Goal: Task Accomplishment & Management: Use online tool/utility

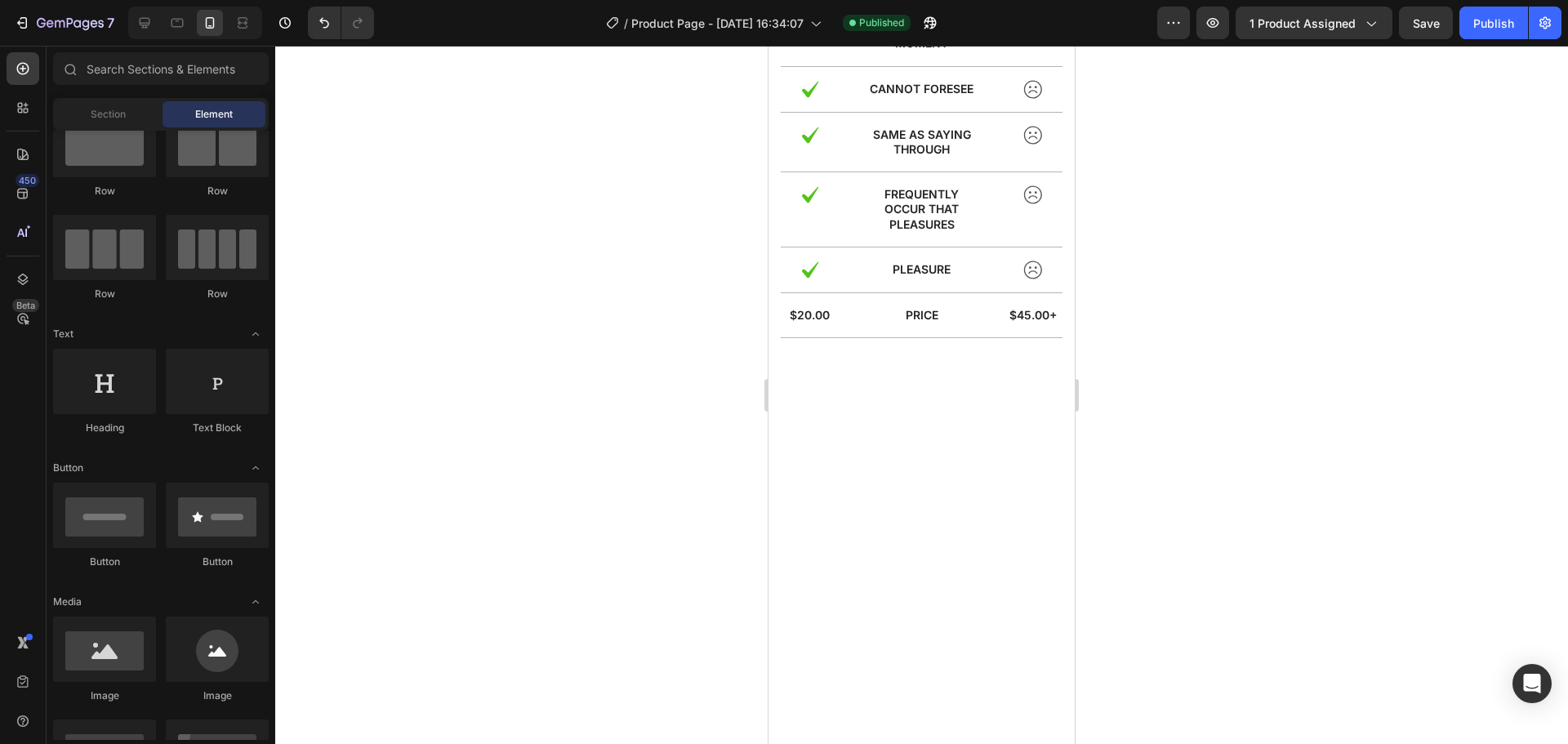
scroll to position [3237, 0]
click at [104, 120] on span "Section" at bounding box center [108, 114] width 35 height 15
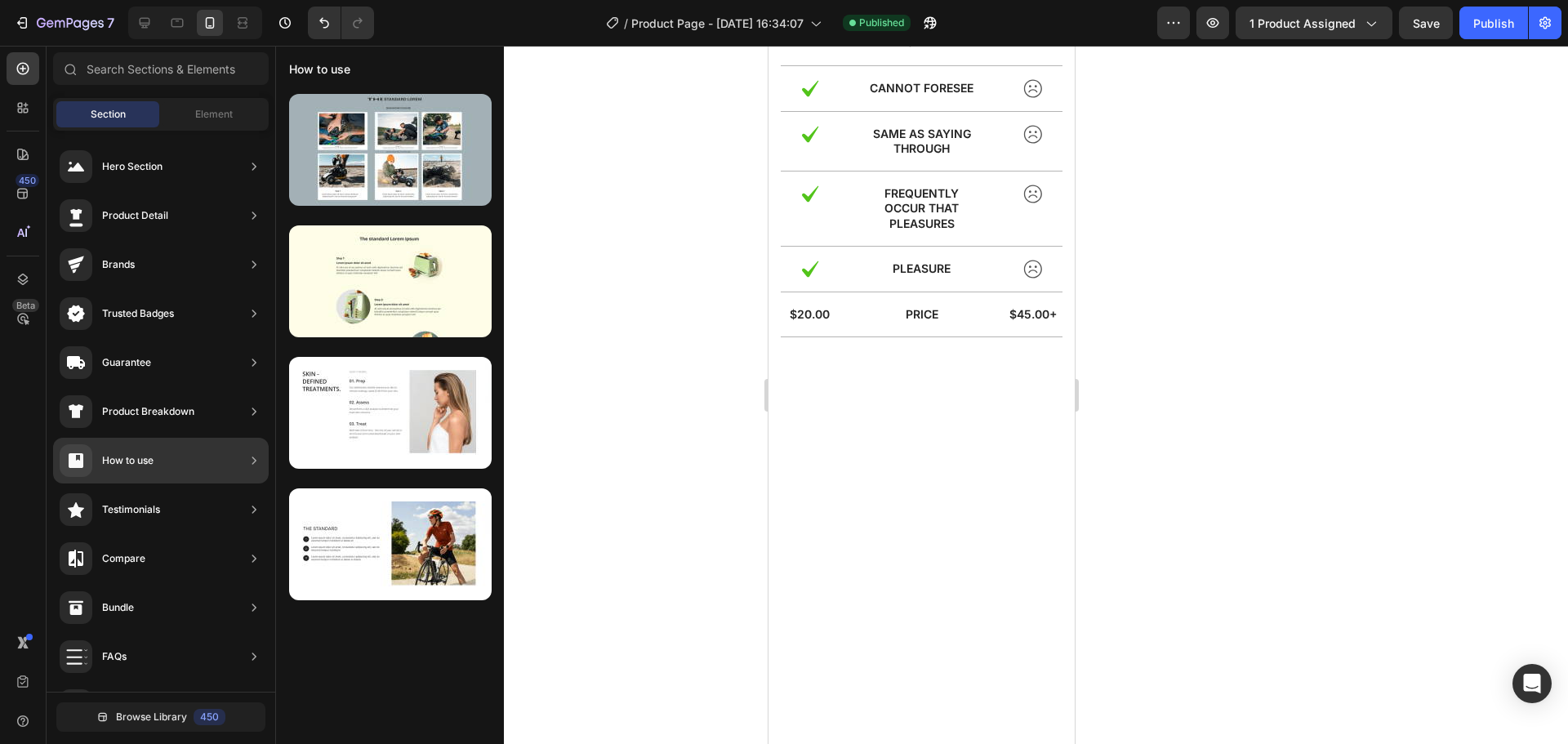
scroll to position [0, 0]
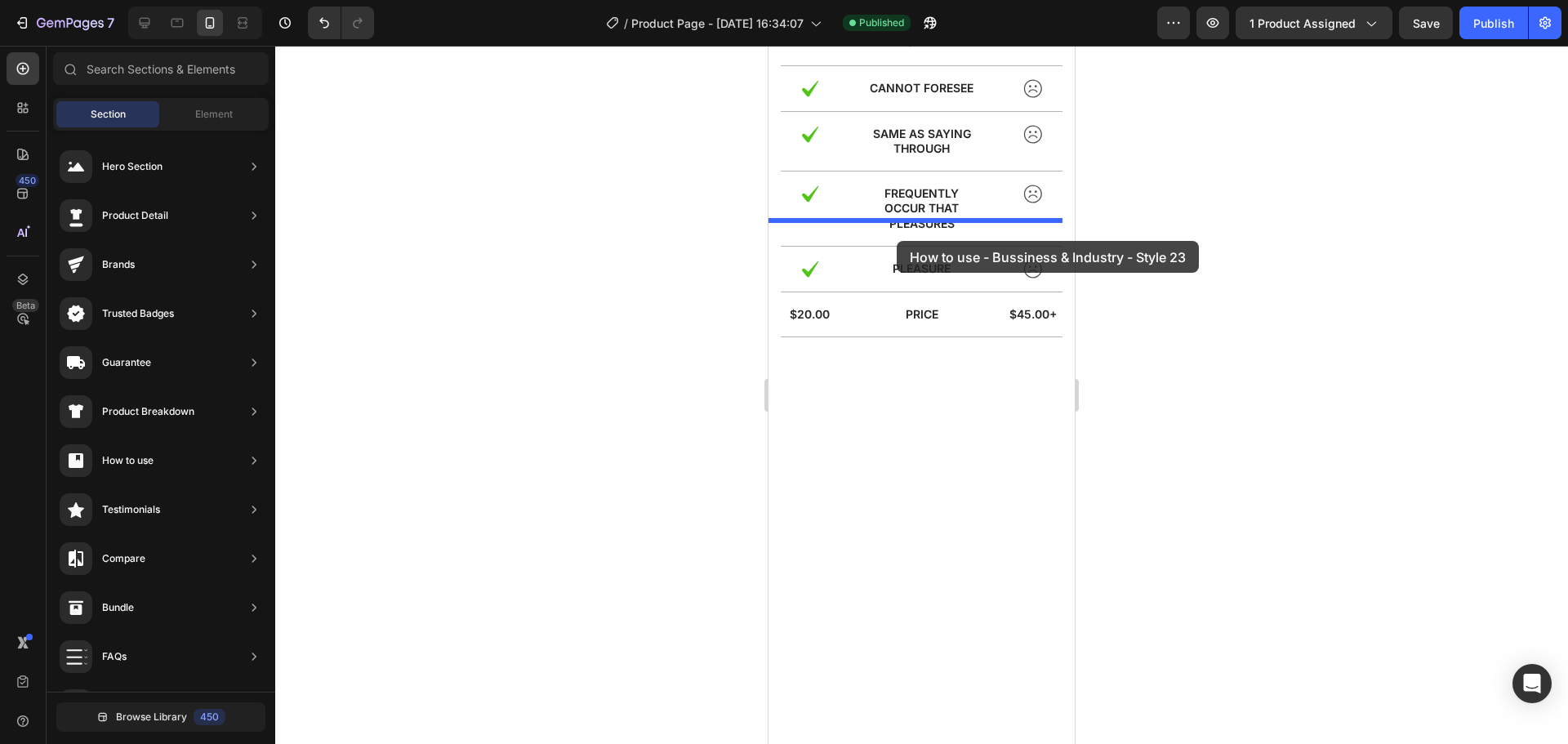
drag, startPoint x: 1167, startPoint y: 342, endPoint x: 897, endPoint y: 241, distance: 288.3
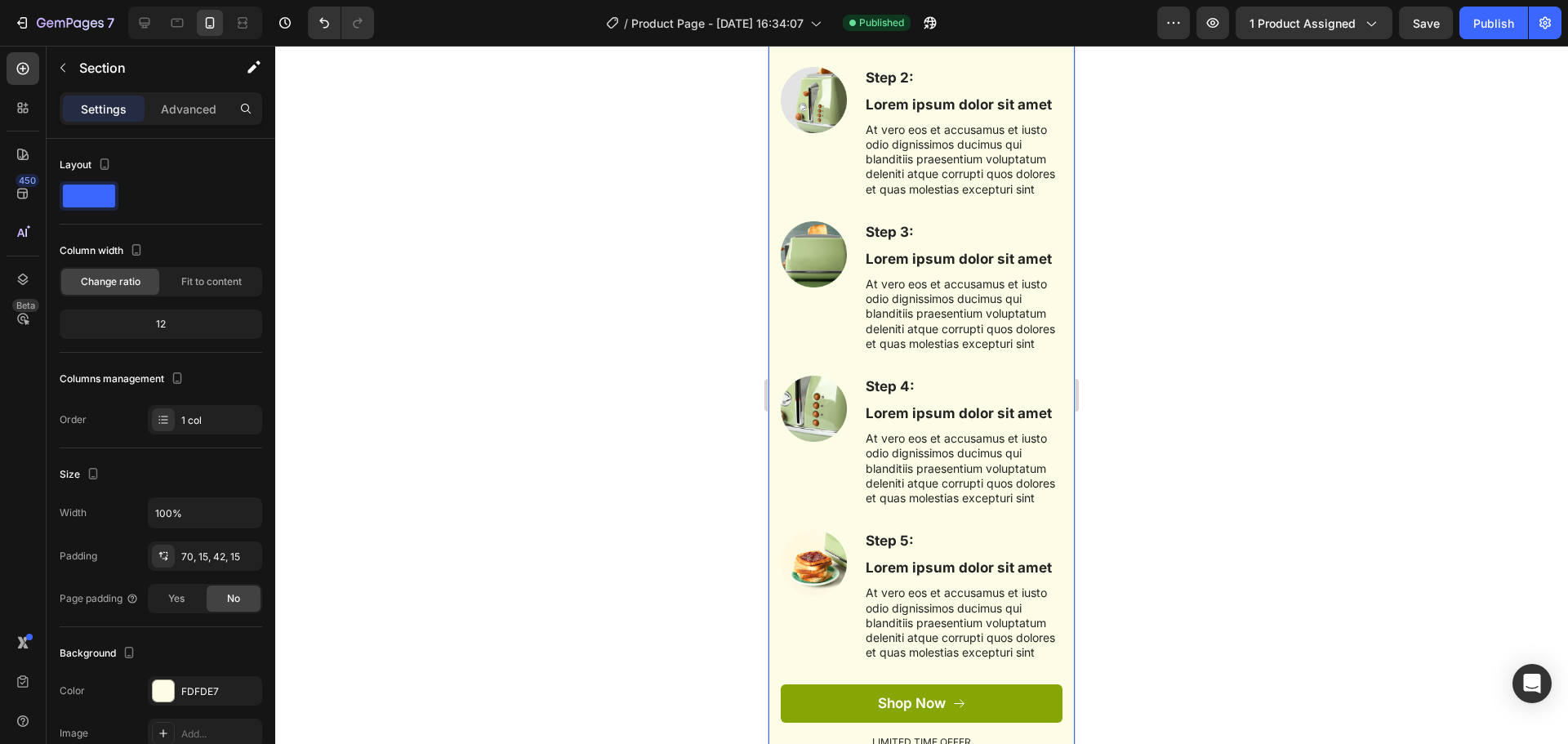
scroll to position [3355, 0]
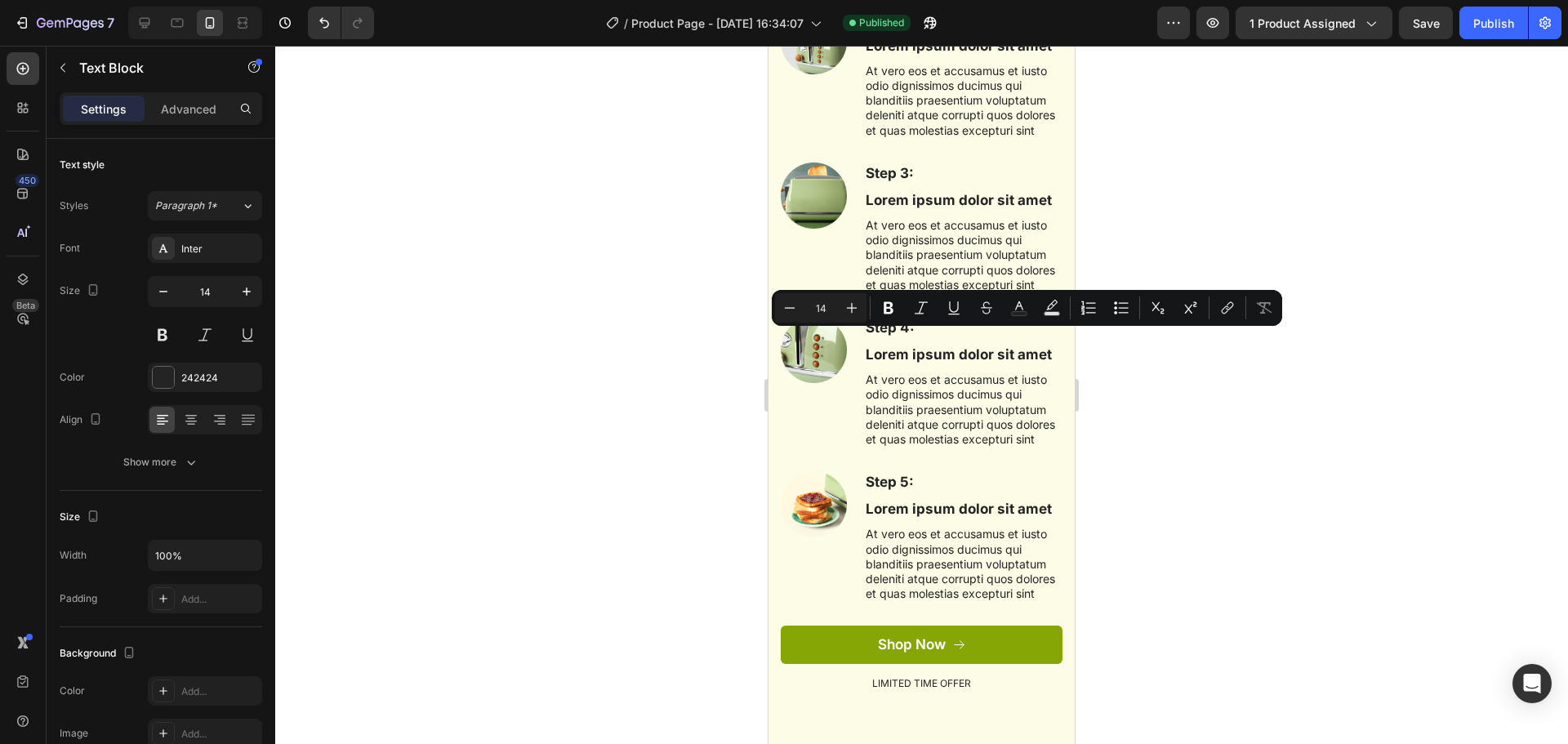
drag, startPoint x: 947, startPoint y: 385, endPoint x: 863, endPoint y: 340, distance: 95.3
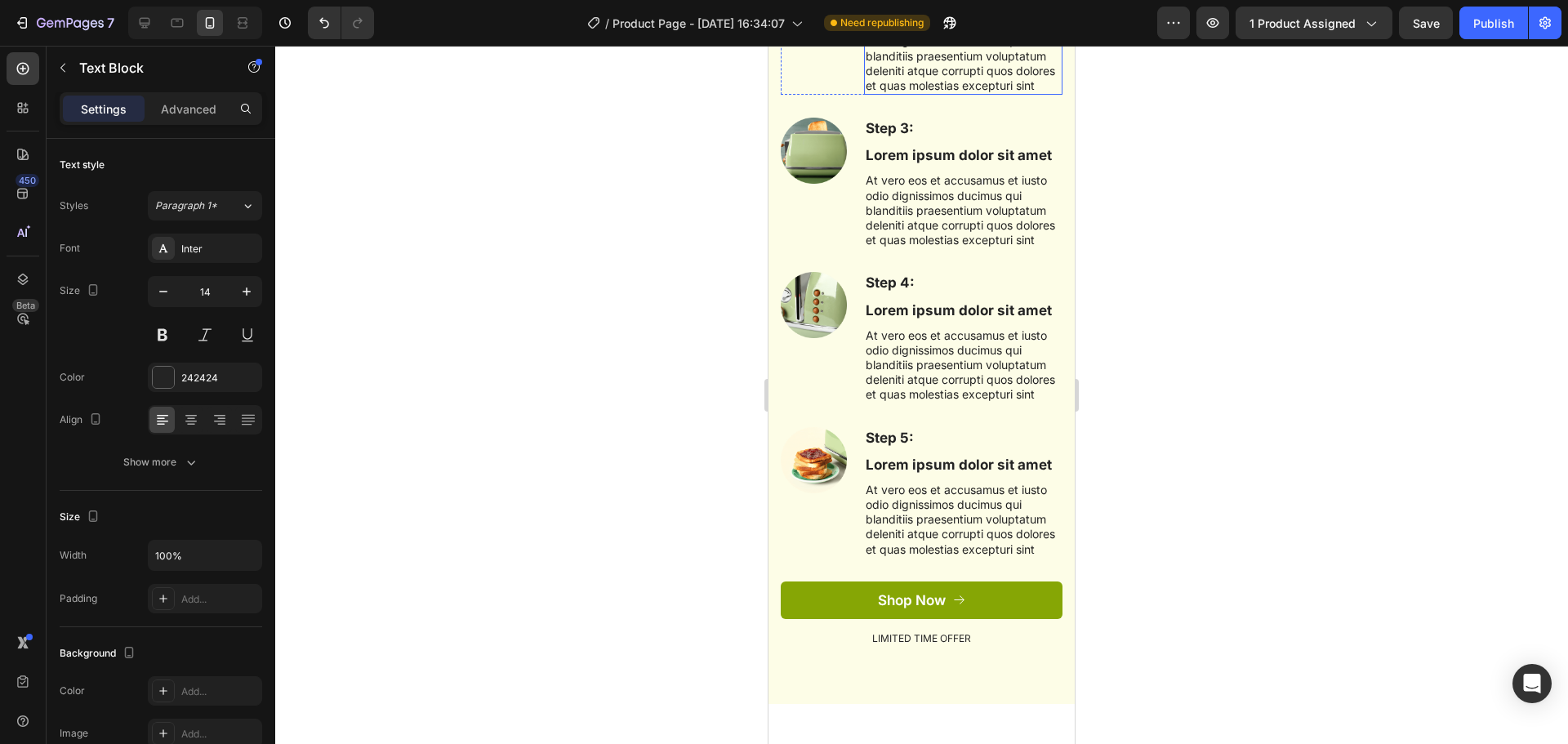
click at [897, 93] on p "At vero eos et accusamus et iusto odio dignissimos ducimus qui blanditiis praes…" at bounding box center [964, 56] width 196 height 74
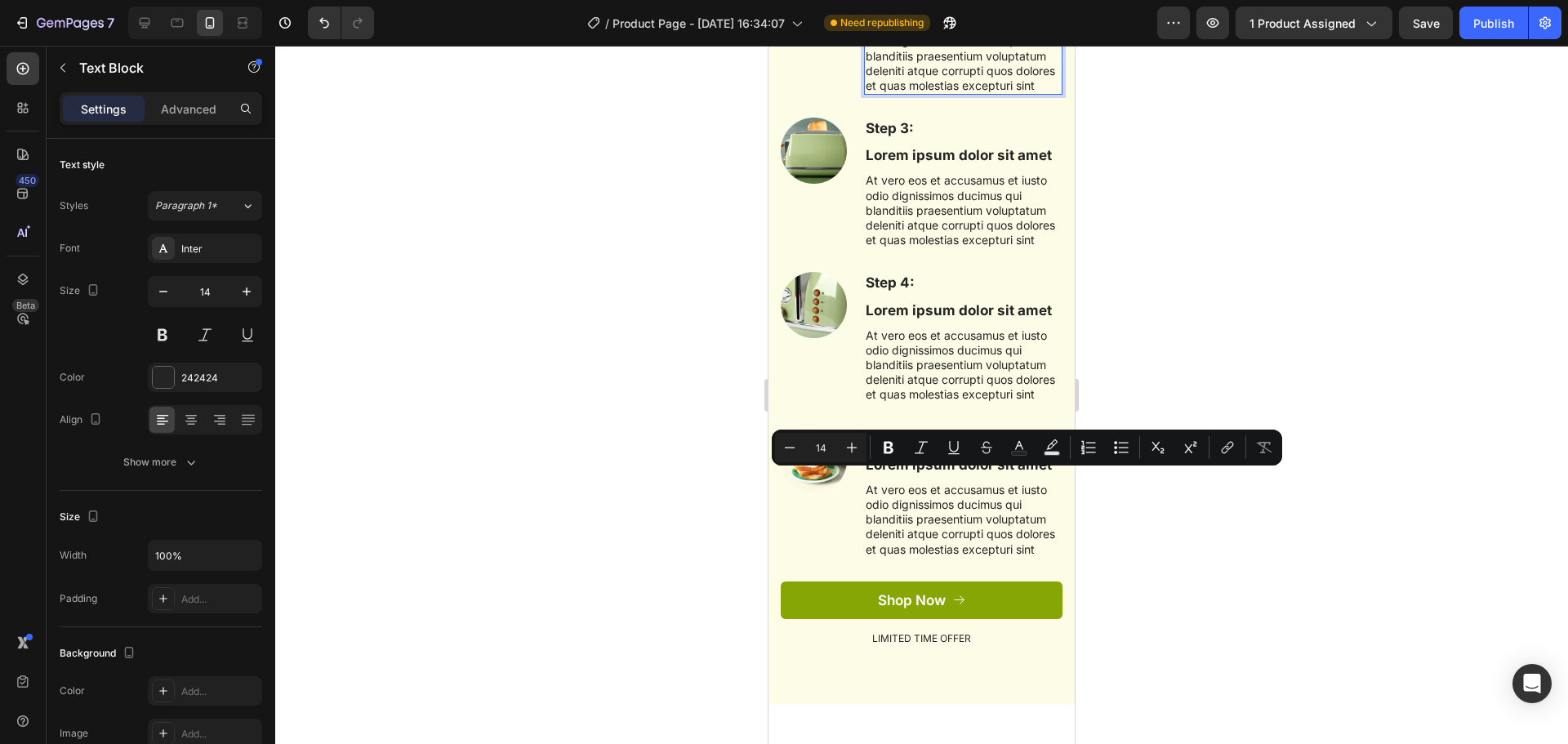
click at [940, 93] on p "At vero eos et accusamus et iusto odio dignissimos ducimus qui blanditiis praes…" at bounding box center [964, 56] width 196 height 74
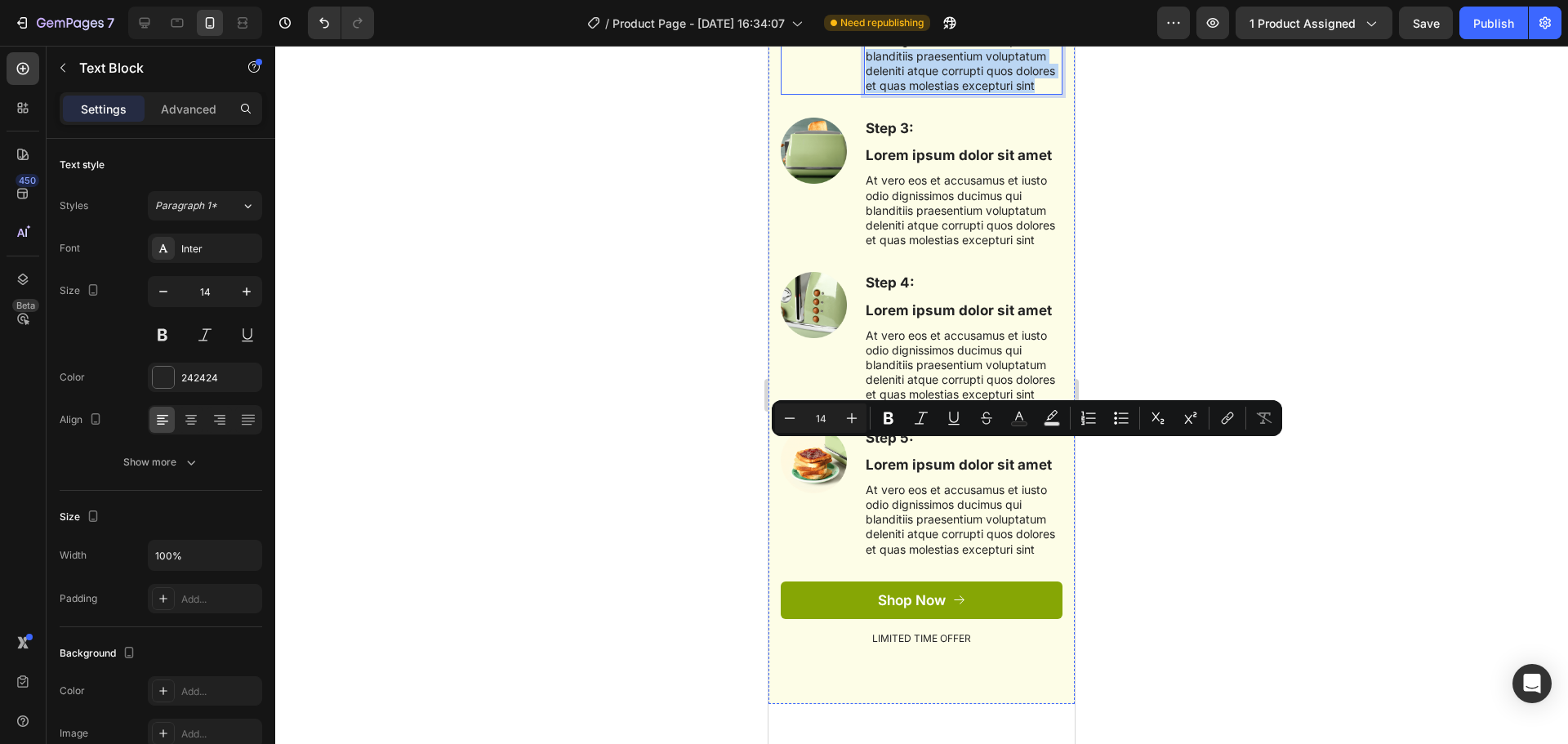
drag, startPoint x: 940, startPoint y: 494, endPoint x: 859, endPoint y: 446, distance: 94.2
click at [859, 95] on div "Image Step 2: Text Block Lorem ipsum dolor sit amet Text Block At vero eos et a…" at bounding box center [921, 29] width 282 height 132
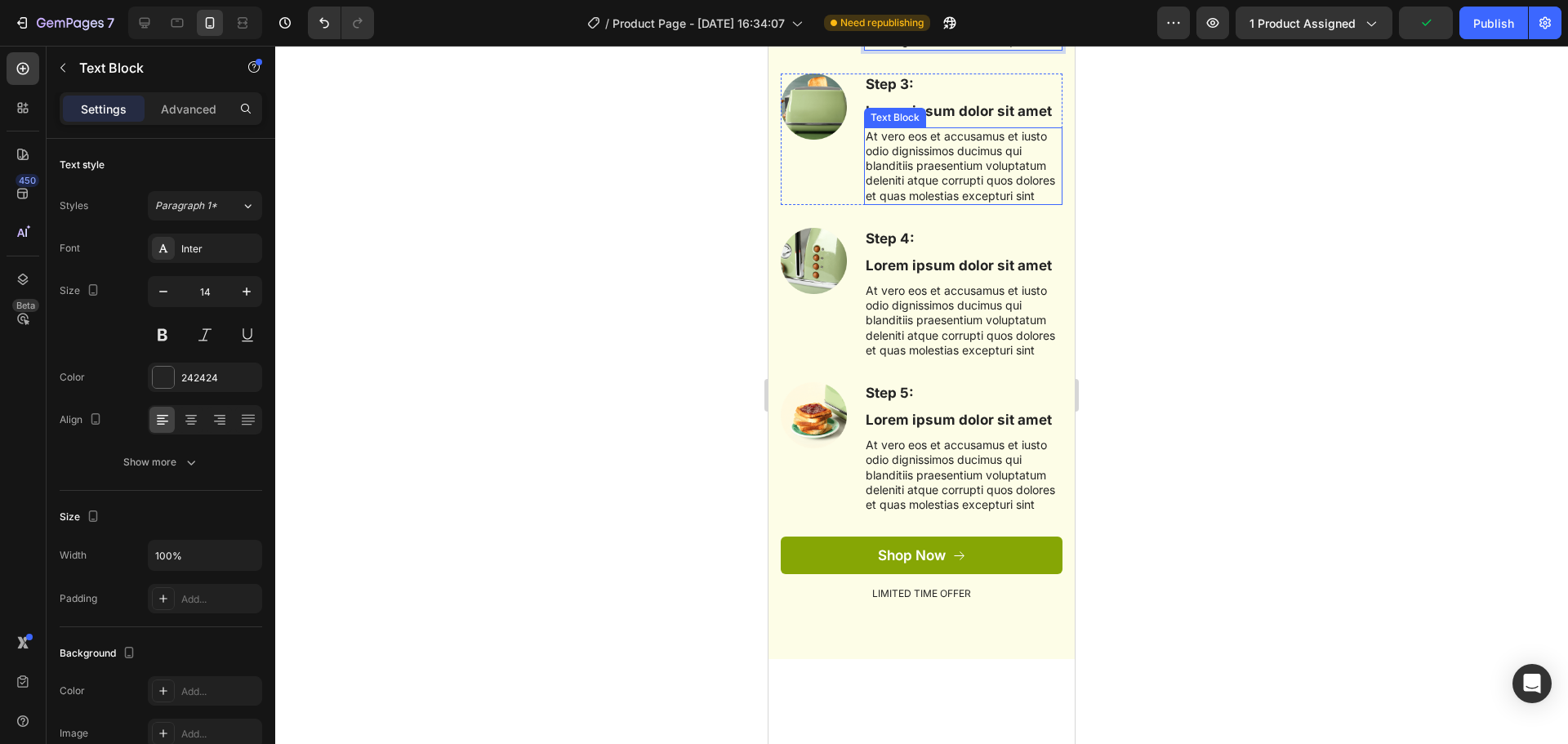
click at [886, 203] on p "At vero eos et accusamus et iusto odio dignissimos ducimus qui blanditiis praes…" at bounding box center [964, 166] width 196 height 74
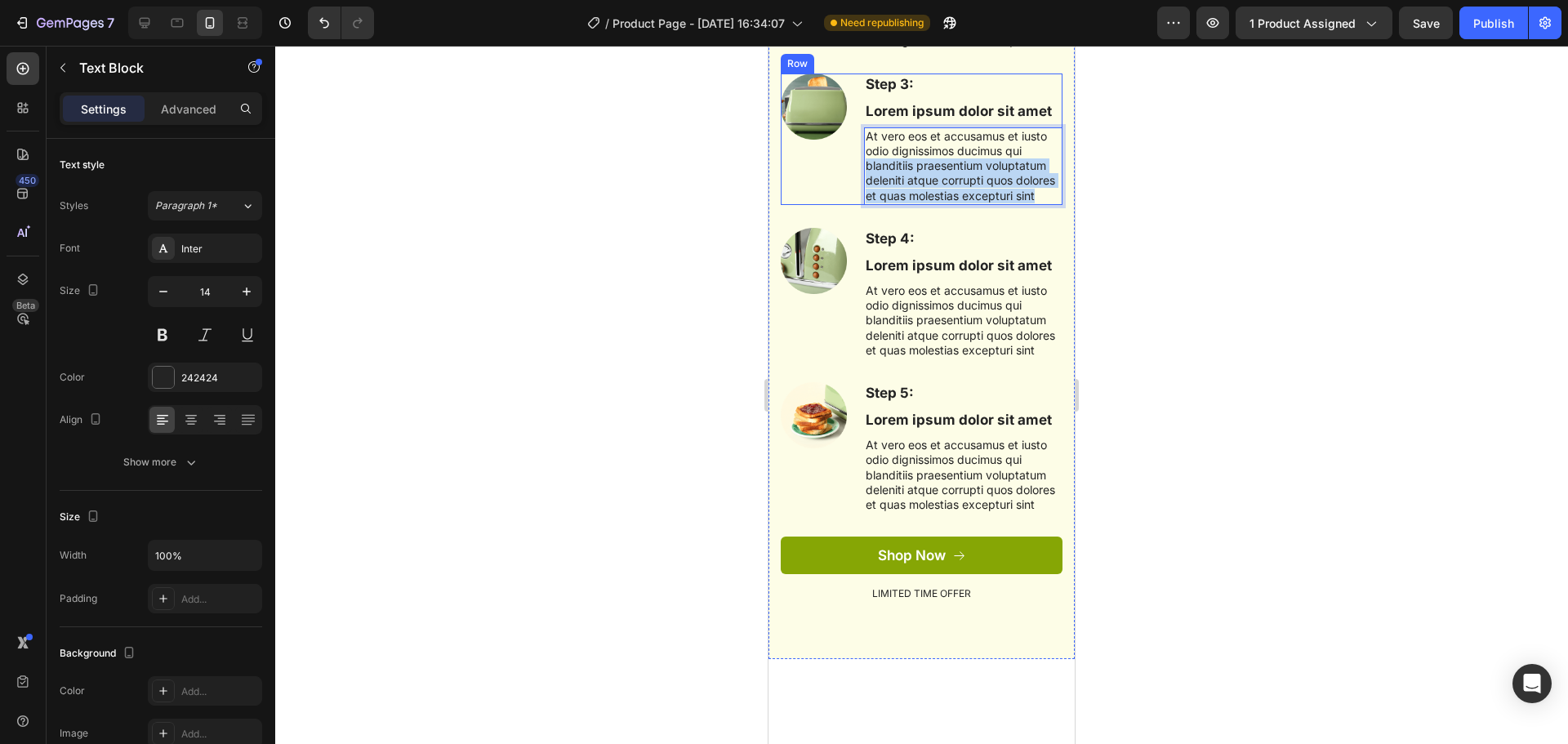
drag, startPoint x: 945, startPoint y: 609, endPoint x: 855, endPoint y: 567, distance: 99.3
click at [855, 205] on div "Step 3: Text Block Lorem ipsum dolor sit amet Text Block At vero eos et accusam…" at bounding box center [921, 139] width 282 height 132
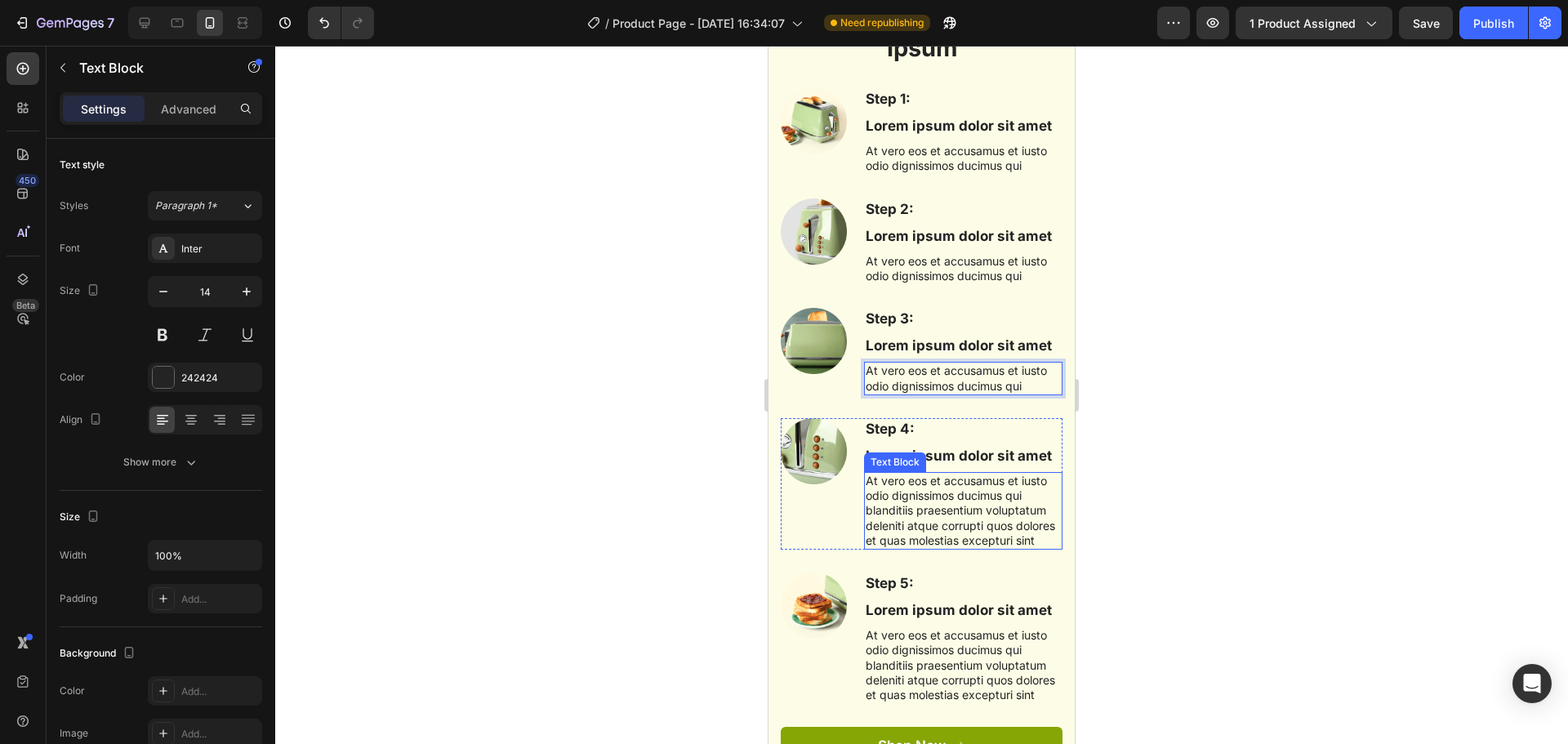
scroll to position [3515, 0]
click at [840, 549] on div "Image" at bounding box center [814, 483] width 67 height 132
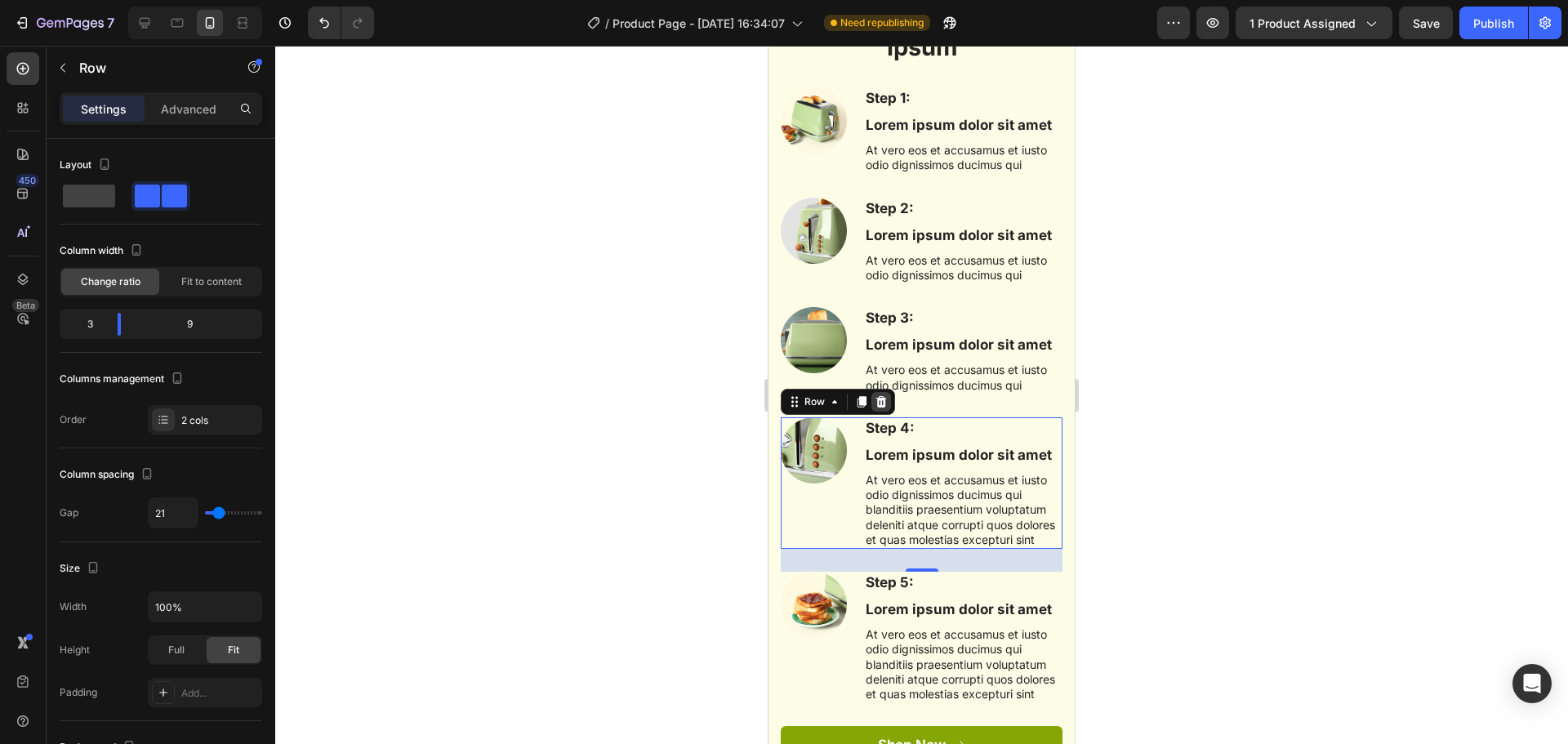
click at [885, 410] on div at bounding box center [881, 402] width 20 height 20
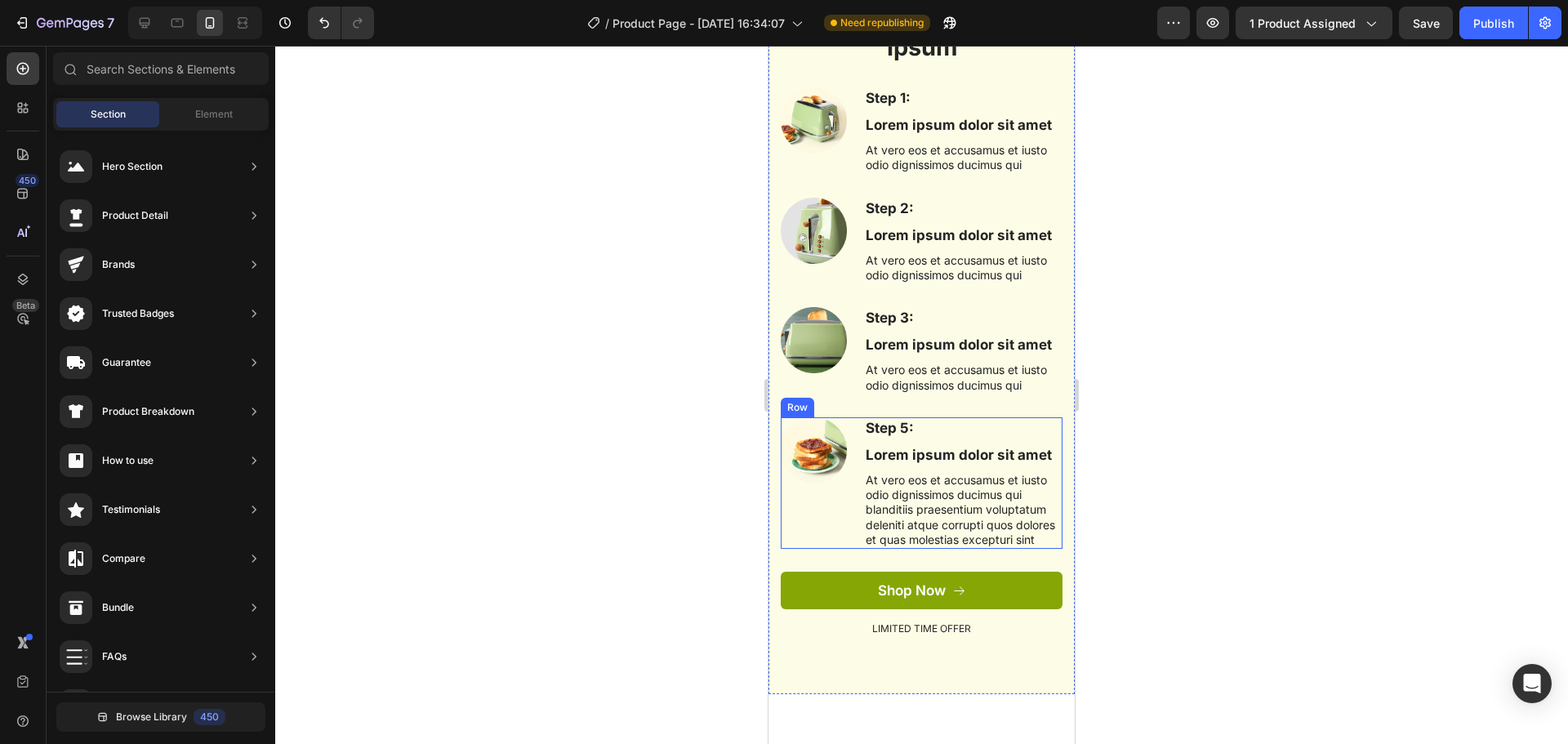
click at [826, 549] on div "Image" at bounding box center [814, 483] width 67 height 132
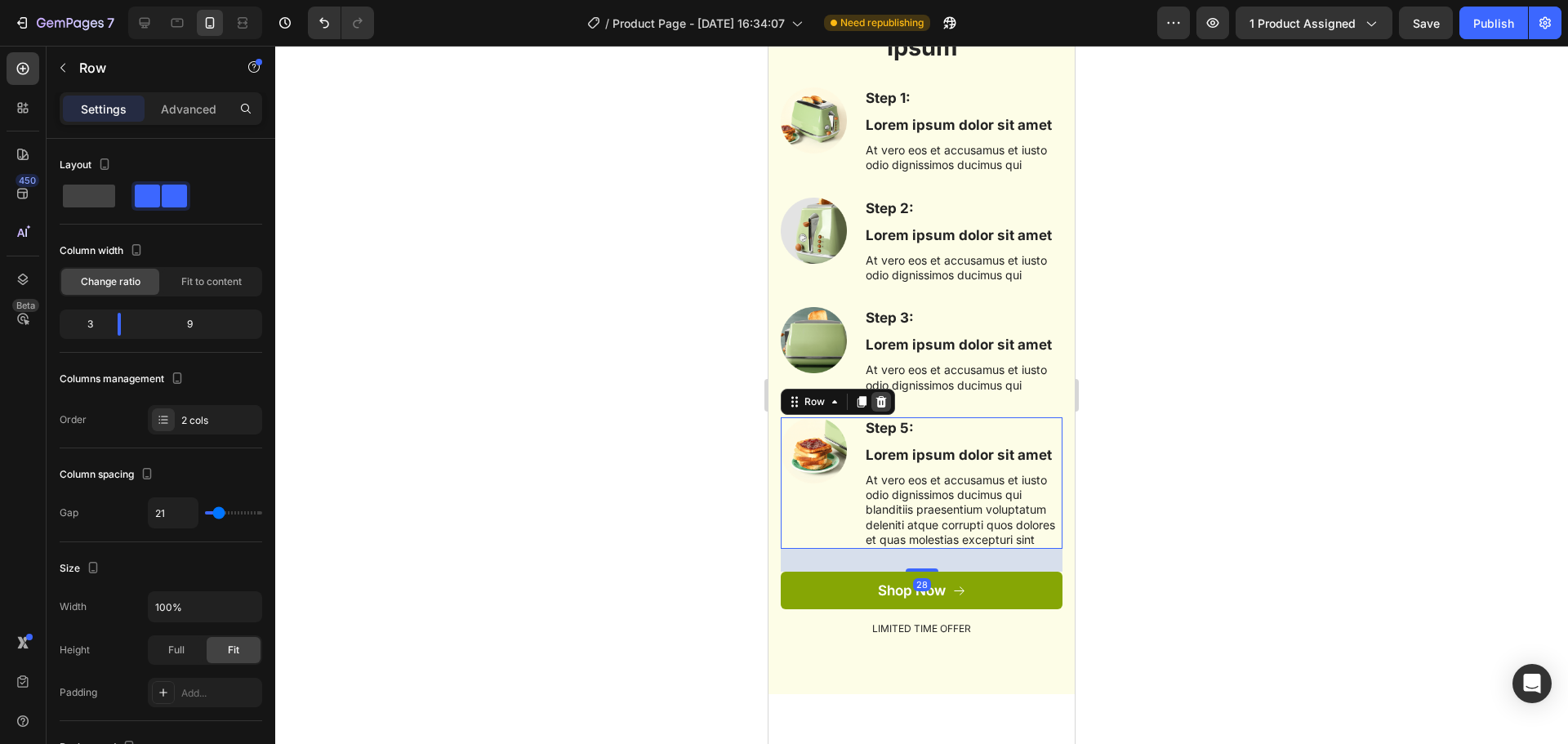
click at [883, 407] on icon at bounding box center [881, 402] width 11 height 12
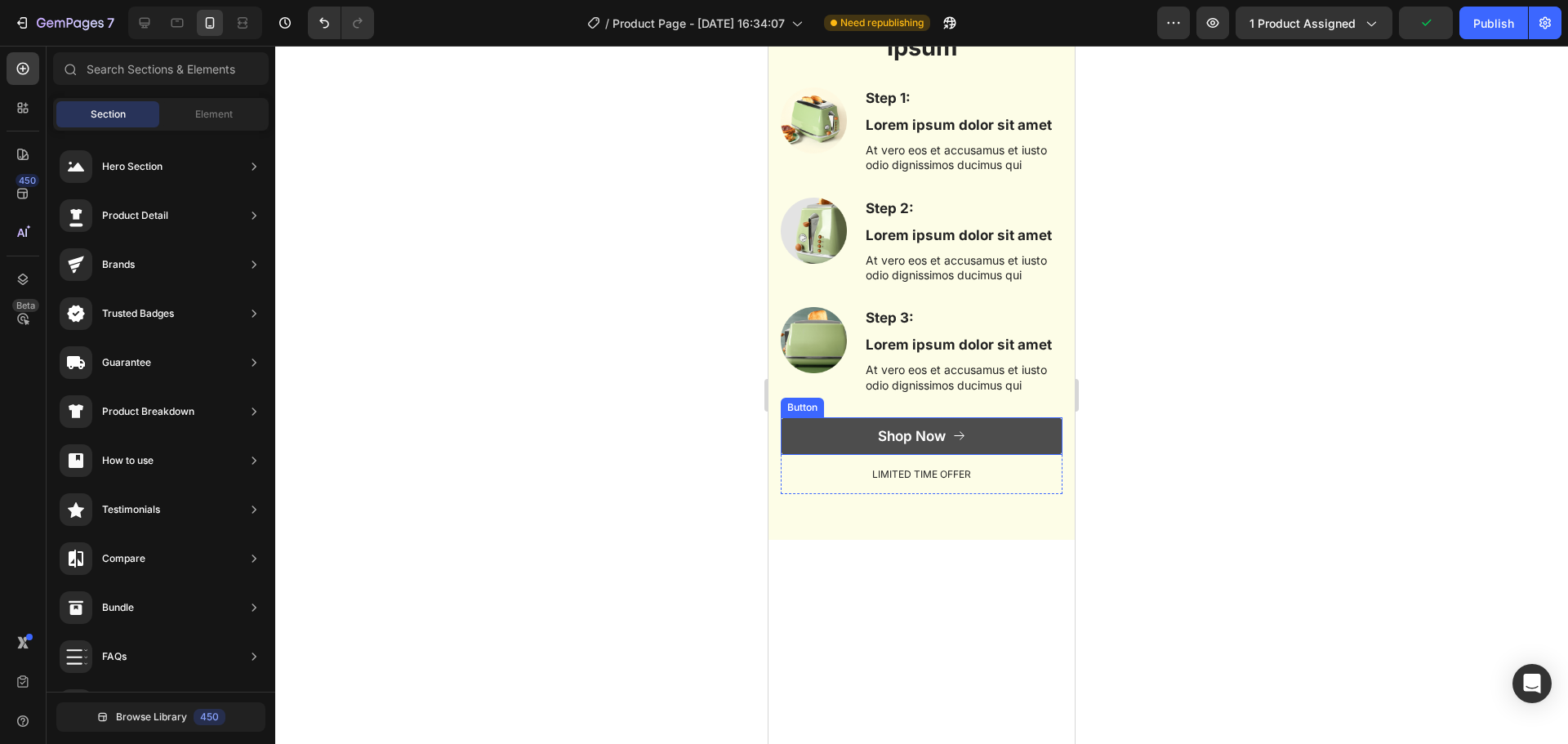
click at [1044, 445] on button "Shop Now" at bounding box center [921, 437] width 282 height 38
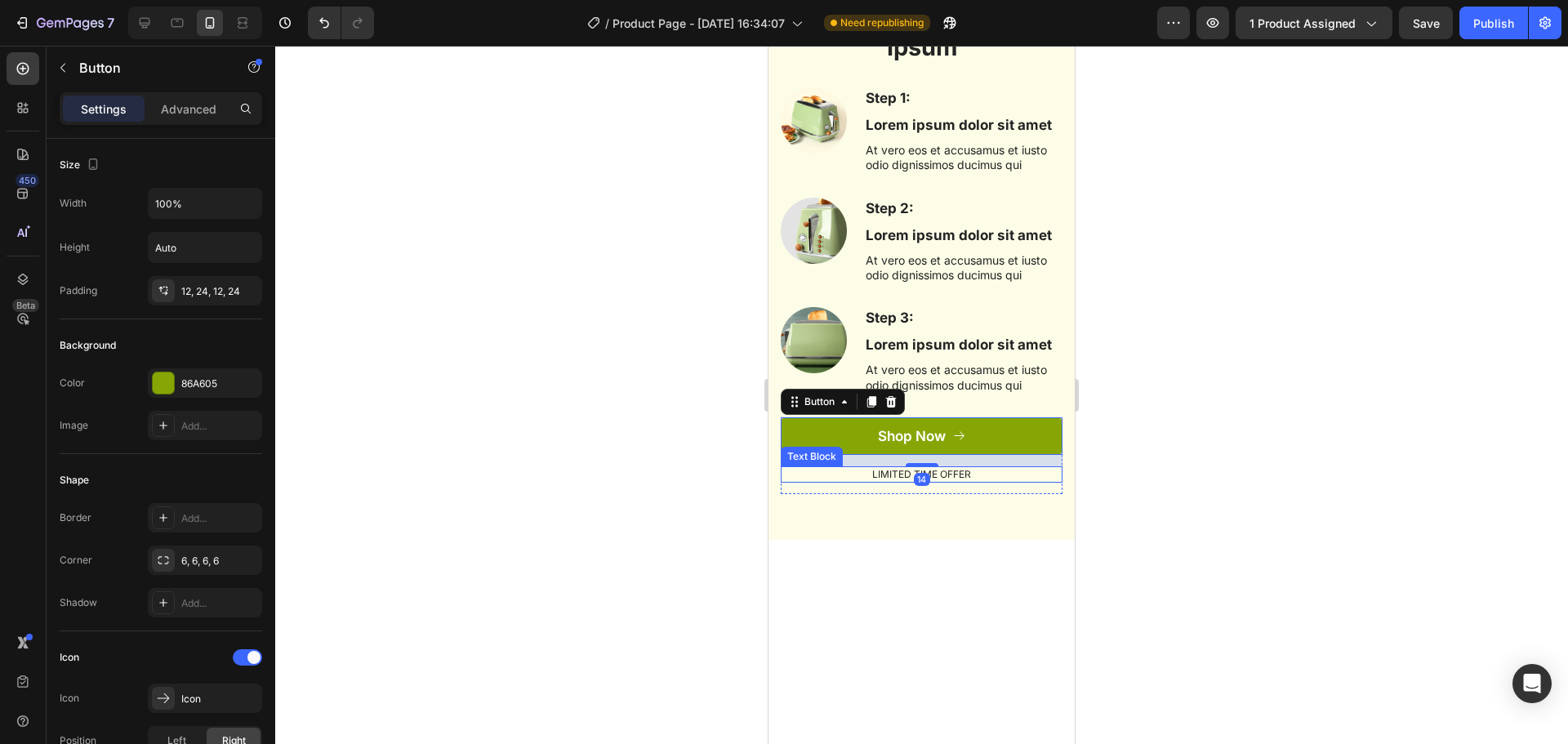
click at [809, 479] on p "LIMITED TIME OFFER" at bounding box center [921, 474] width 279 height 13
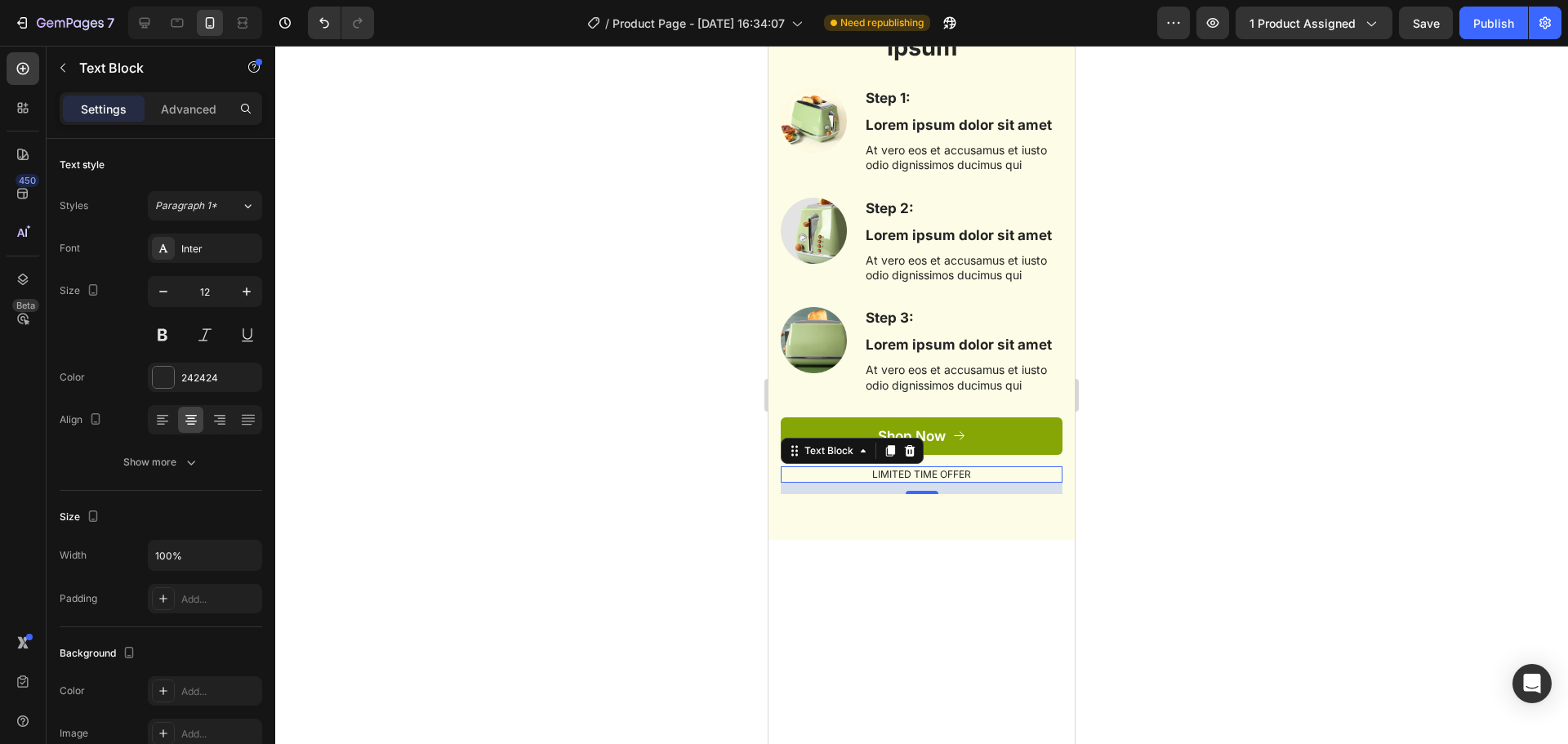
click at [803, 488] on div "14" at bounding box center [921, 488] width 282 height 12
click at [1162, 484] on div at bounding box center [921, 395] width 1293 height 699
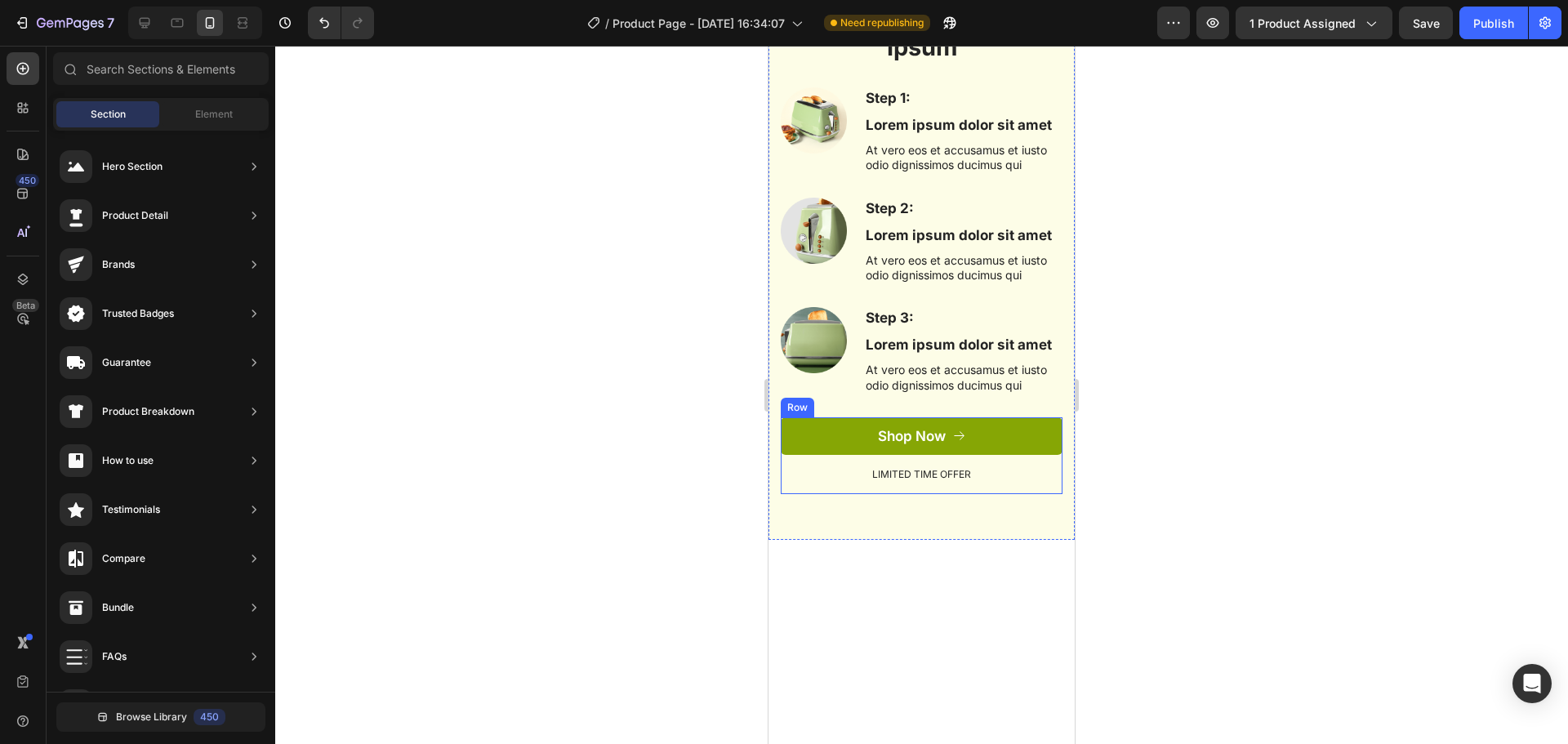
click at [1049, 459] on div "Shop Now Button" at bounding box center [921, 442] width 282 height 49
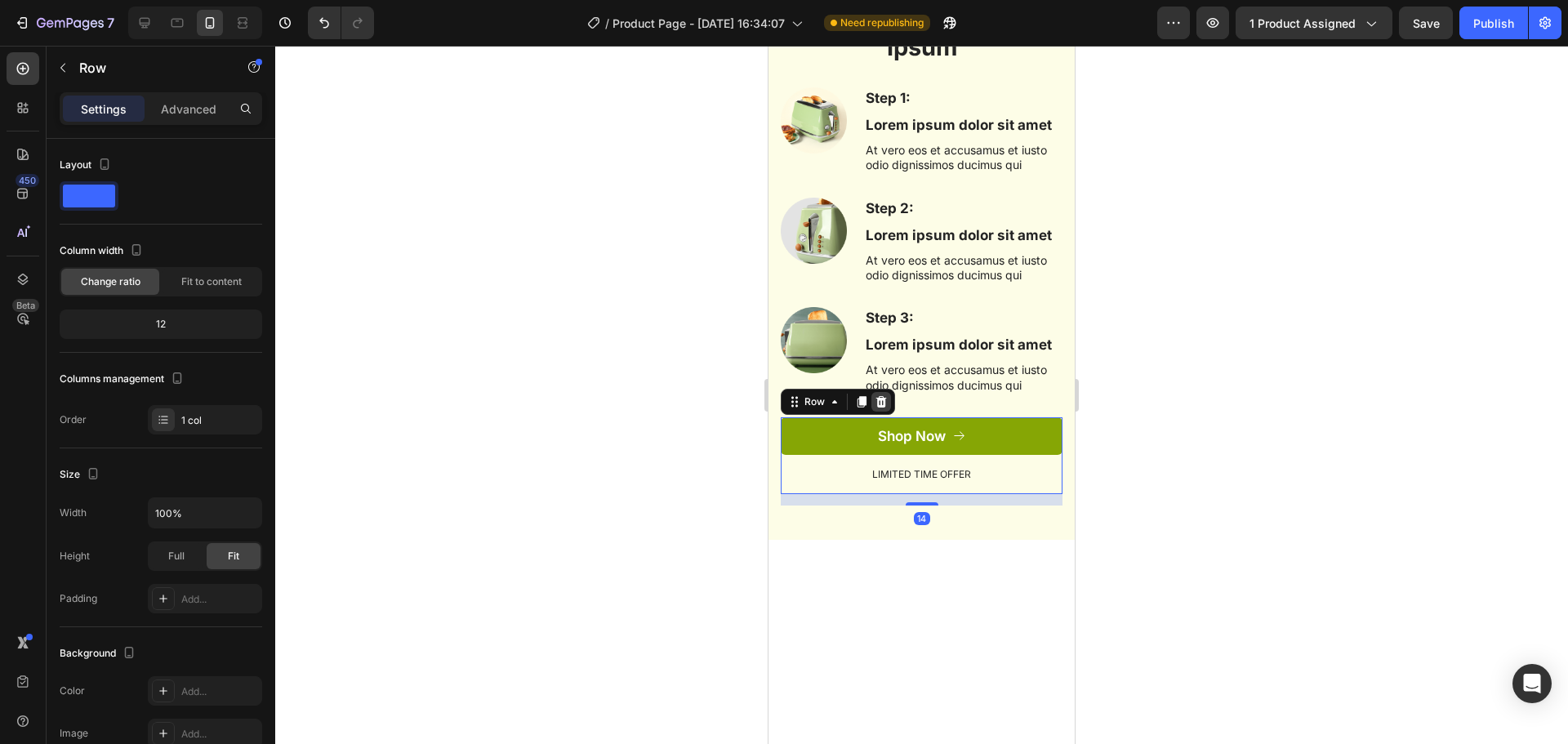
click at [884, 404] on icon at bounding box center [881, 402] width 11 height 12
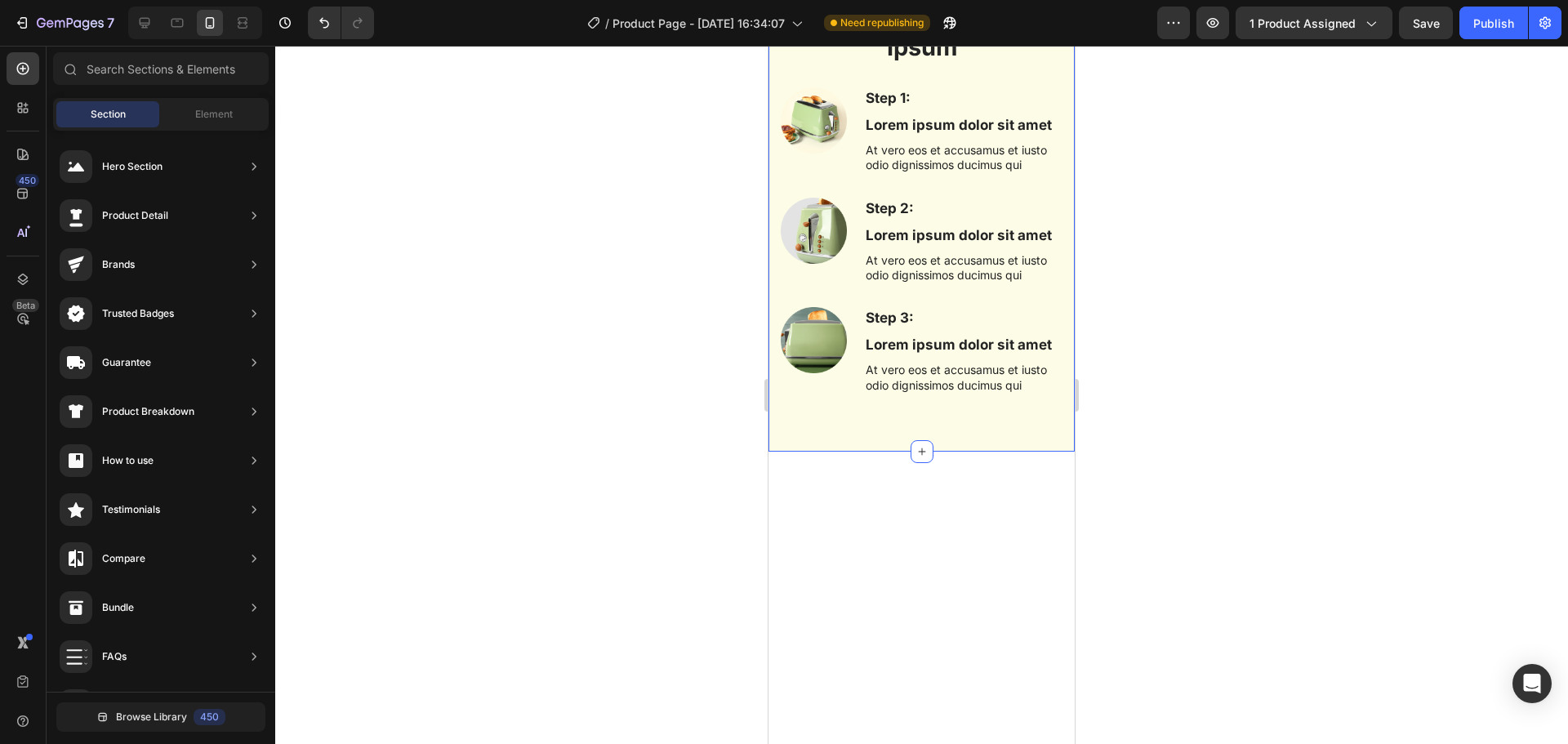
click at [892, 427] on div "The standard Lorem Ipsum Heading Row Step 1: Text Block Lorem ipsum dolor sit a…" at bounding box center [921, 196] width 307 height 509
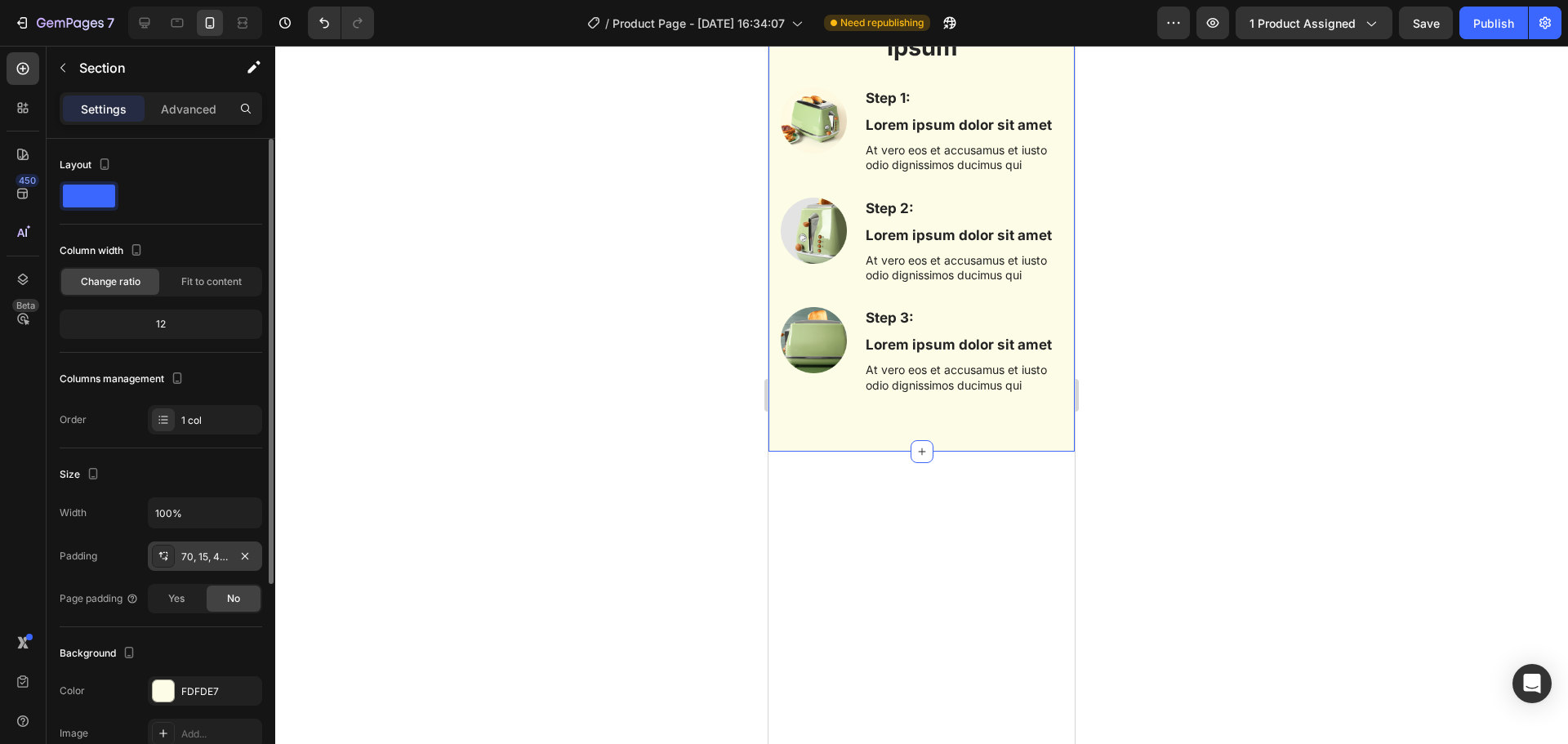
click at [201, 557] on div "70, 15, 42, 15" at bounding box center [205, 557] width 48 height 15
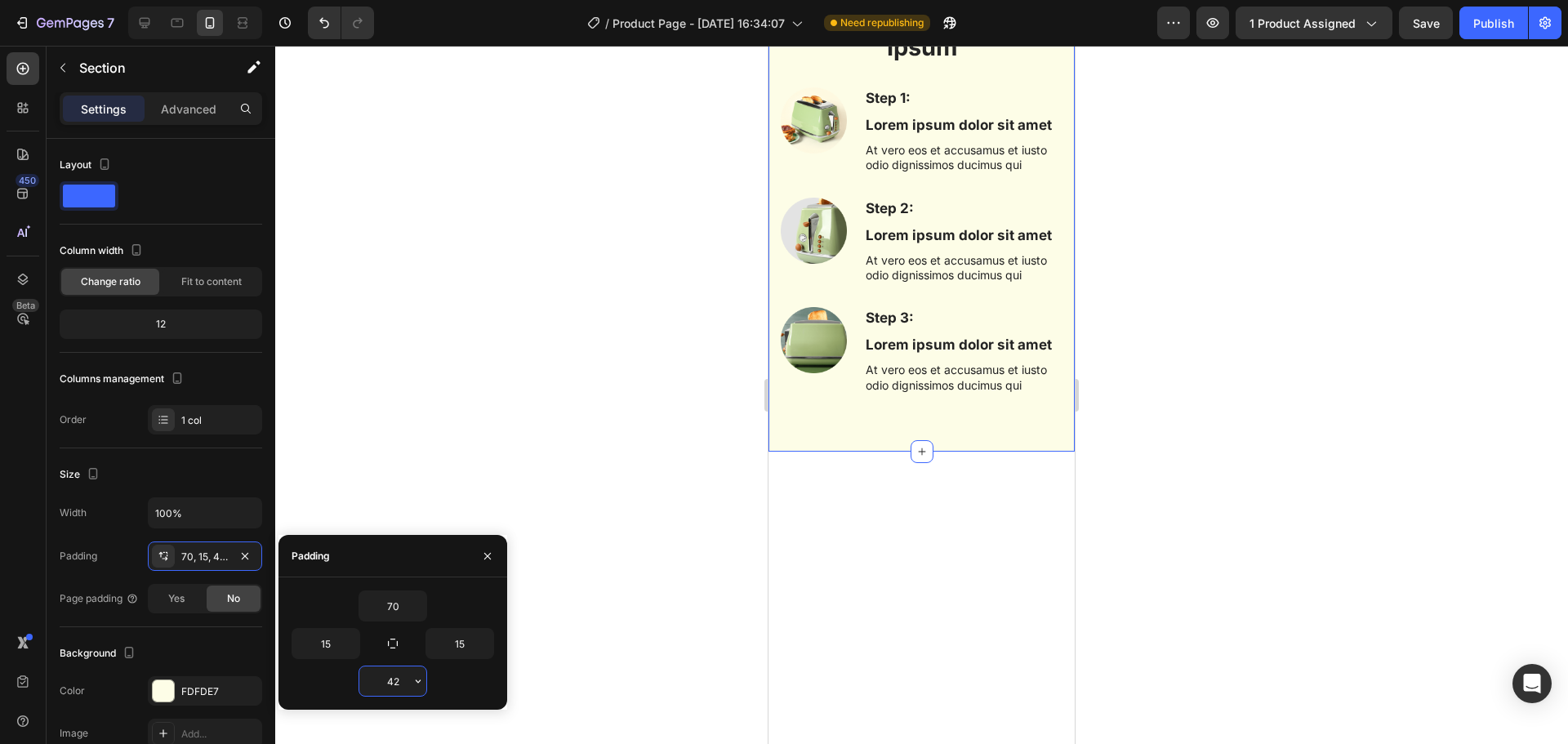
click at [396, 675] on input "42" at bounding box center [392, 682] width 67 height 30
type input "20"
click at [630, 492] on div at bounding box center [921, 395] width 1293 height 699
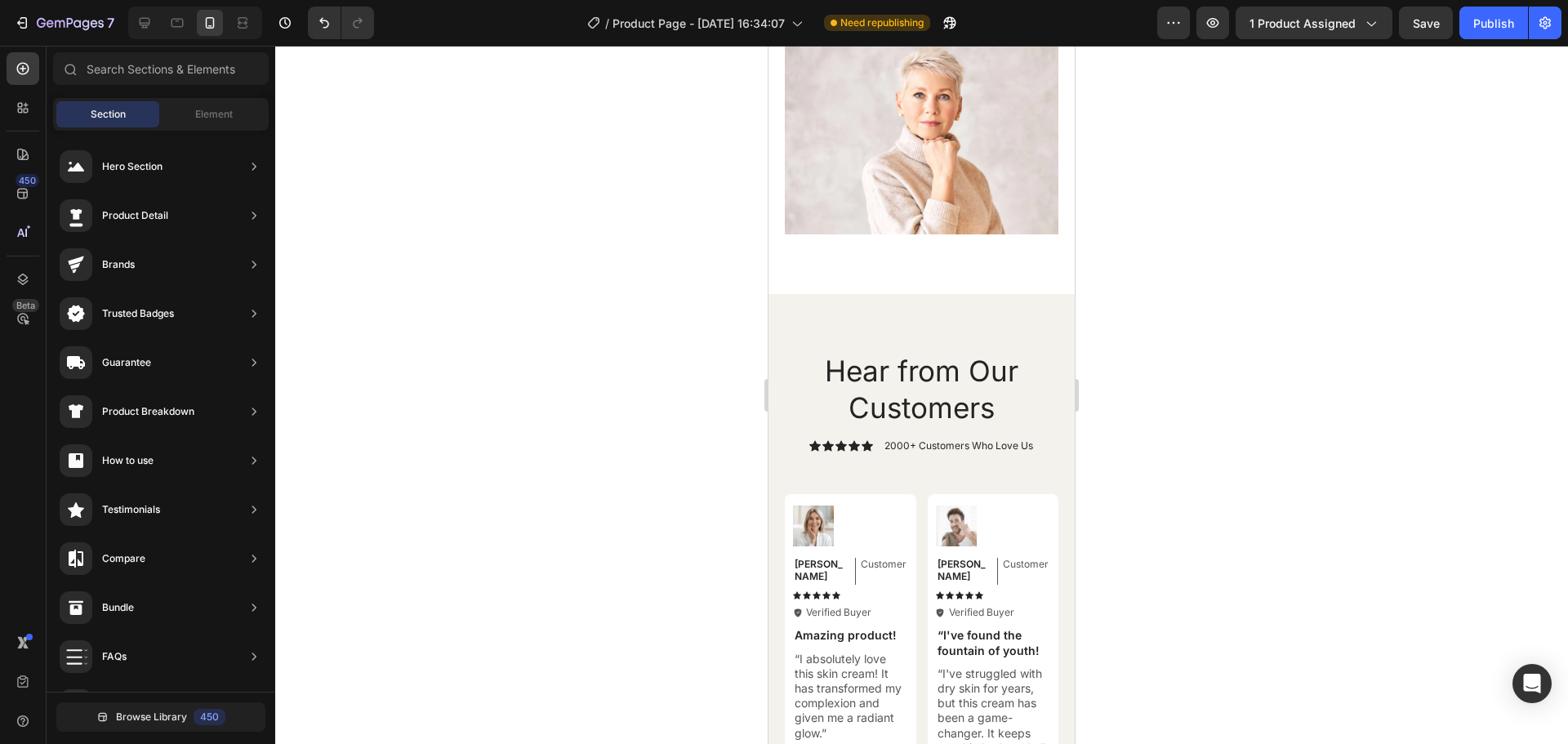
scroll to position [6397, 0]
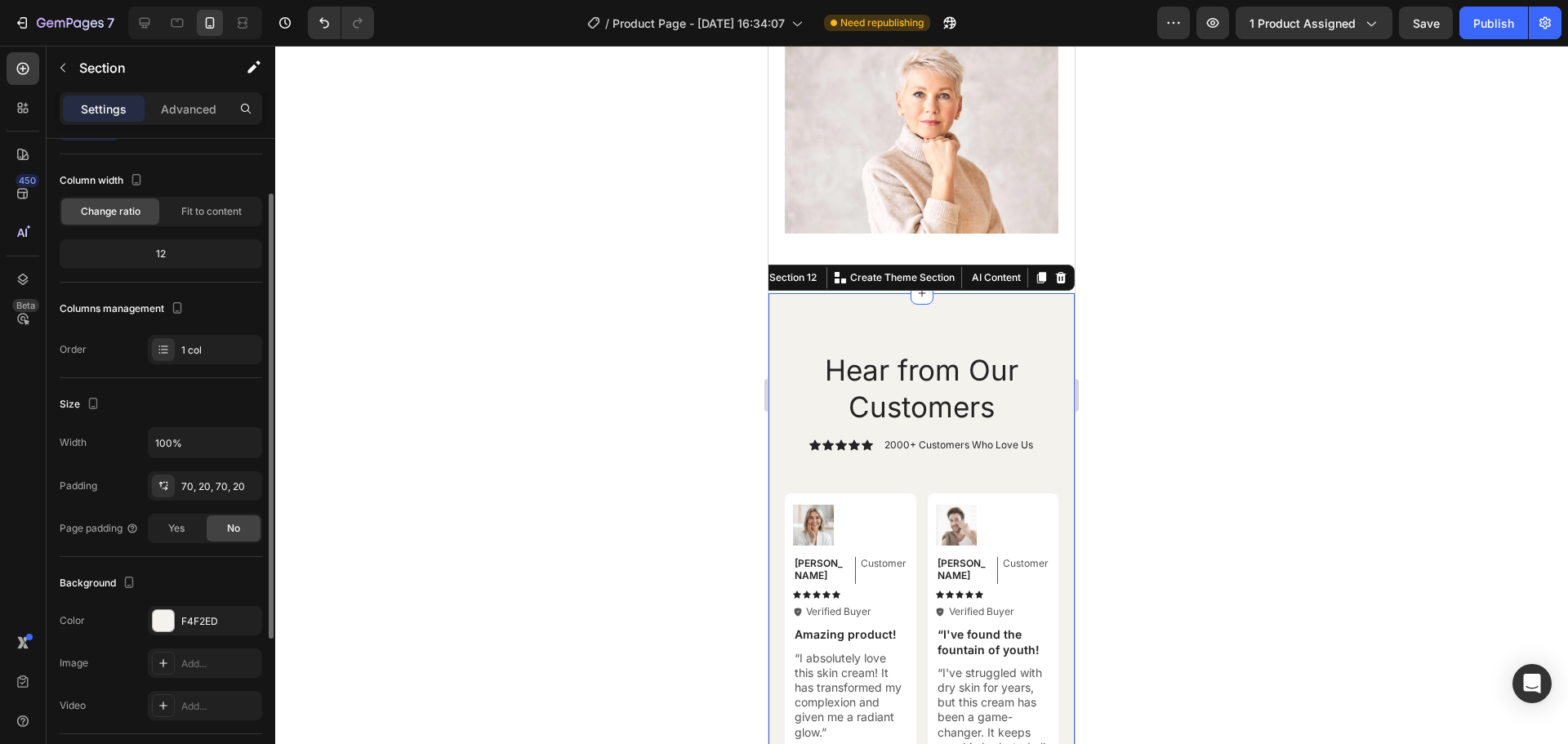
scroll to position [75, 0]
click at [160, 613] on div at bounding box center [164, 616] width 21 height 21
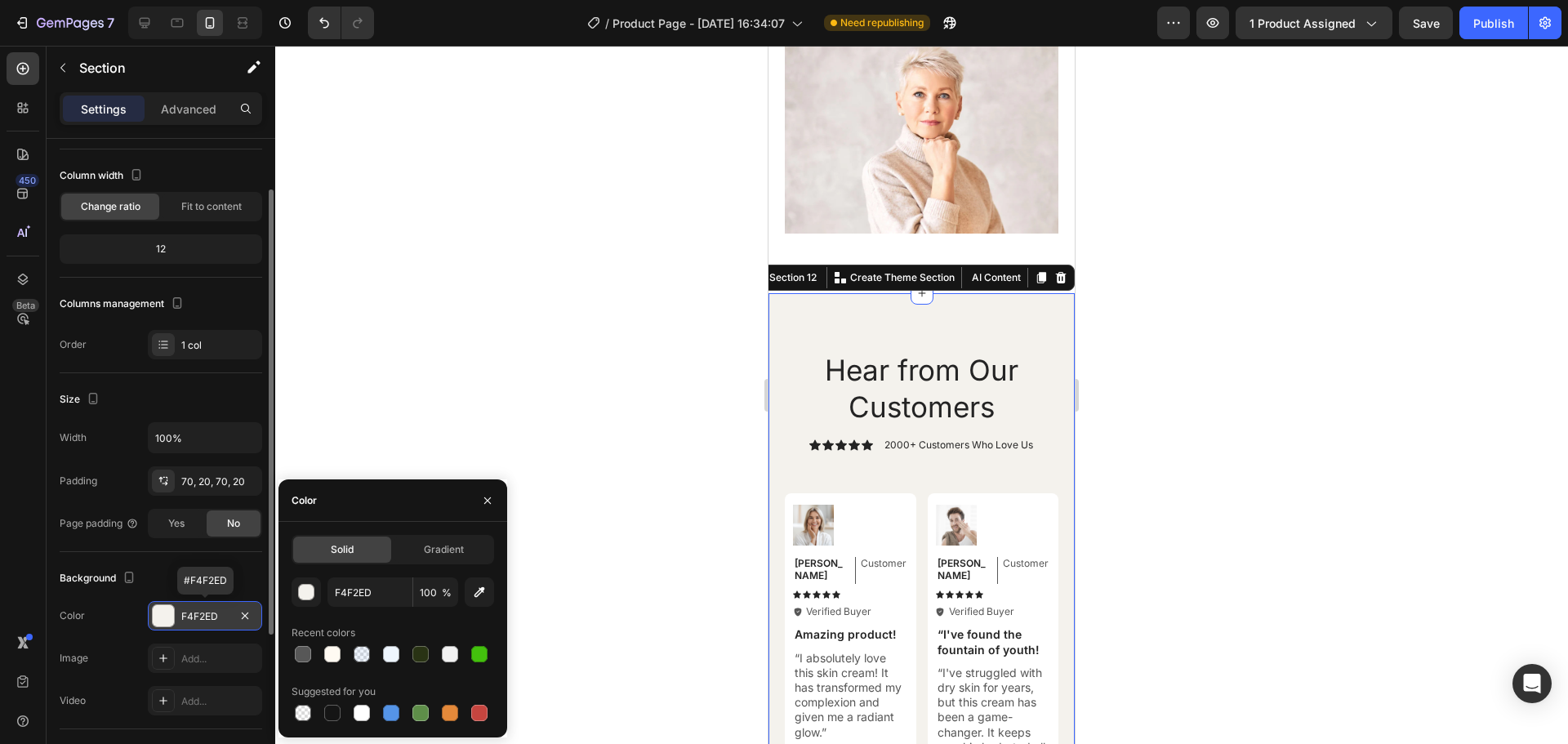
click at [196, 613] on div "F4F2ED" at bounding box center [205, 617] width 48 height 15
click at [350, 595] on input "F4F2ED" at bounding box center [370, 593] width 85 height 30
click at [592, 403] on div at bounding box center [921, 395] width 1293 height 699
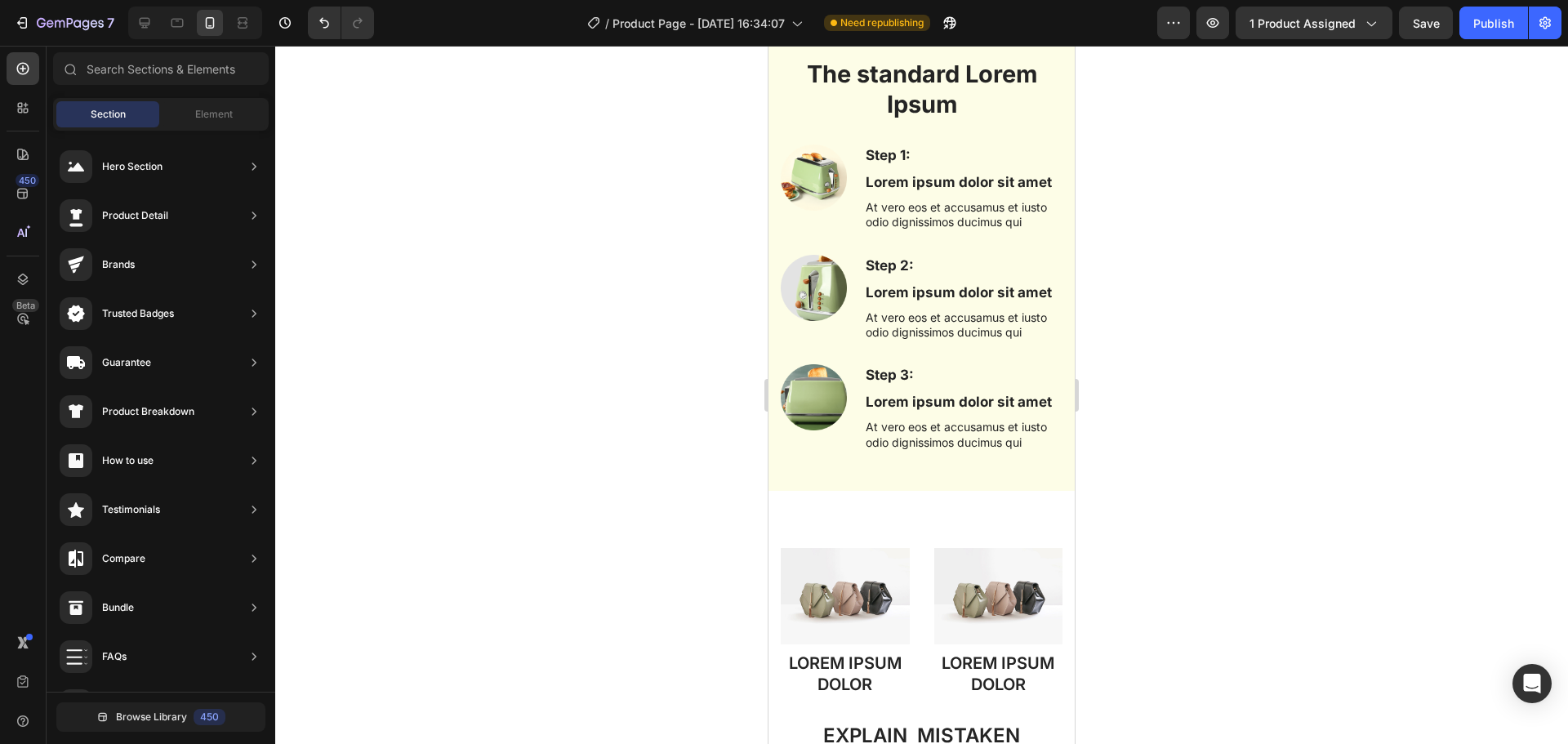
scroll to position [3457, 0]
click at [827, 488] on div "The standard Lorem Ipsum Heading Row Step 1: Text Block Lorem ipsum dolor sit a…" at bounding box center [921, 246] width 307 height 491
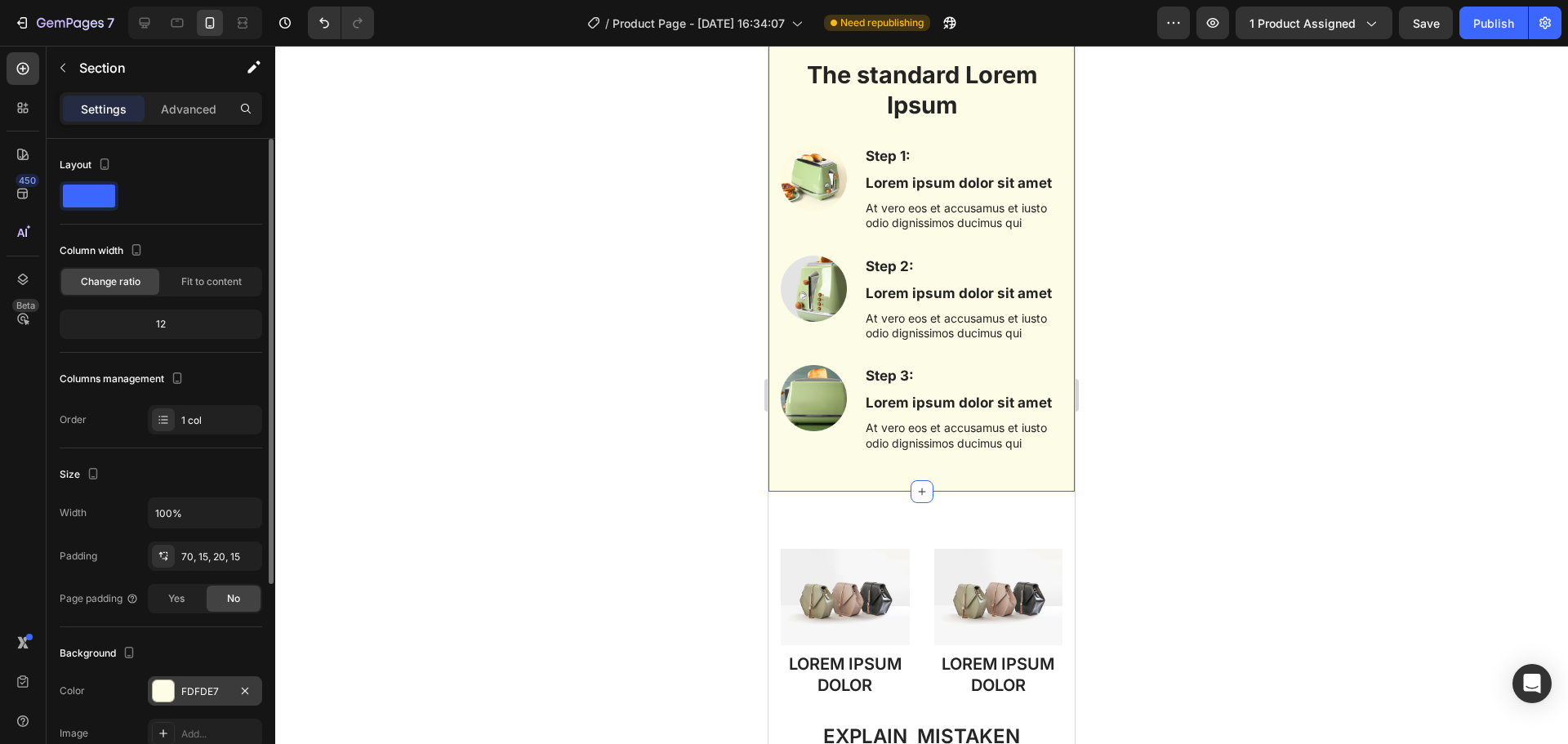
click at [191, 691] on div "FDFDE7" at bounding box center [205, 692] width 48 height 15
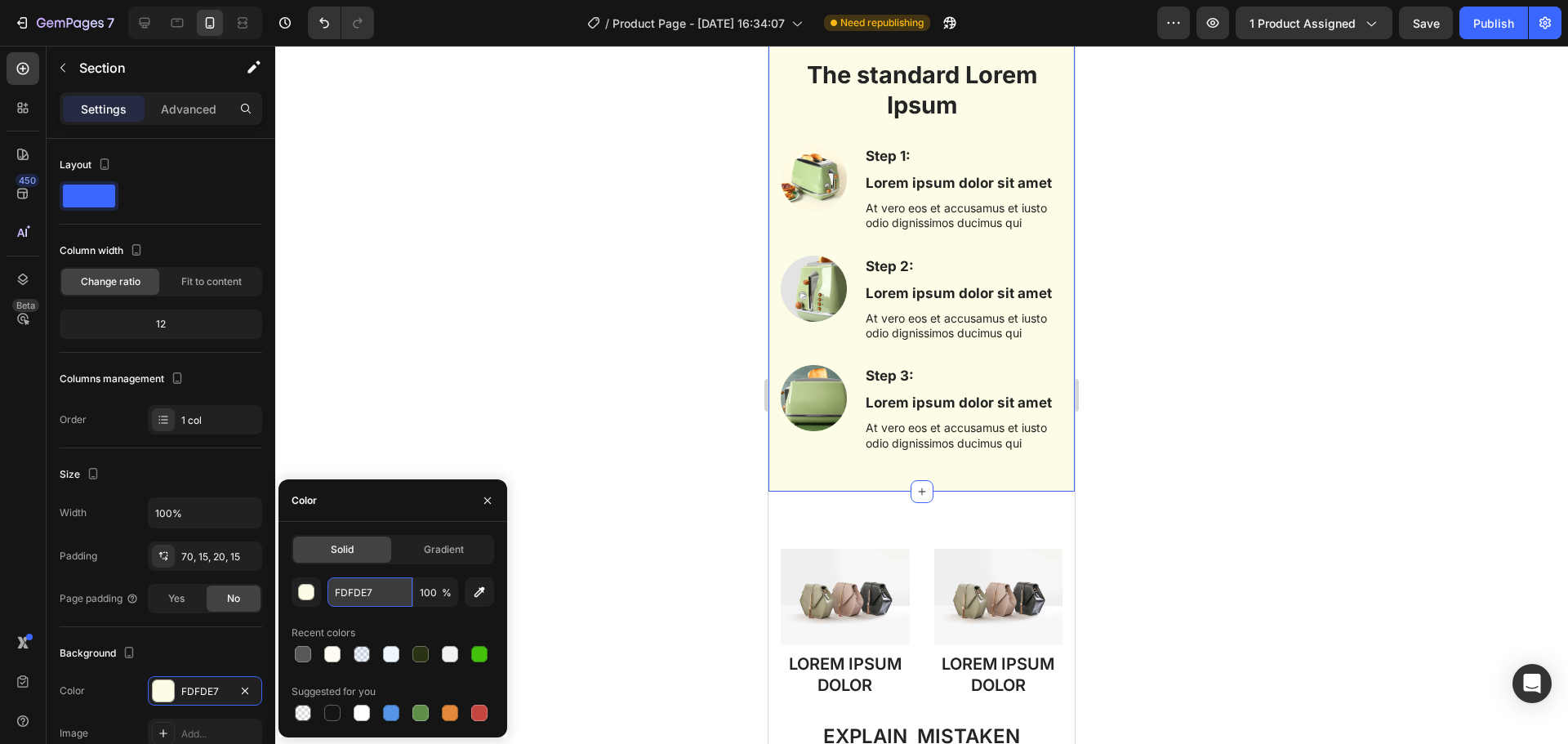
click at [347, 598] on input "FDFDE7" at bounding box center [370, 593] width 85 height 30
paste input "4F2ED"
type input "F4F2ED"
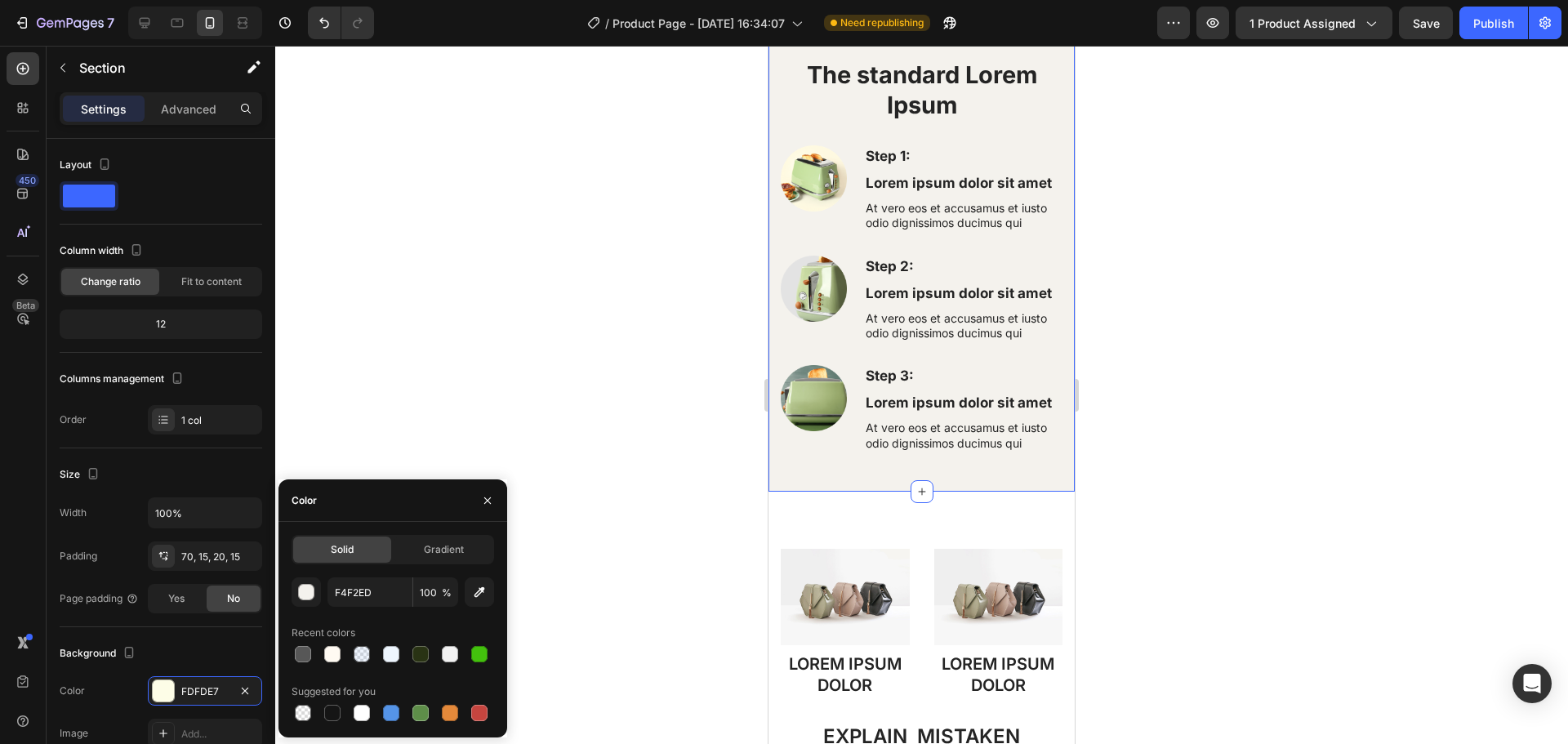
click at [420, 390] on div at bounding box center [921, 395] width 1293 height 699
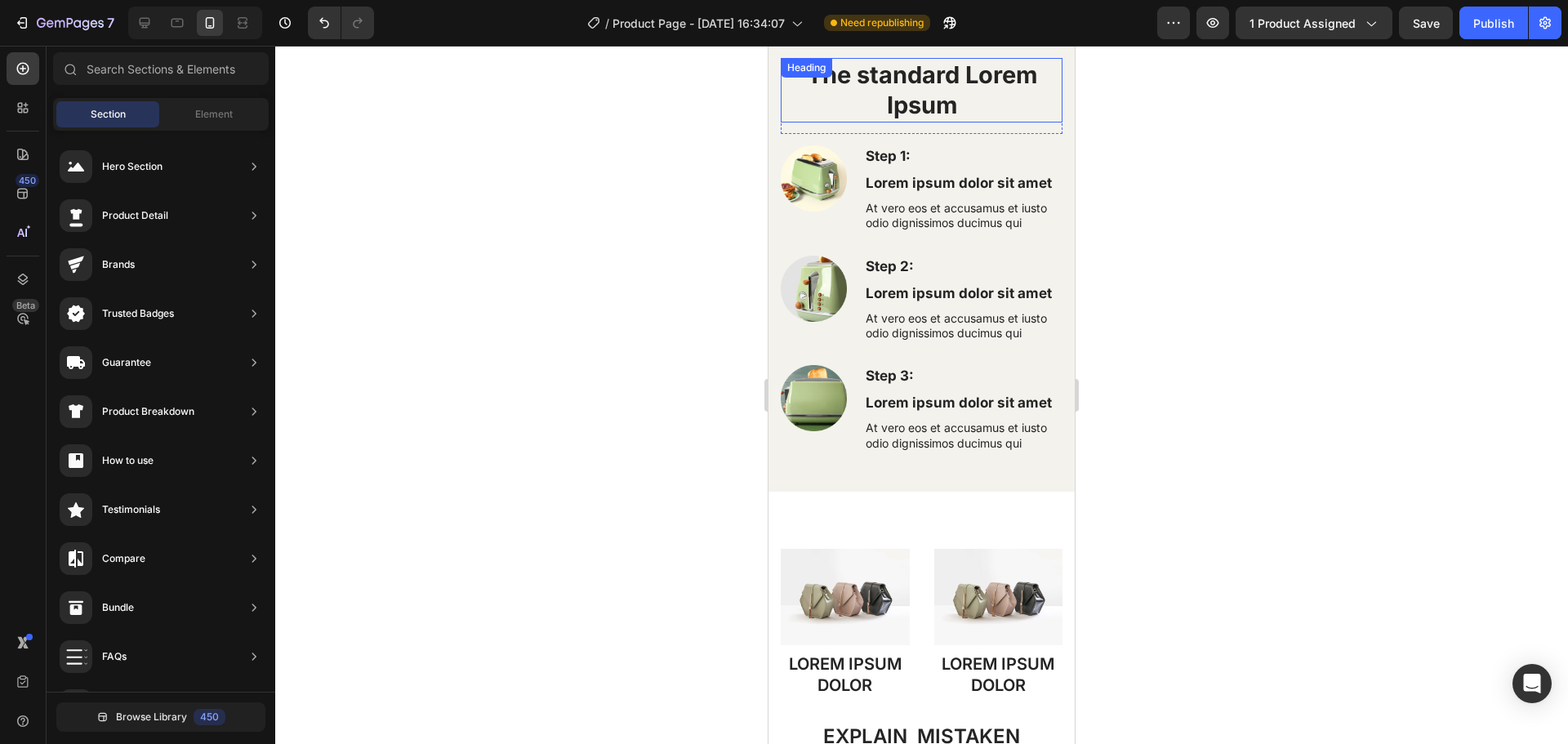
click at [902, 95] on h2 "The standard Lorem Ipsum" at bounding box center [921, 90] width 282 height 65
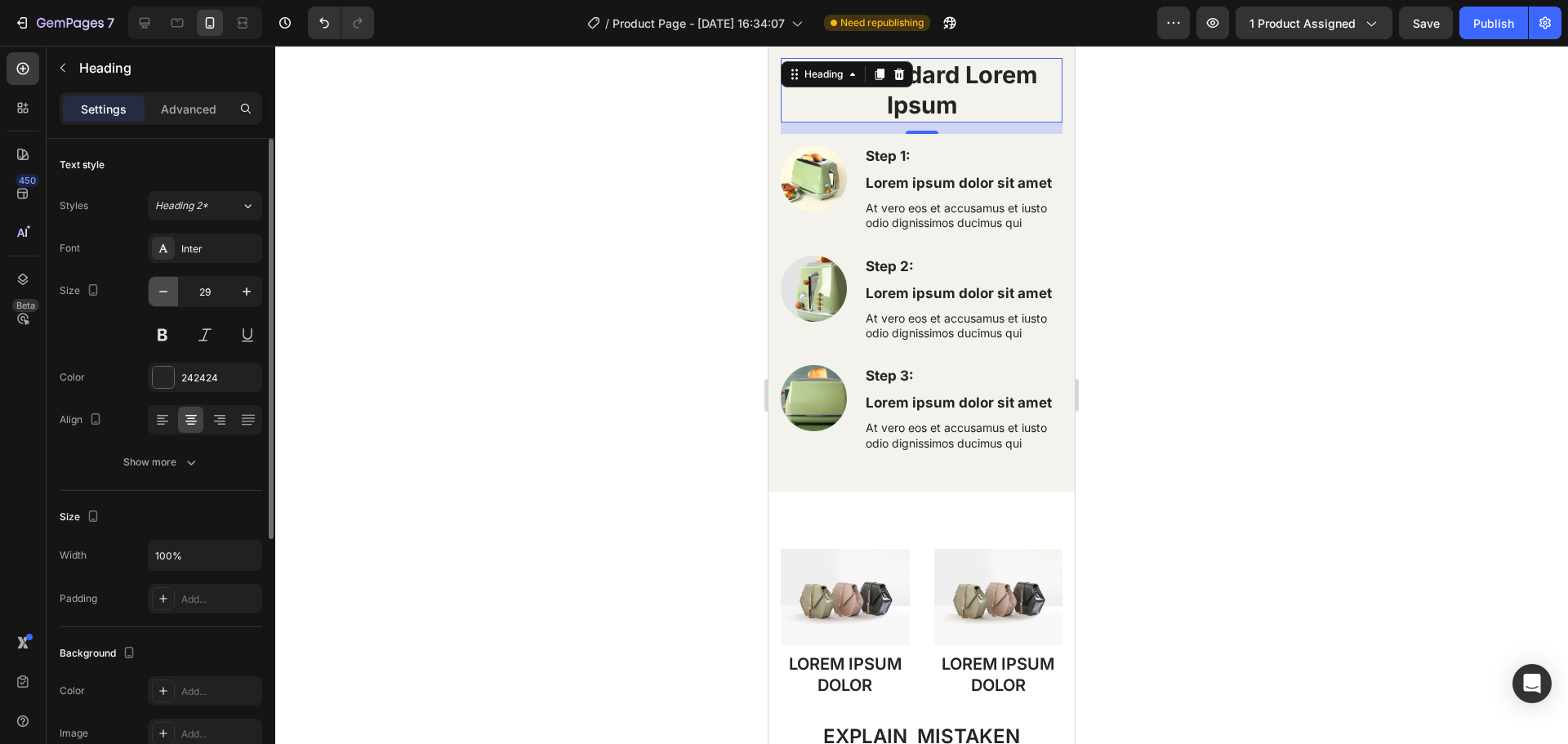
click at [161, 292] on icon "button" at bounding box center [164, 292] width 8 height 2
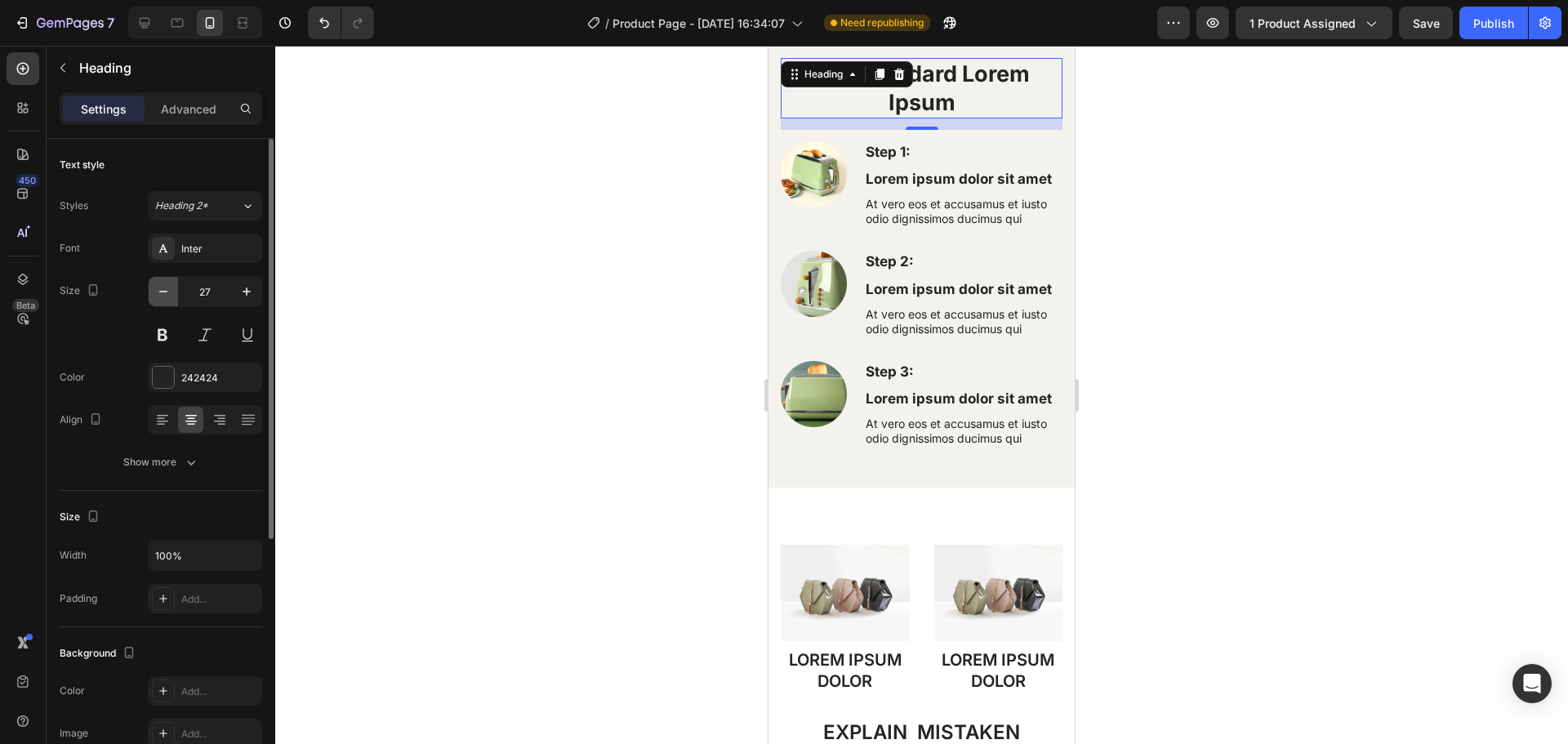
click at [161, 292] on icon "button" at bounding box center [164, 292] width 8 height 2
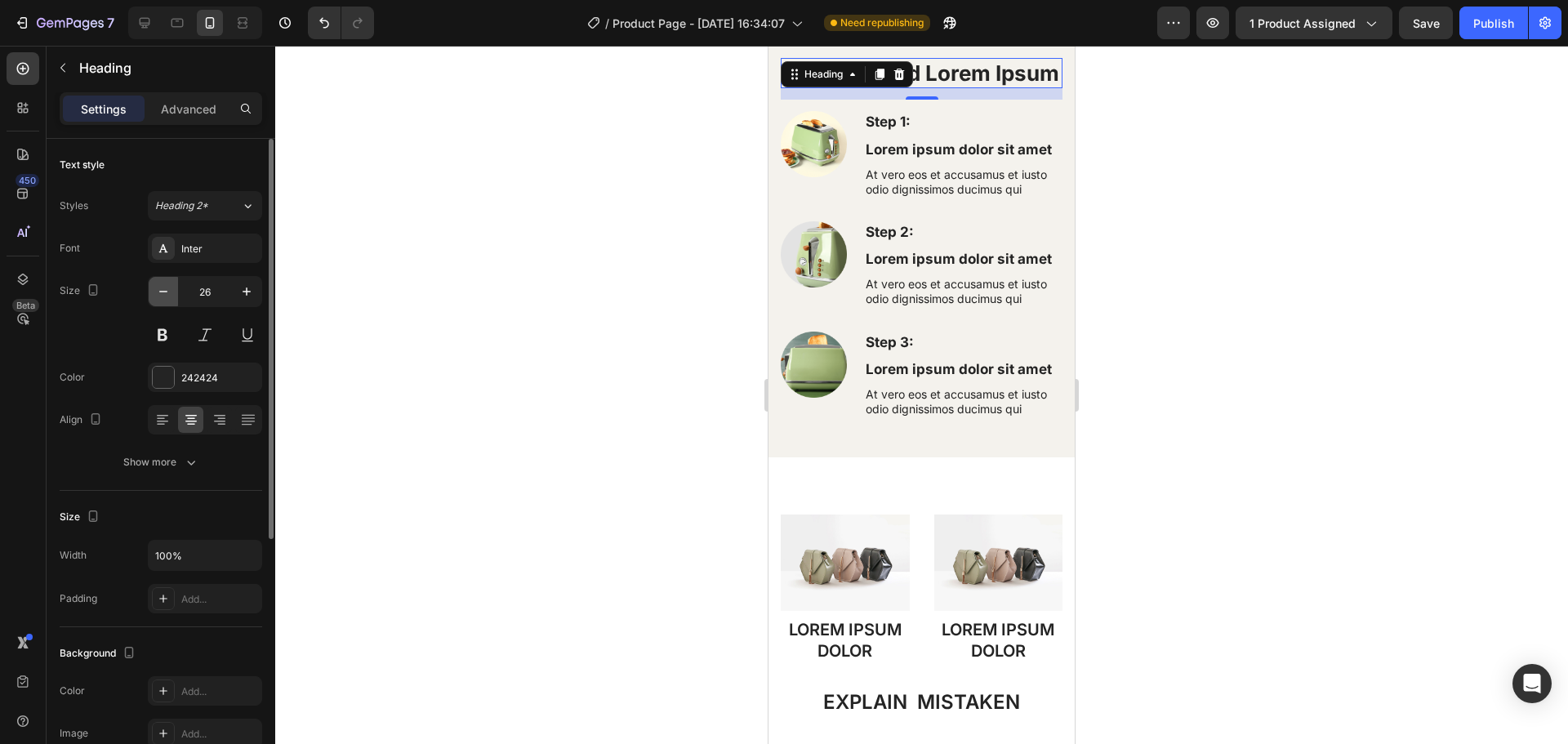
click at [161, 292] on icon "button" at bounding box center [164, 292] width 8 height 2
type input "25"
click at [653, 312] on div at bounding box center [921, 395] width 1293 height 699
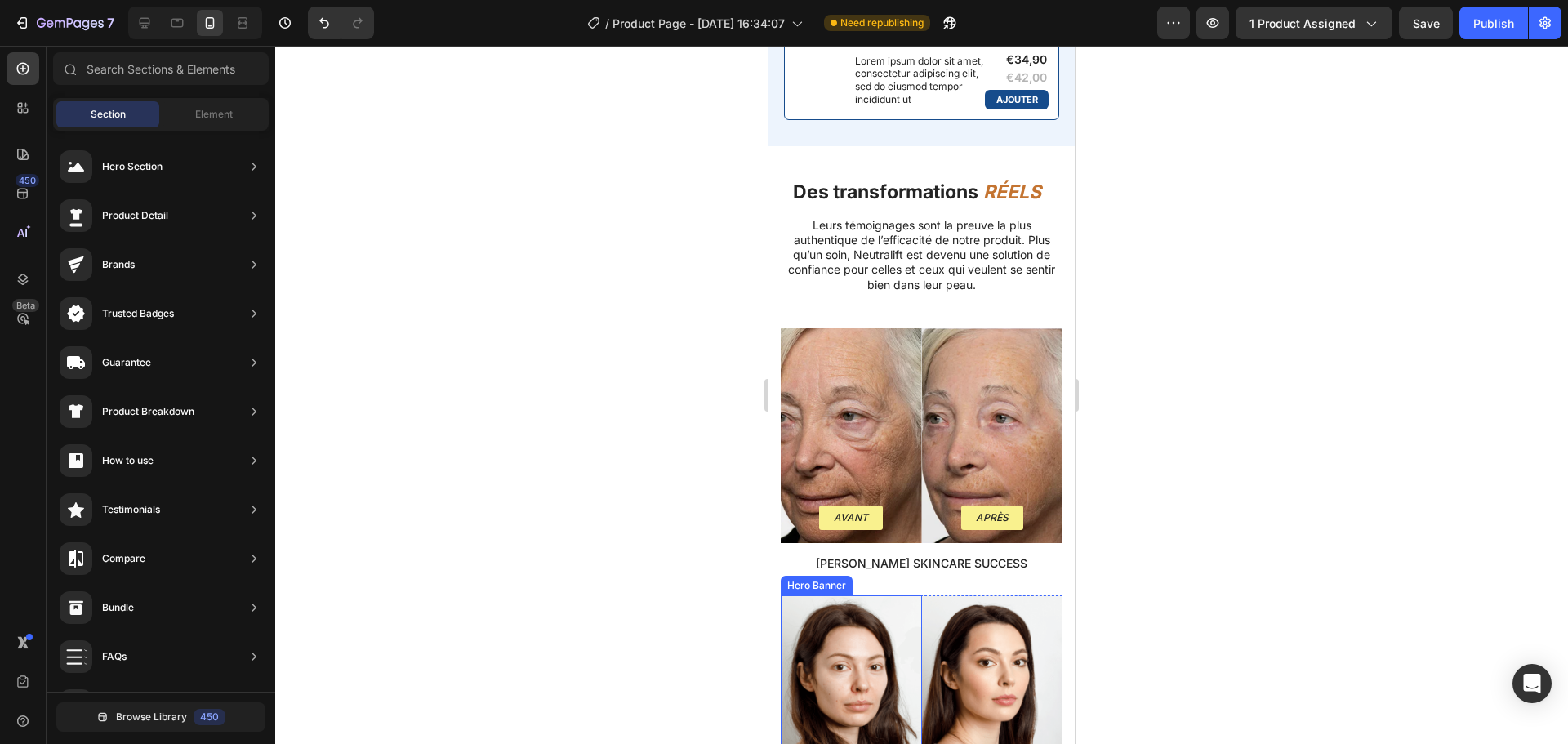
scroll to position [2327, 0]
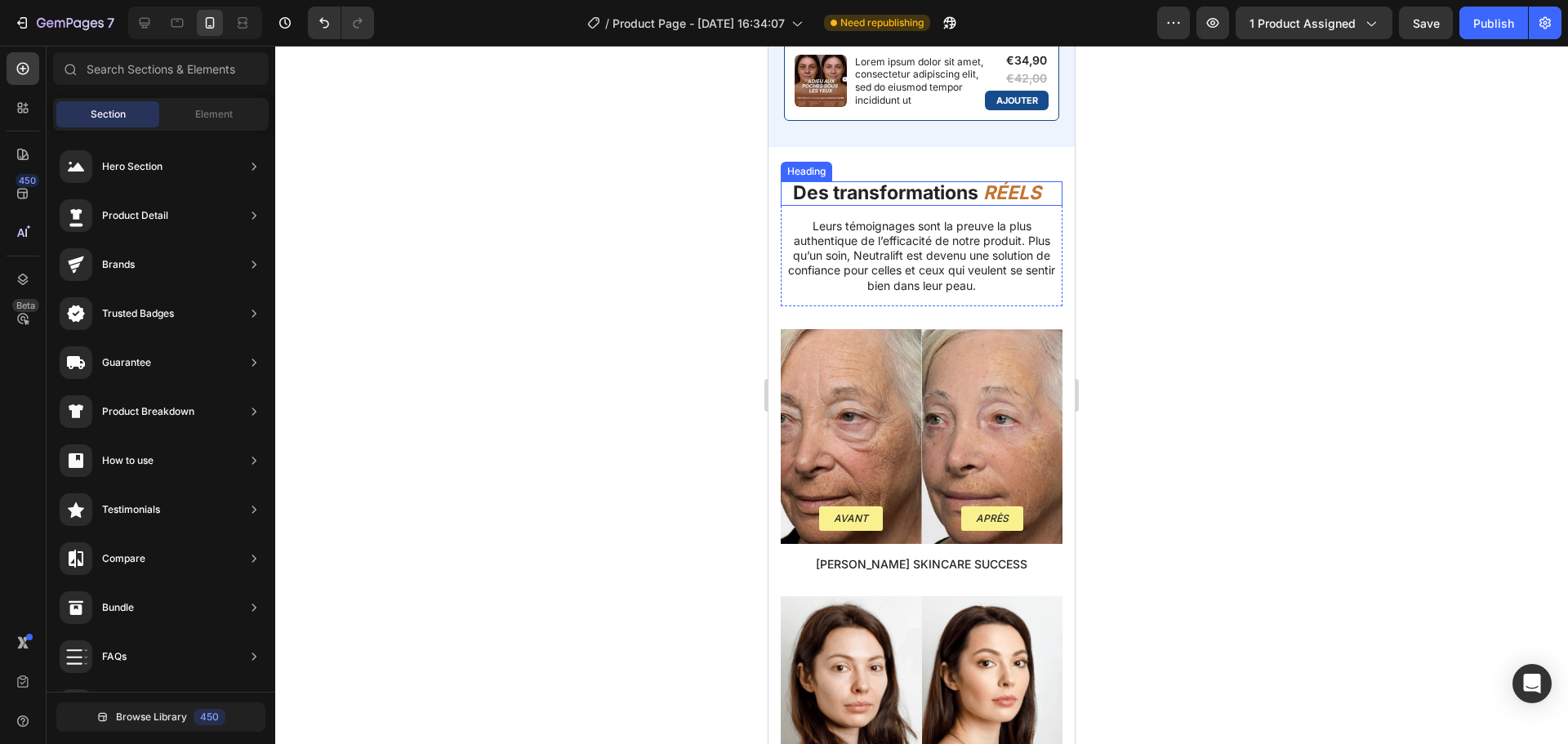
click at [851, 204] on strong "Des transformations" at bounding box center [886, 193] width 186 height 23
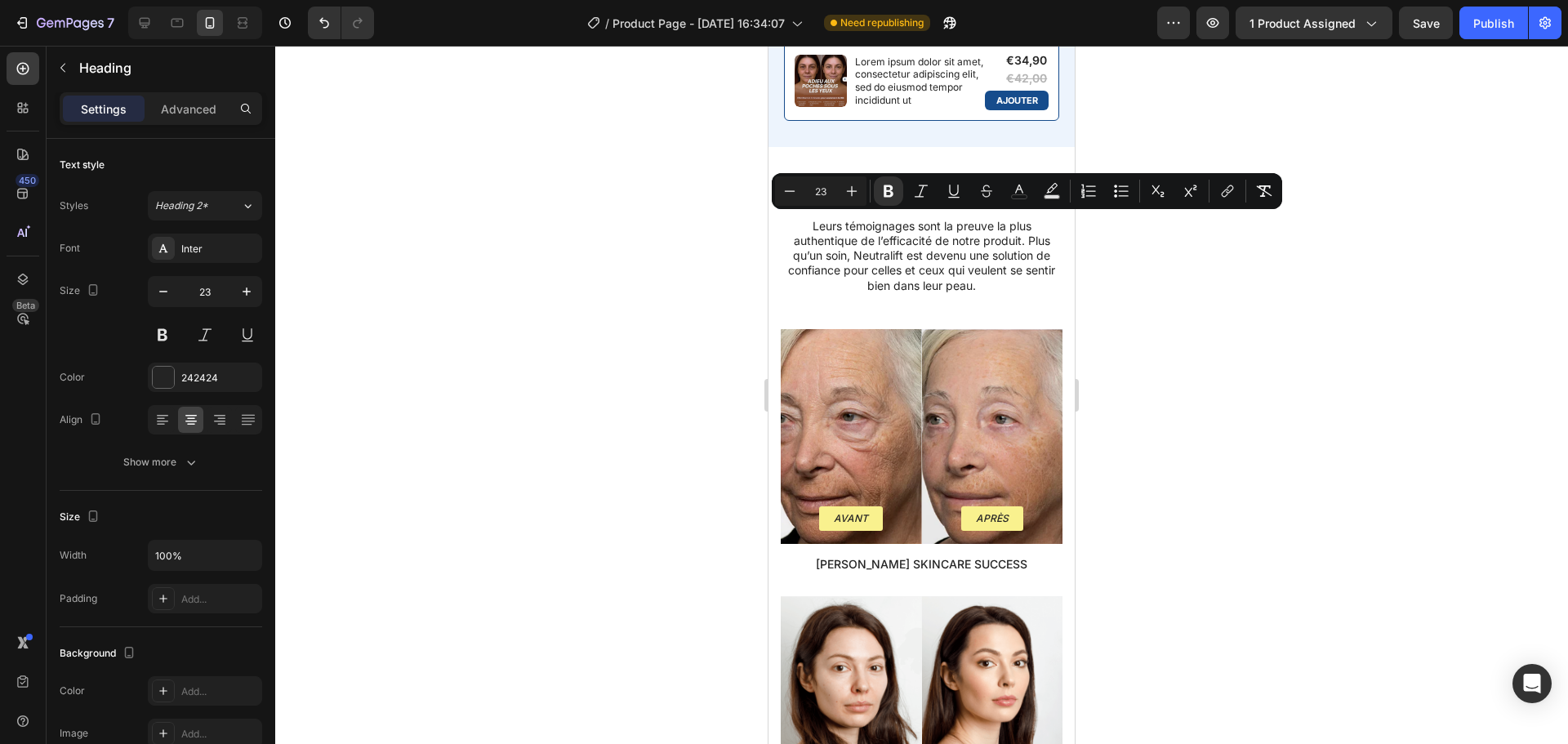
drag, startPoint x: 1042, startPoint y: 227, endPoint x: 782, endPoint y: 232, distance: 260.0
click at [782, 203] on p "Des transformations RÉELS" at bounding box center [921, 193] width 279 height 21
copy p "Des transformations RÉELS"
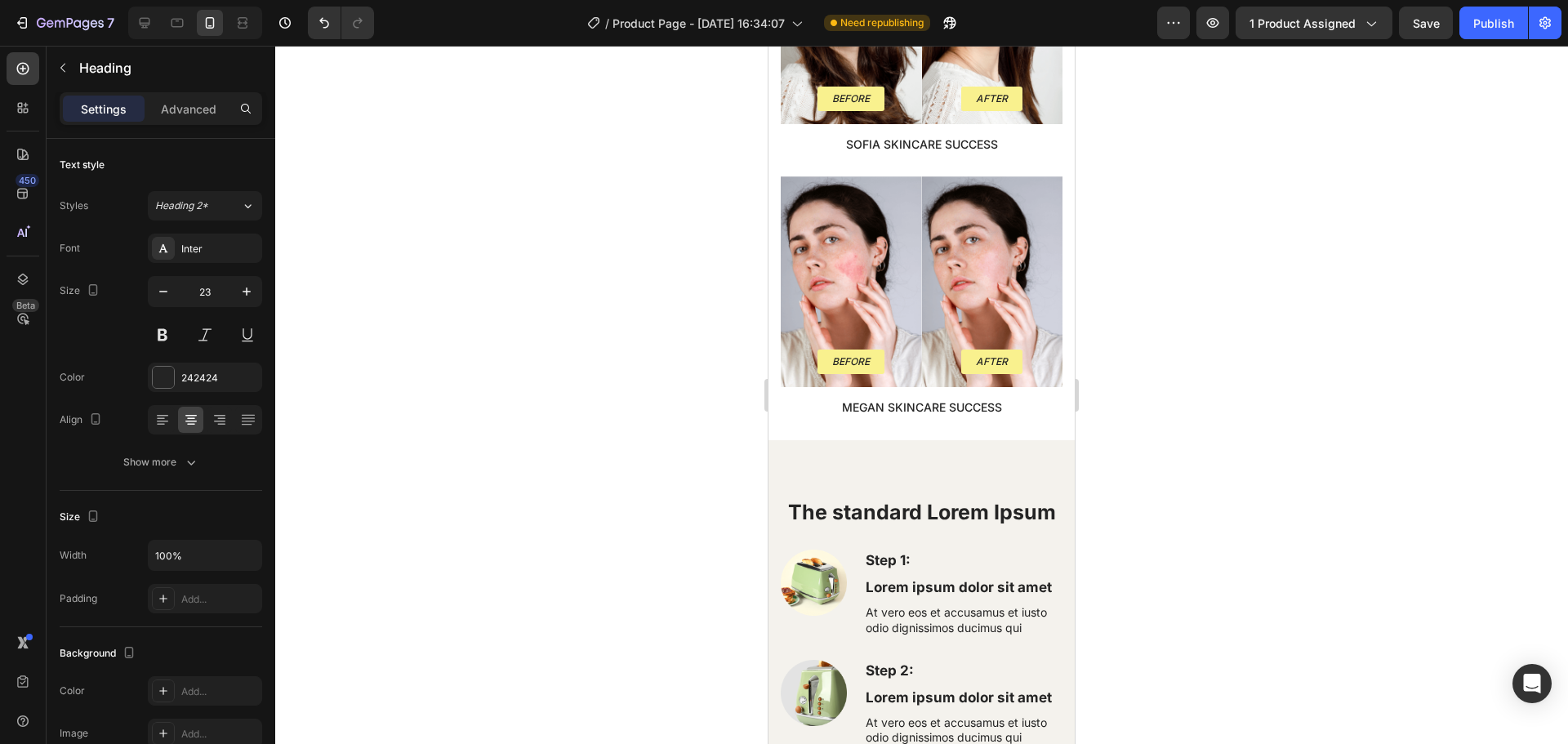
scroll to position [3202, 0]
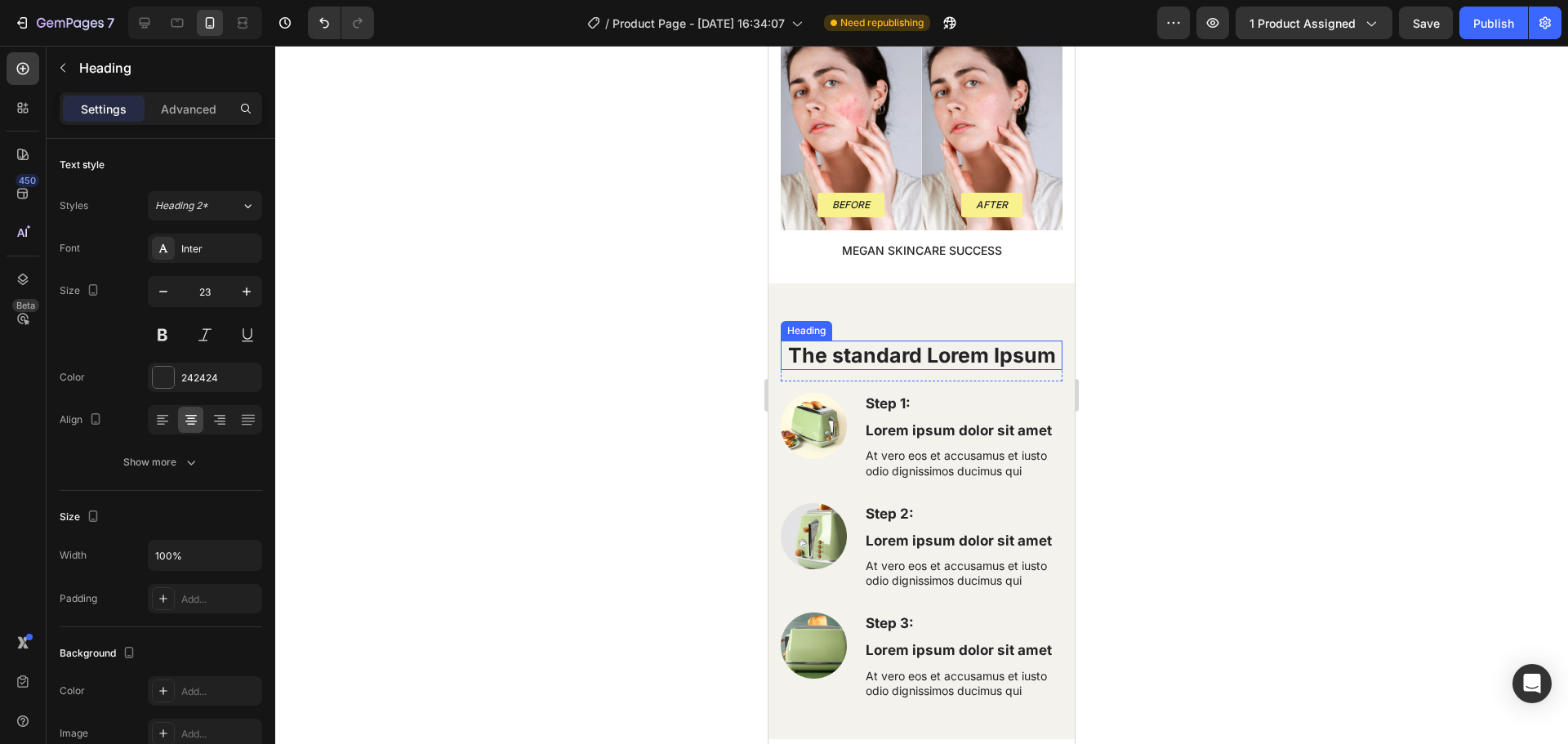
click at [881, 340] on h2 "The standard Lorem Ipsum" at bounding box center [921, 355] width 282 height 30
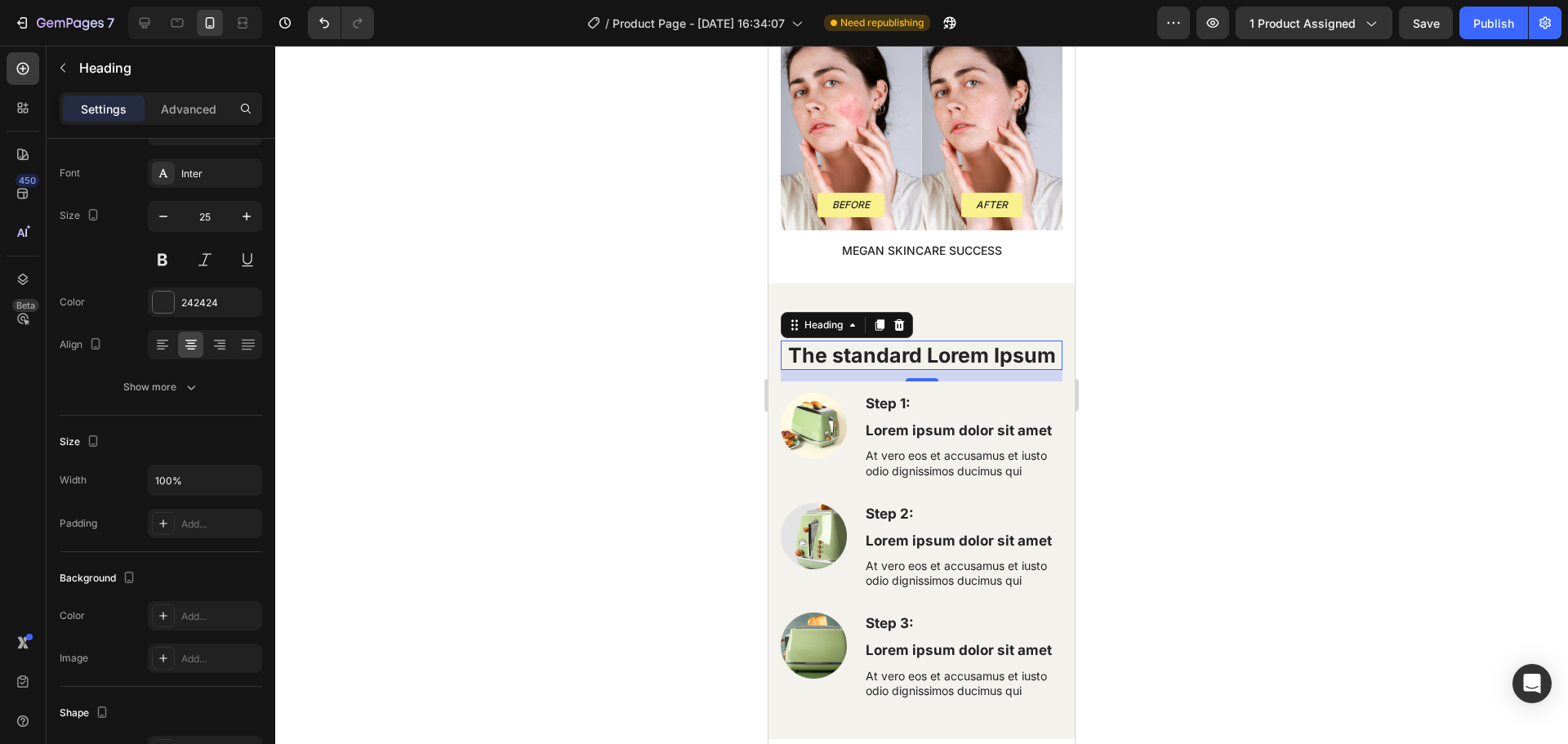
click at [881, 340] on h2 "The standard Lorem Ipsum" at bounding box center [921, 355] width 282 height 30
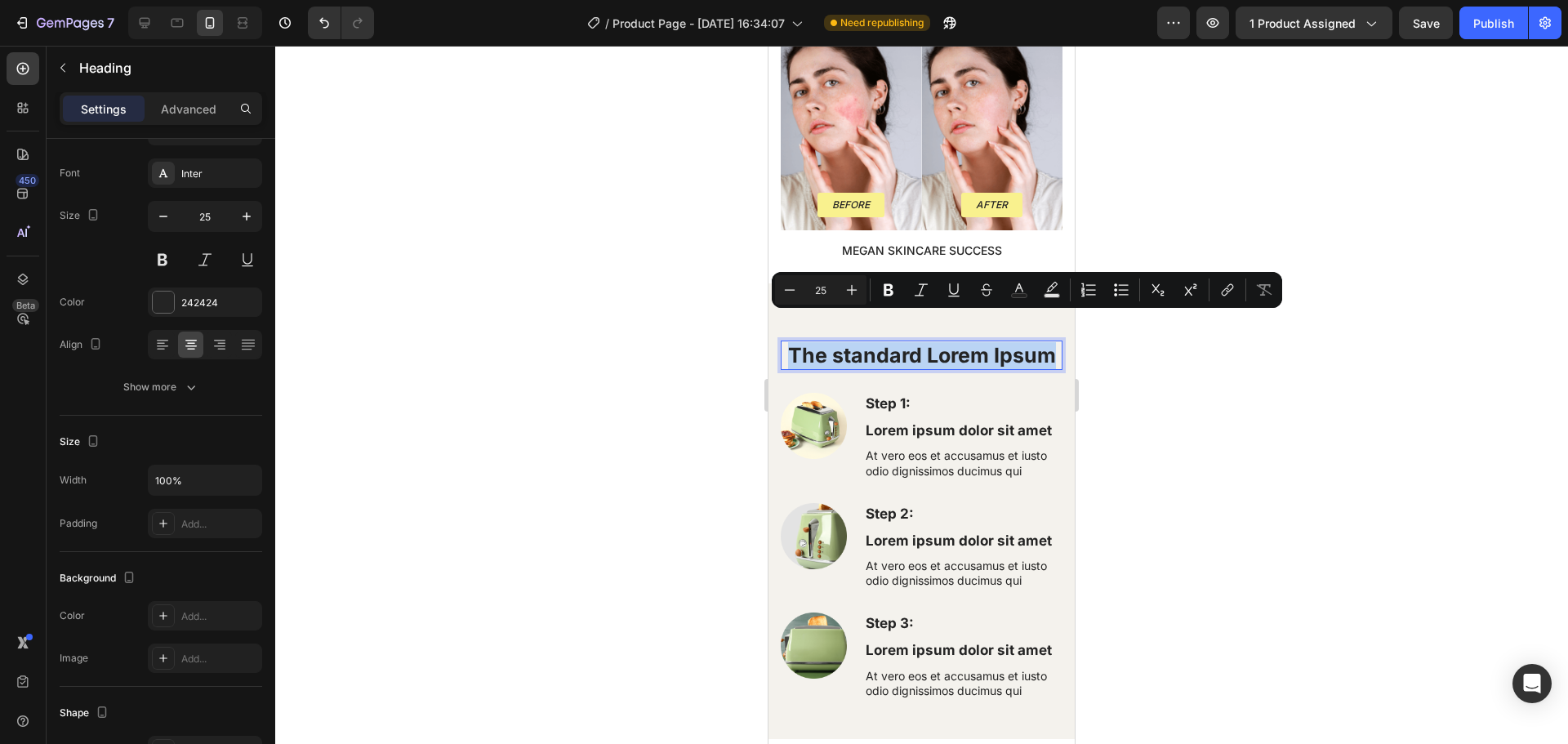
drag, startPoint x: 1047, startPoint y: 325, endPoint x: 784, endPoint y: 321, distance: 263.0
click at [784, 342] on p "The standard Lorem Ipsum" at bounding box center [921, 355] width 279 height 27
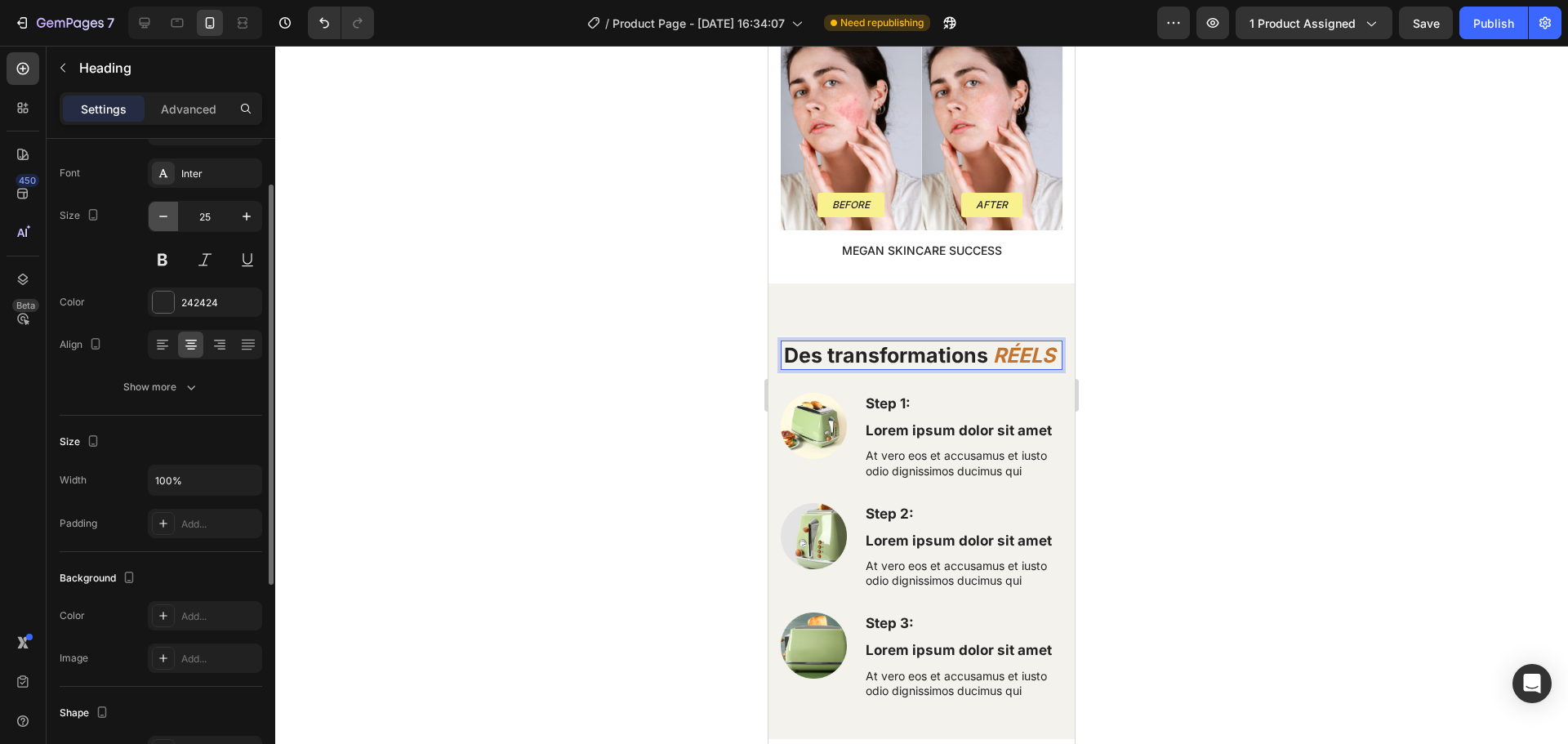
click at [173, 221] on button "button" at bounding box center [164, 216] width 30 height 30
type input "24"
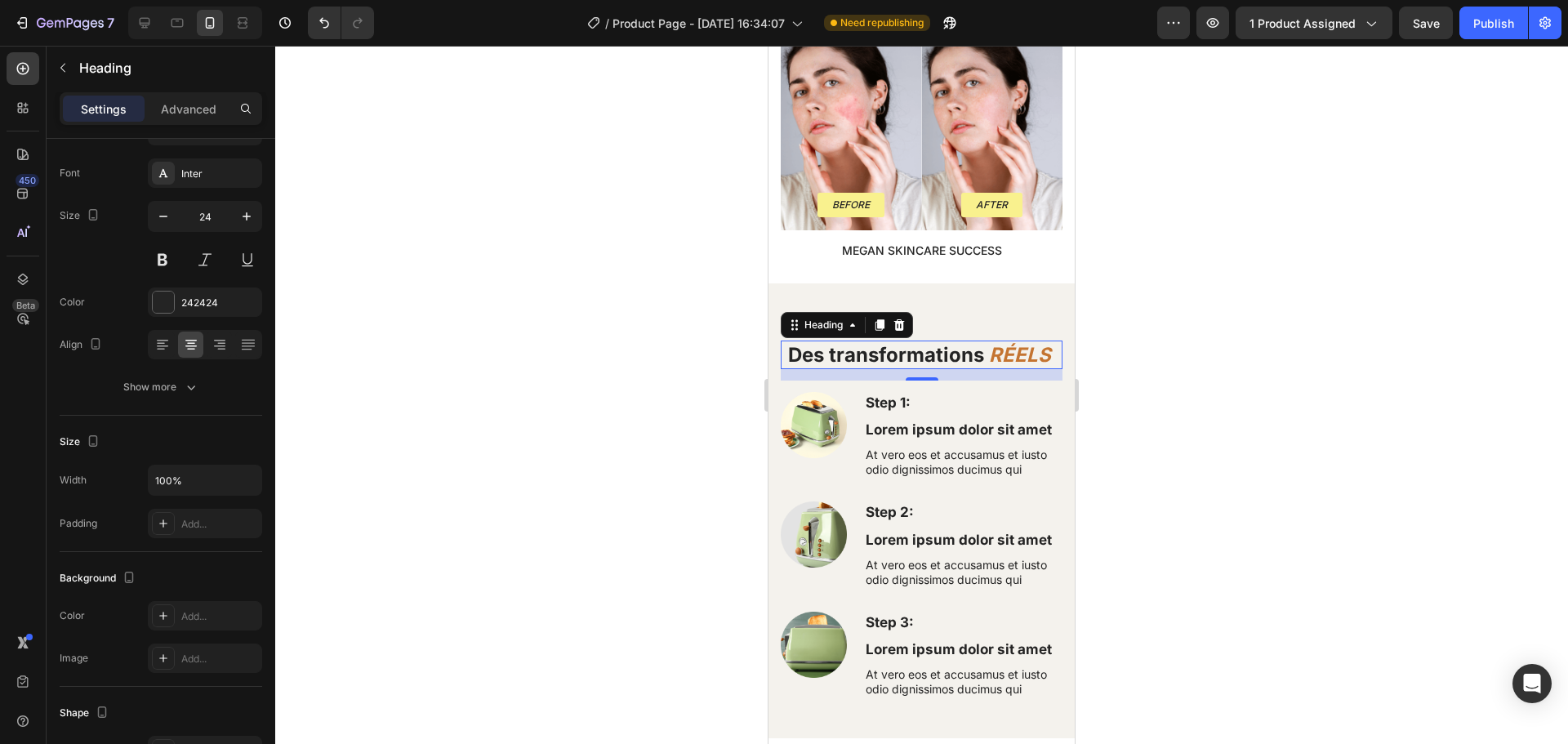
click at [696, 347] on div at bounding box center [921, 395] width 1293 height 699
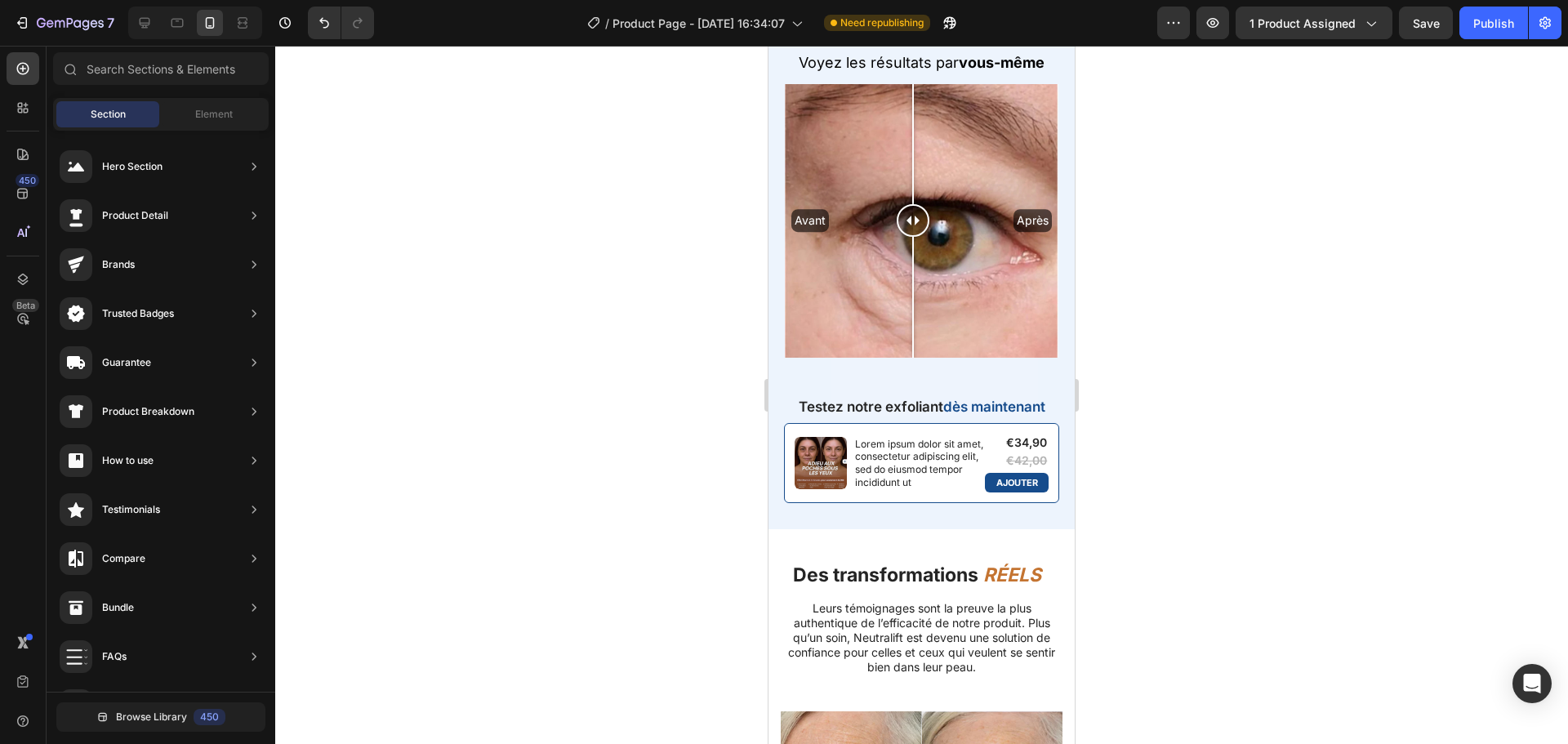
scroll to position [2014, 0]
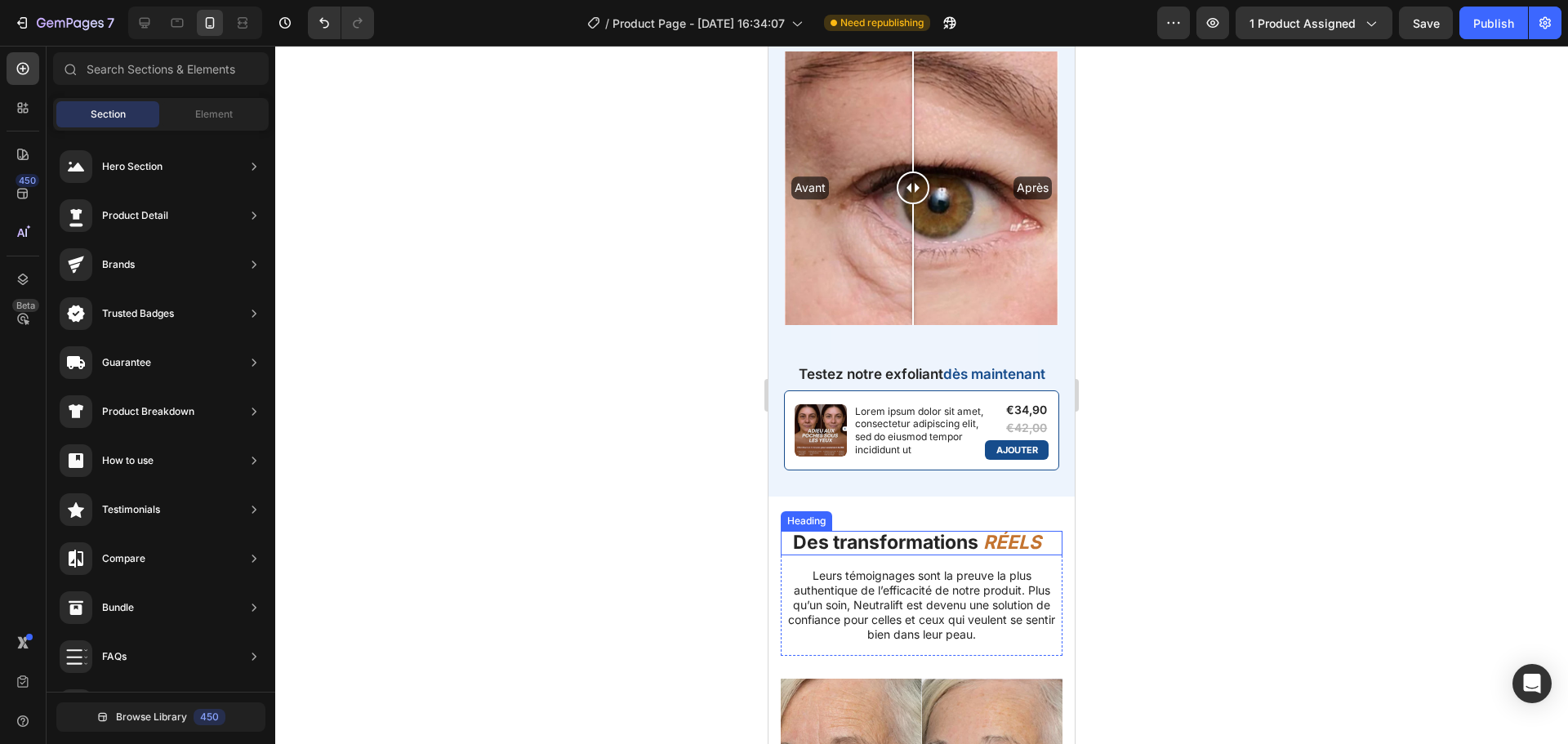
click at [873, 544] on strong "Des transformations" at bounding box center [886, 543] width 186 height 23
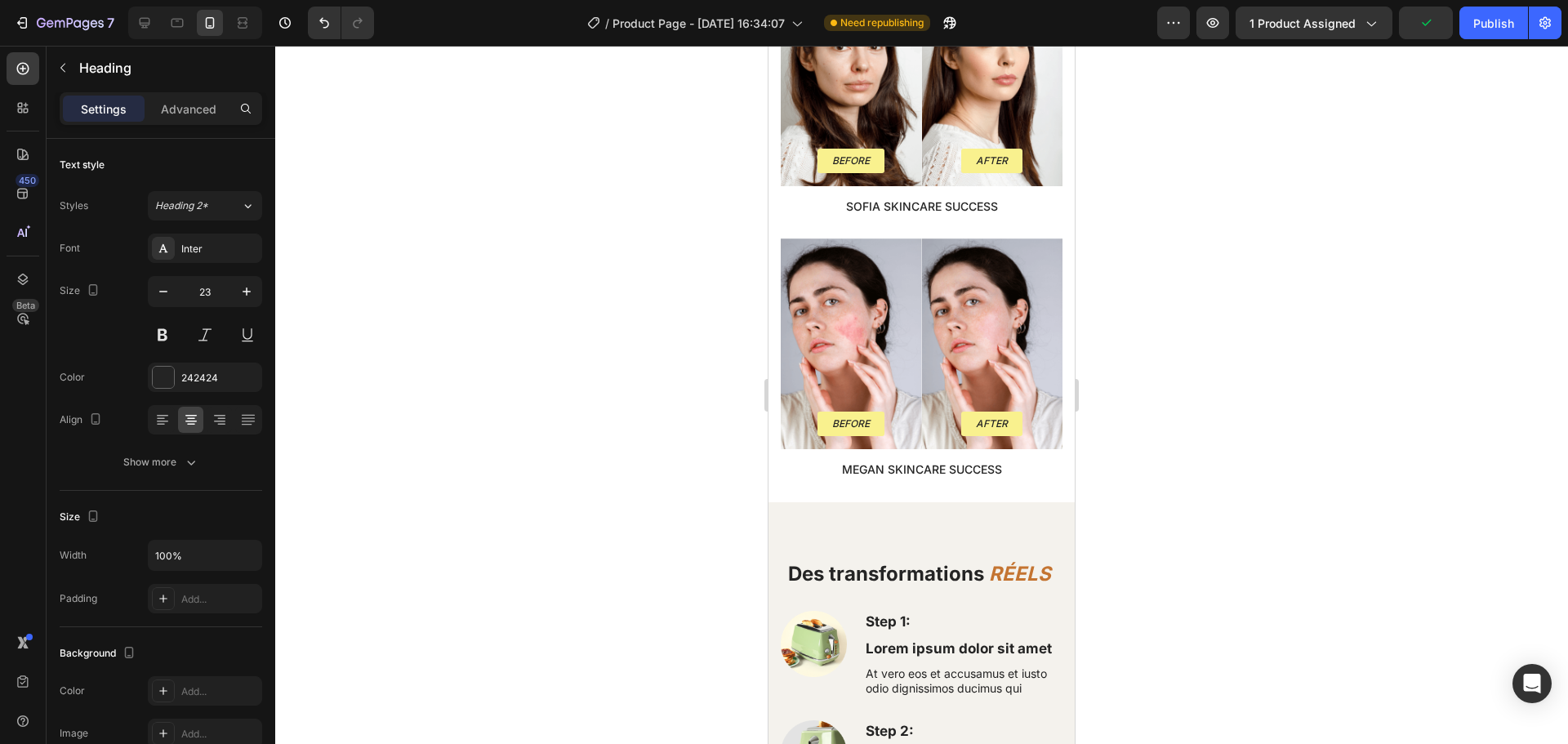
scroll to position [3080, 0]
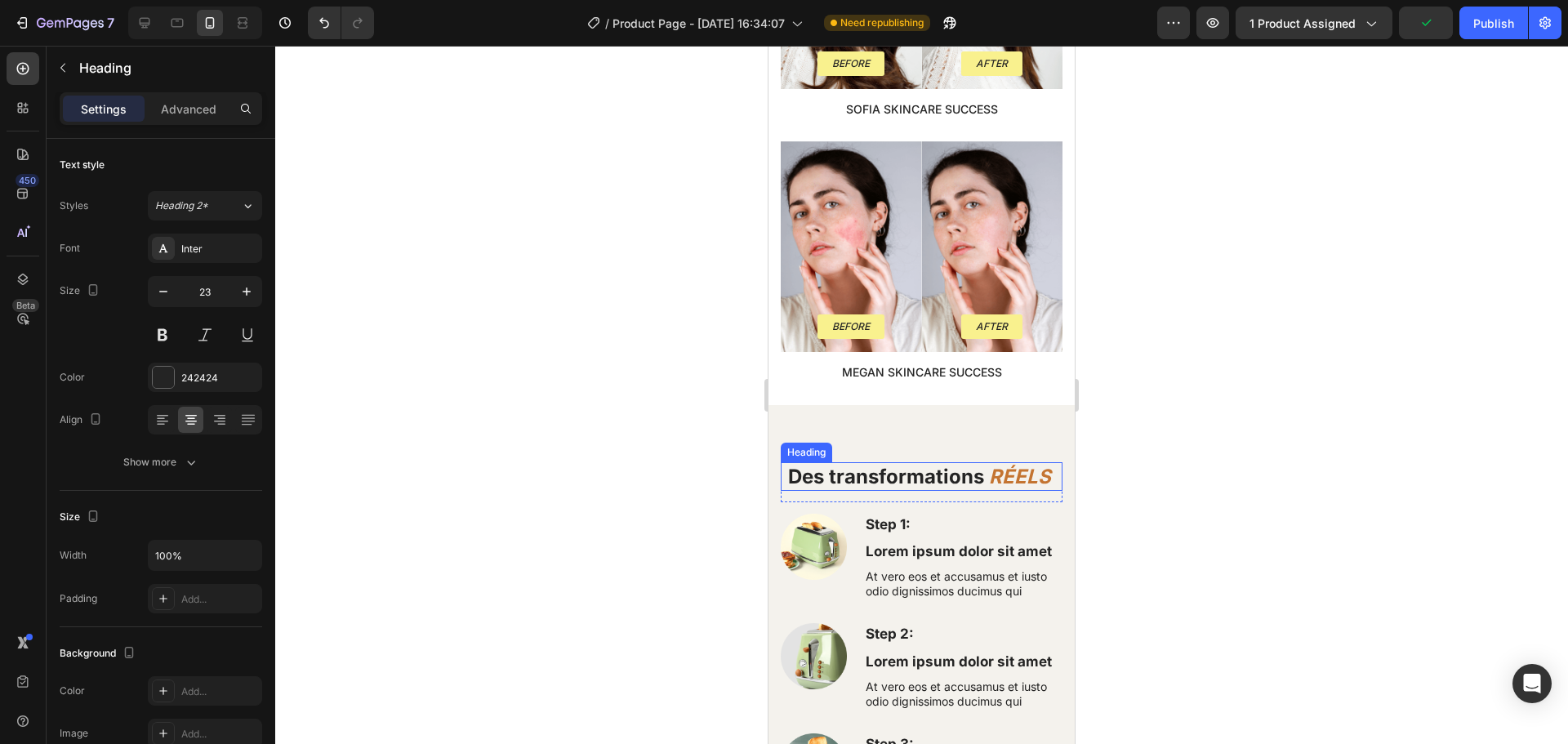
click at [842, 465] on strong "Des transformations" at bounding box center [886, 477] width 196 height 24
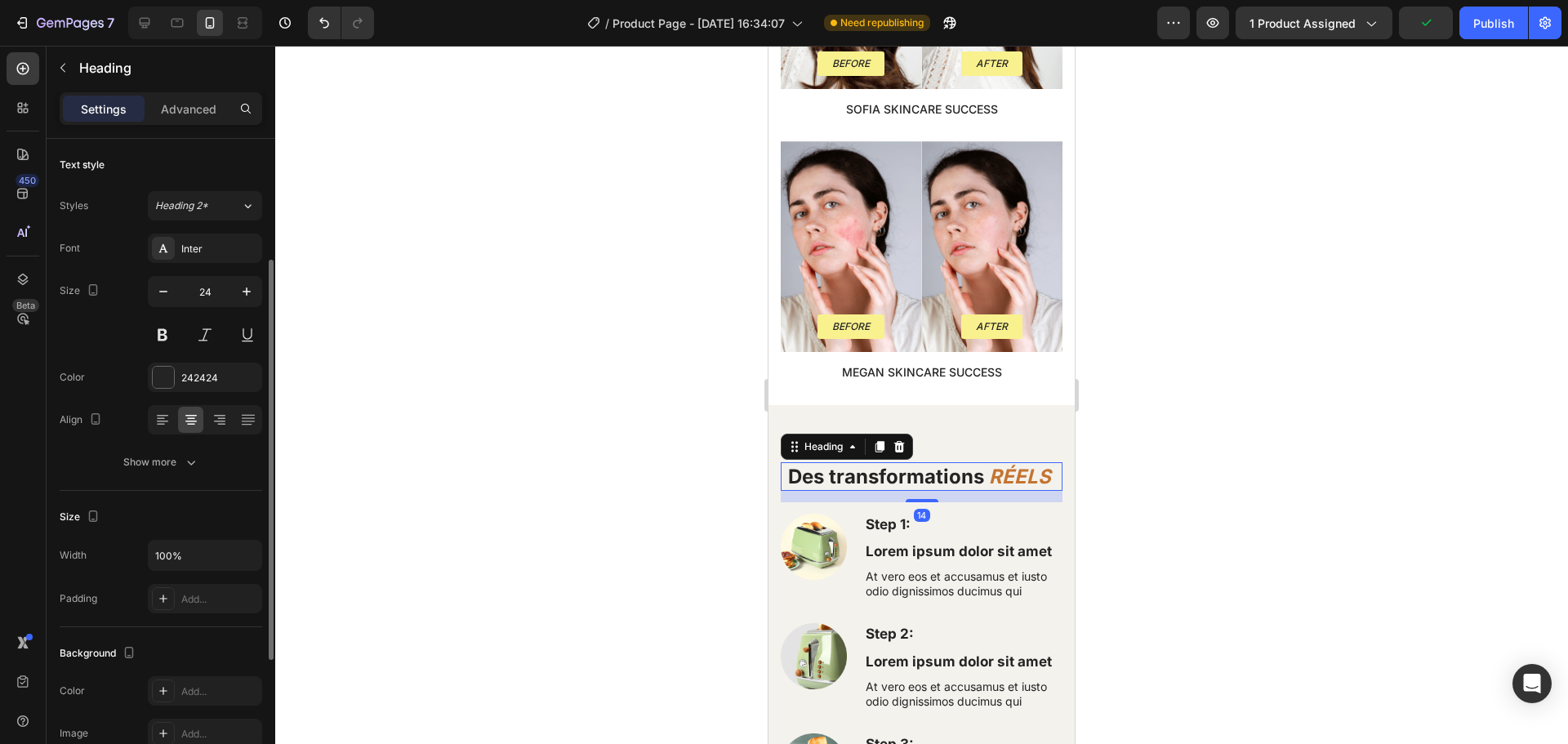
scroll to position [75, 0]
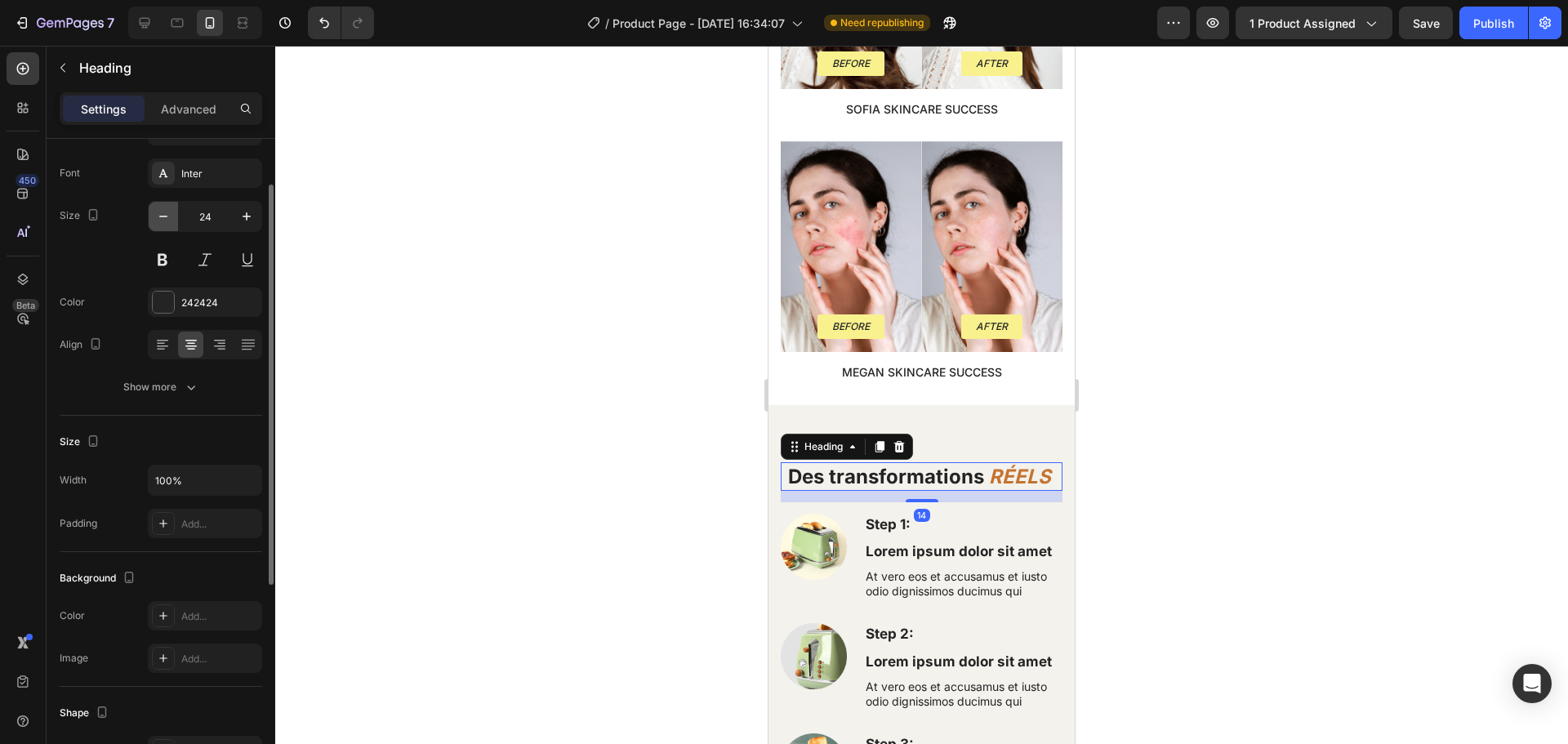
click at [166, 215] on icon "button" at bounding box center [164, 216] width 16 height 16
type input "23"
click at [517, 354] on div at bounding box center [921, 395] width 1293 height 699
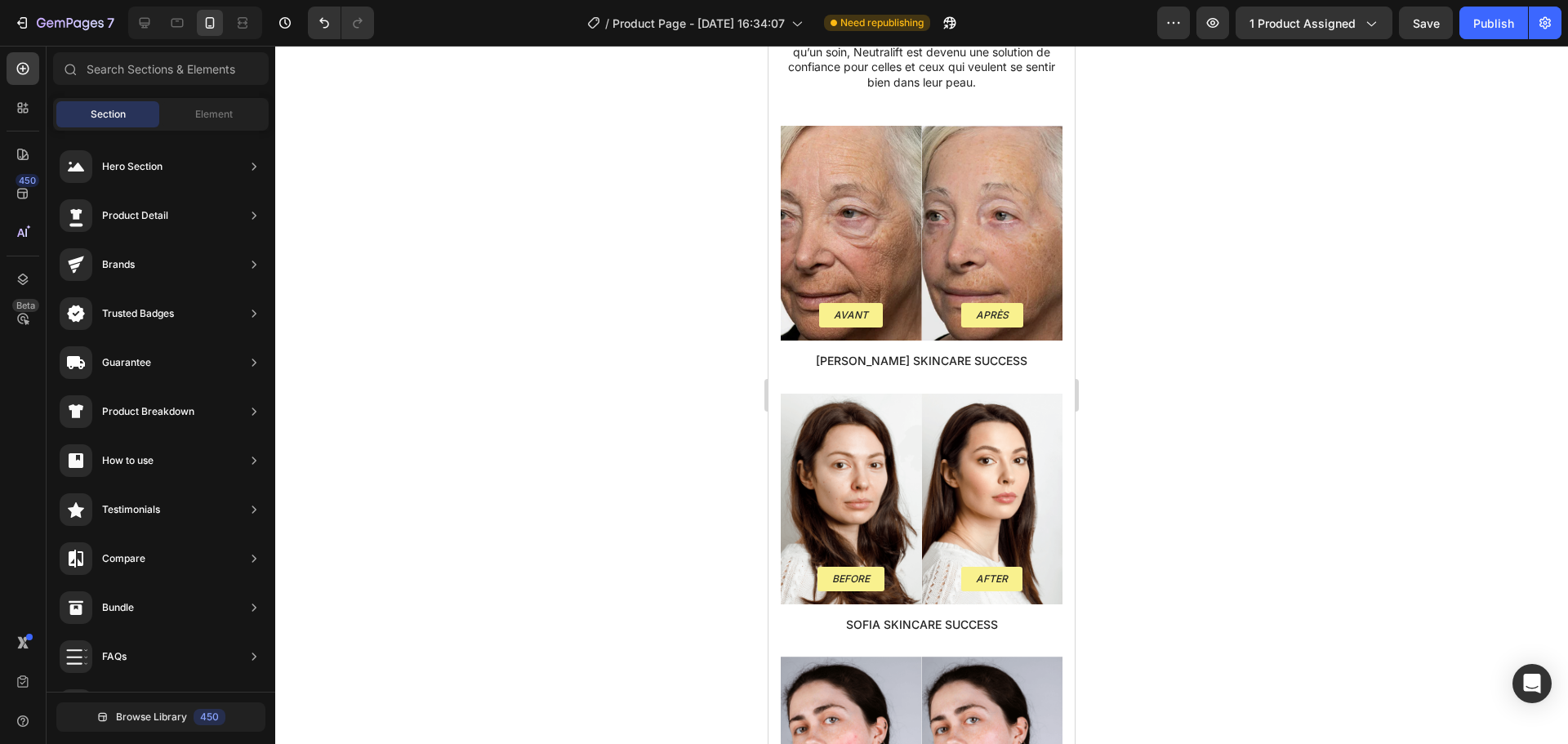
scroll to position [2561, 0]
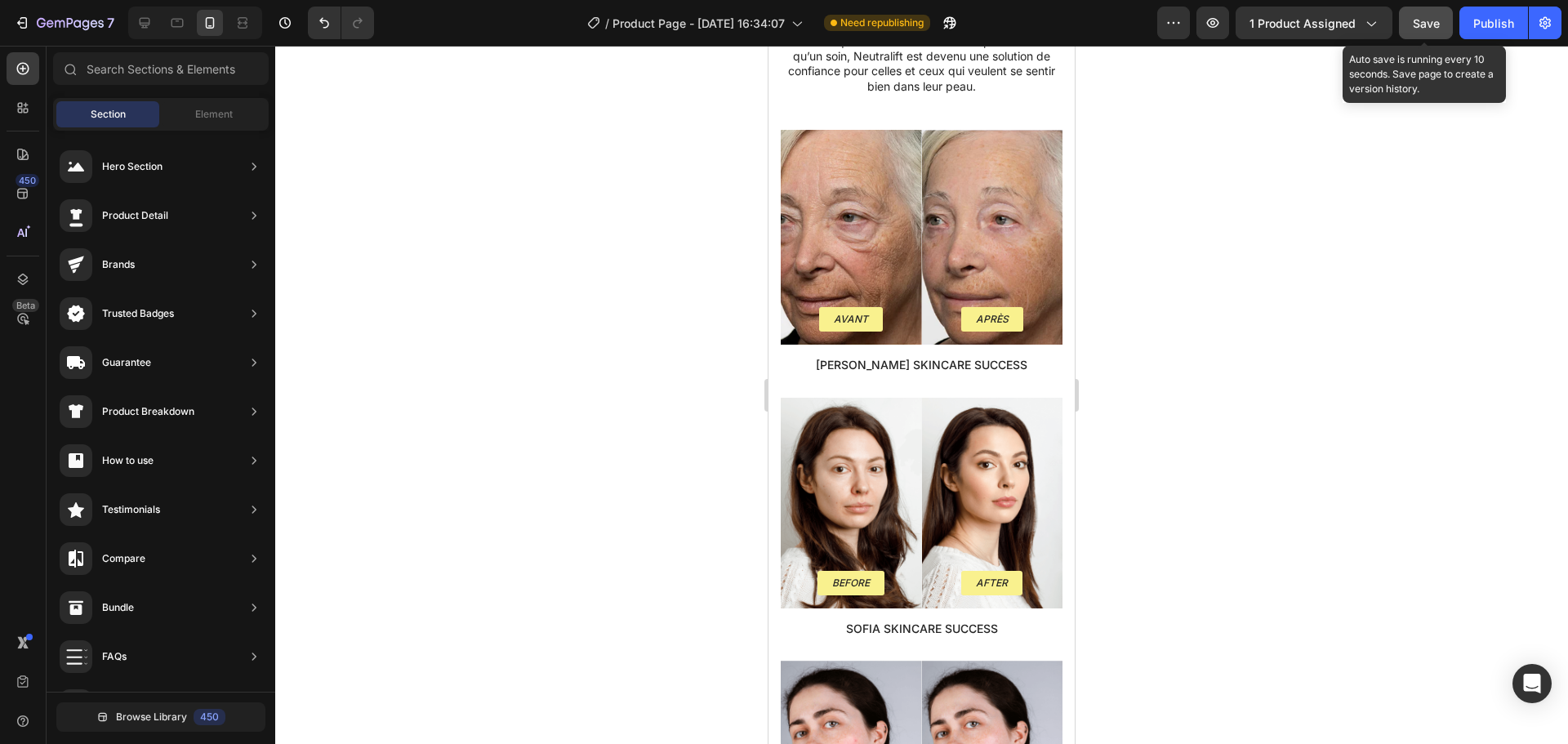
click at [1420, 26] on span "Save" at bounding box center [1426, 23] width 27 height 14
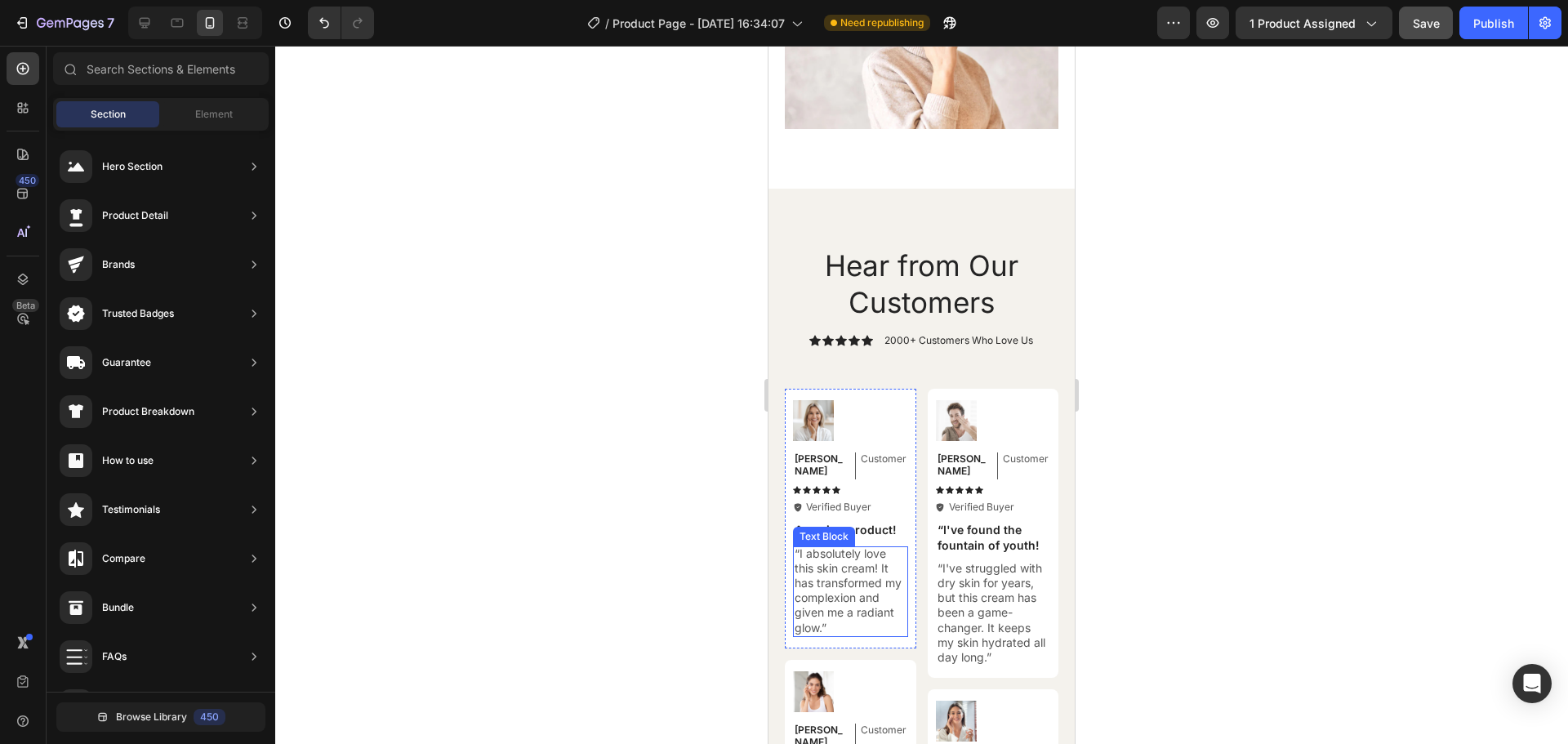
scroll to position [6550, 0]
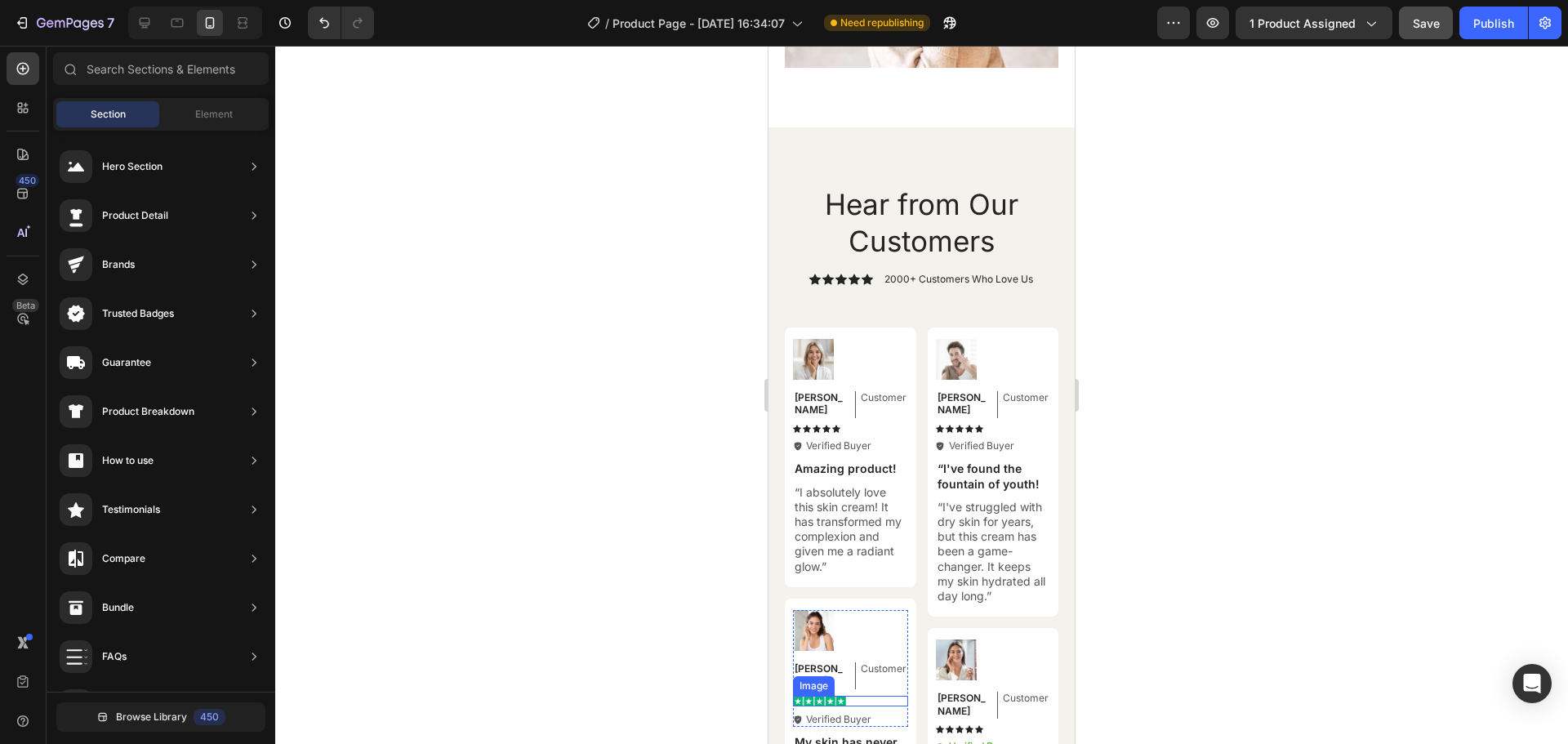
click at [816, 696] on img at bounding box center [819, 701] width 53 height 11
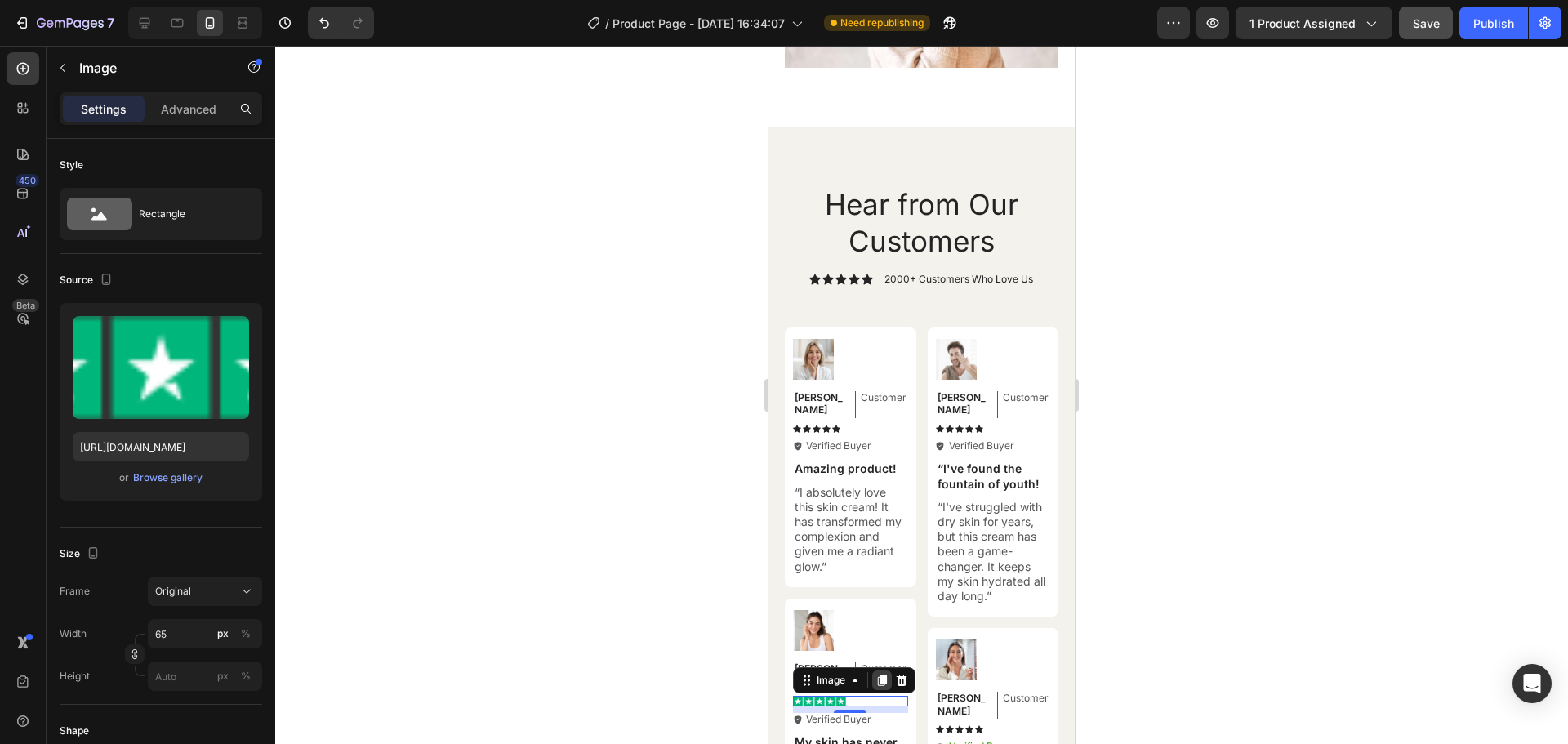
click at [880, 675] on icon at bounding box center [882, 681] width 9 height 12
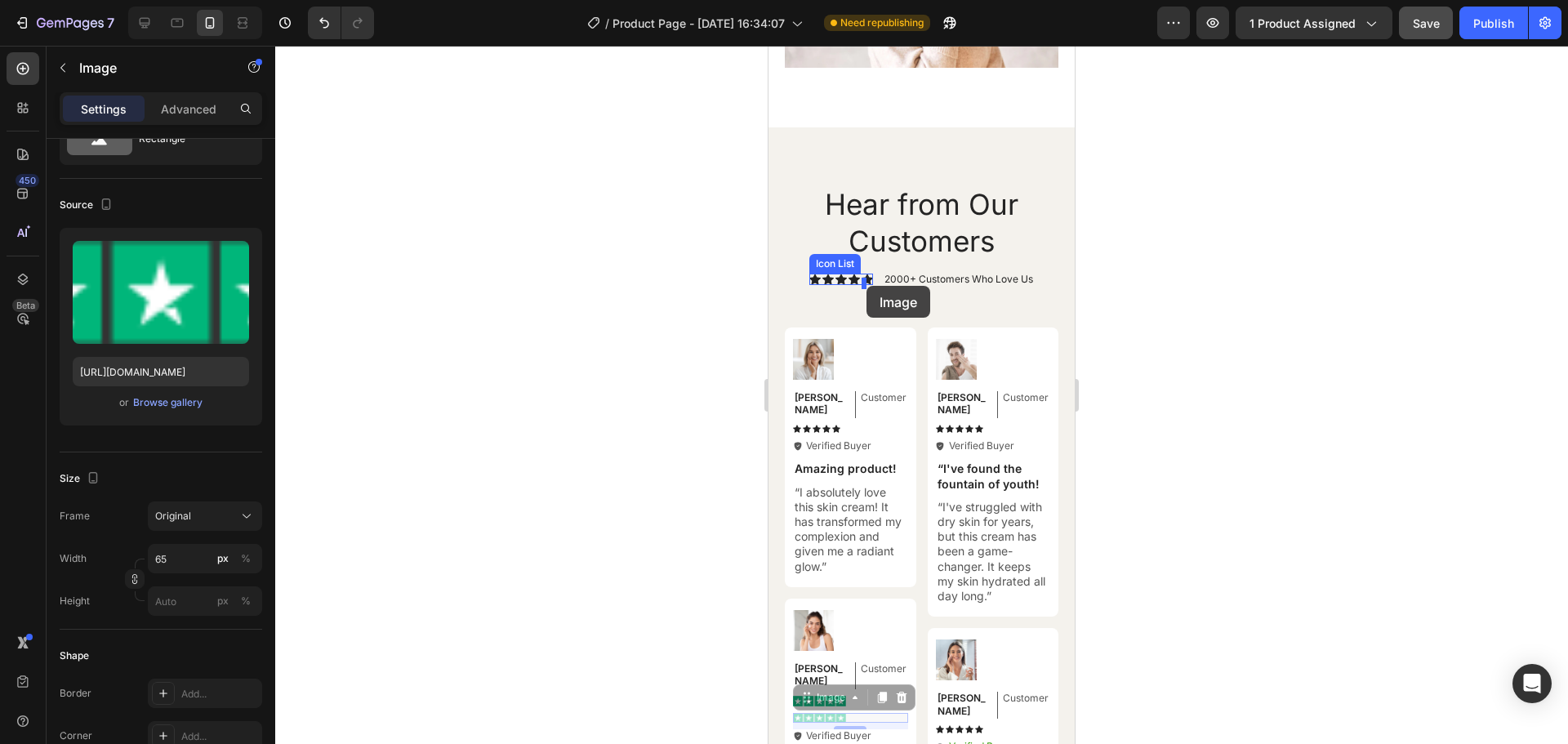
drag, startPoint x: 805, startPoint y: 677, endPoint x: 867, endPoint y: 286, distance: 395.9
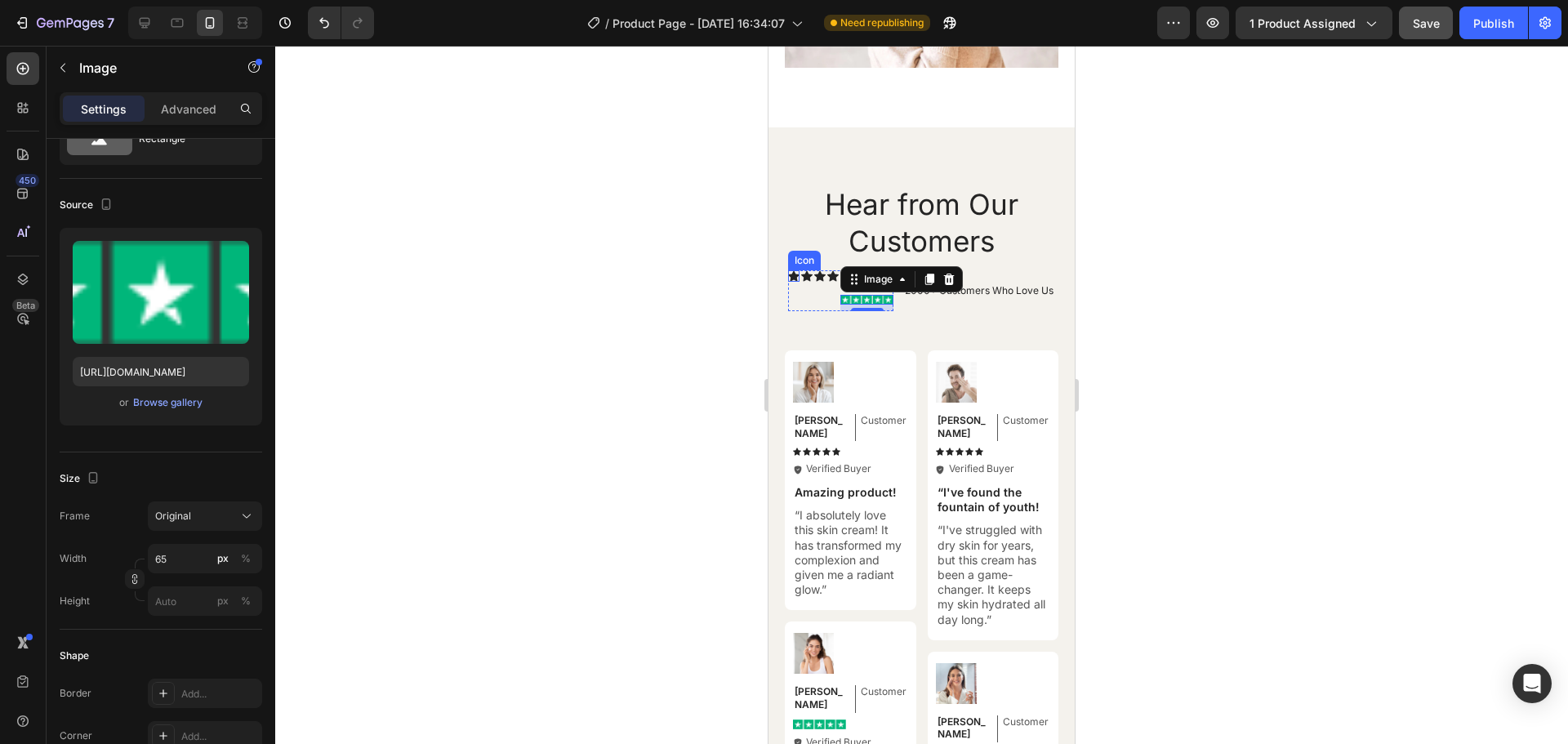
click at [790, 282] on icon at bounding box center [794, 276] width 12 height 12
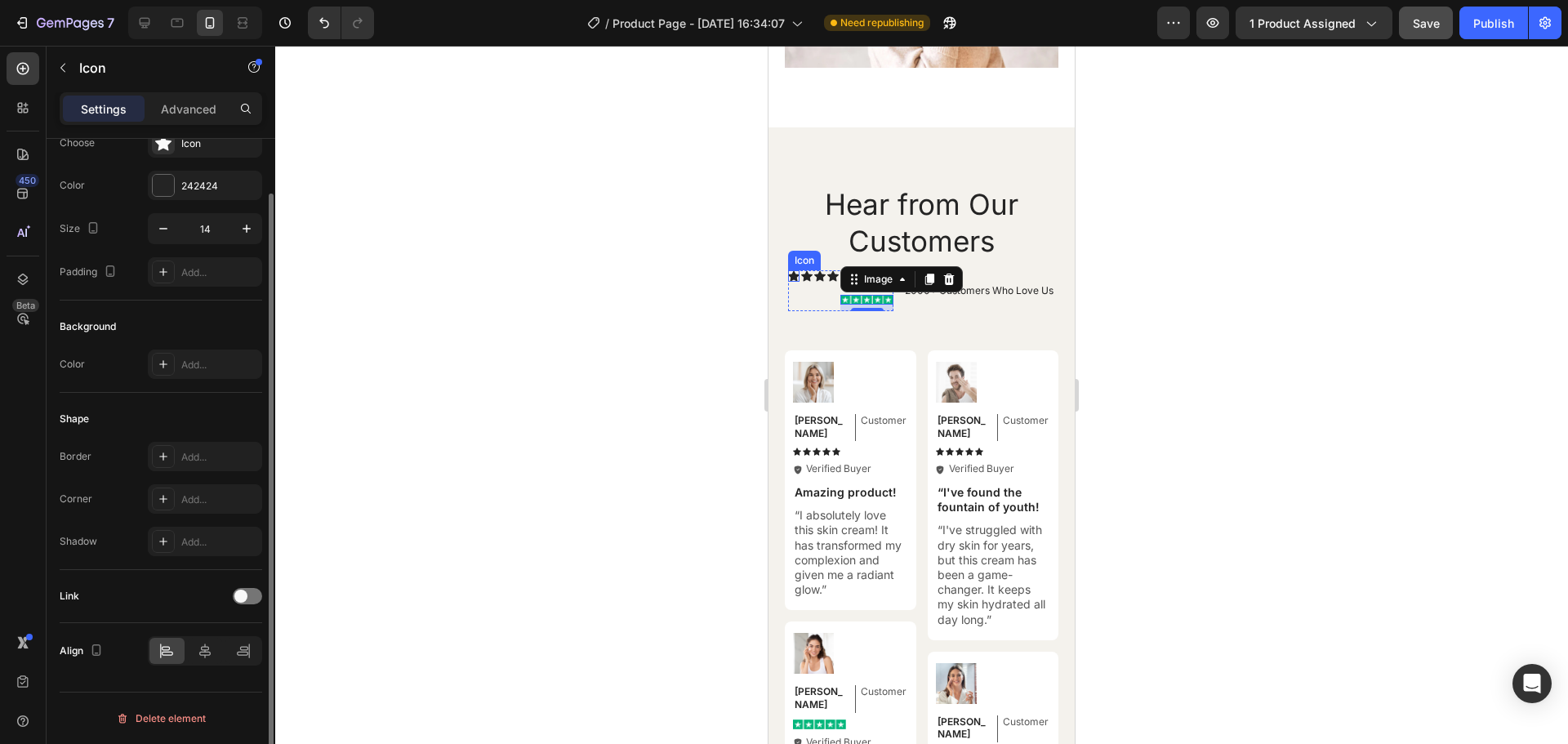
scroll to position [0, 0]
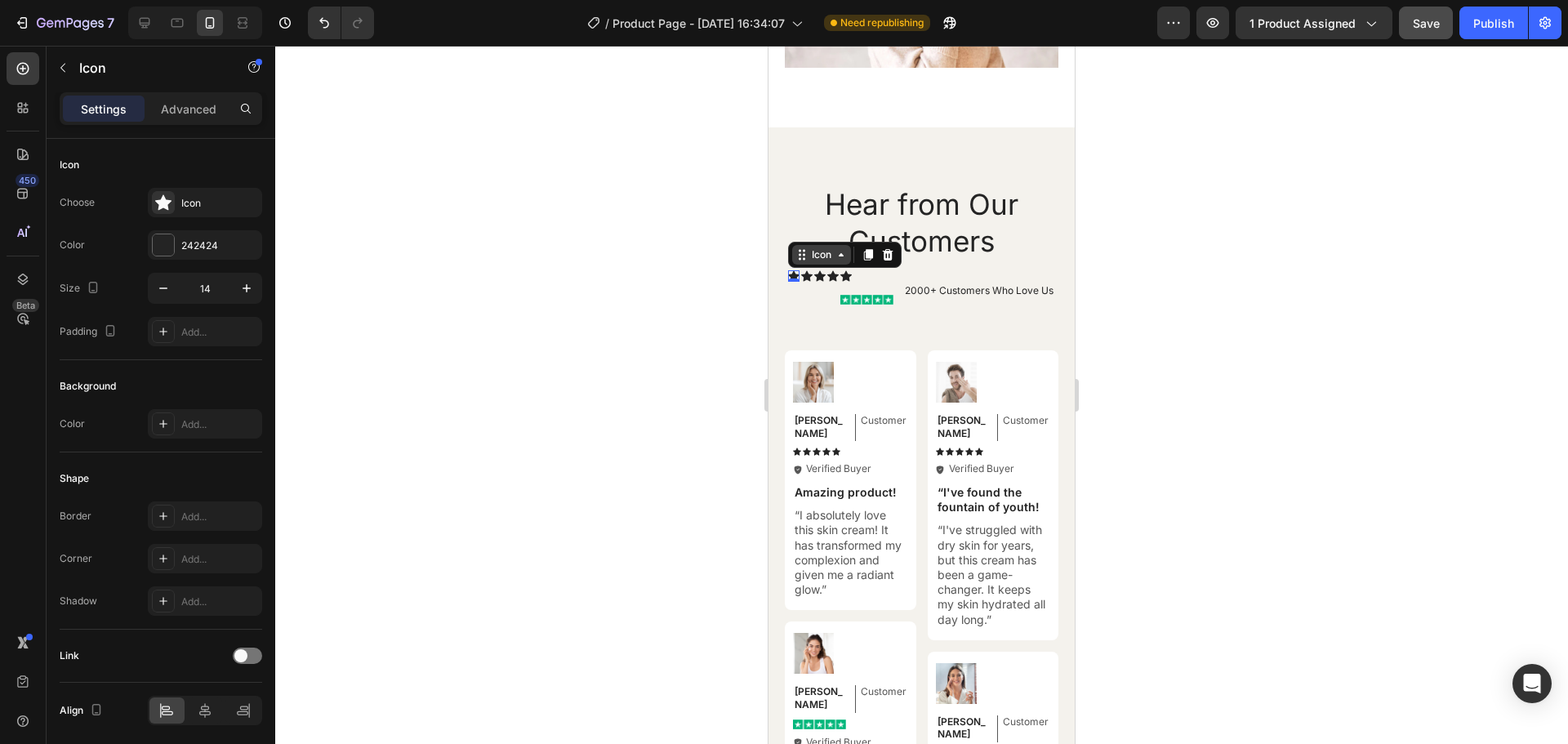
click at [799, 261] on icon at bounding box center [802, 255] width 13 height 13
click at [800, 231] on div "Icon List" at bounding box center [818, 226] width 45 height 10
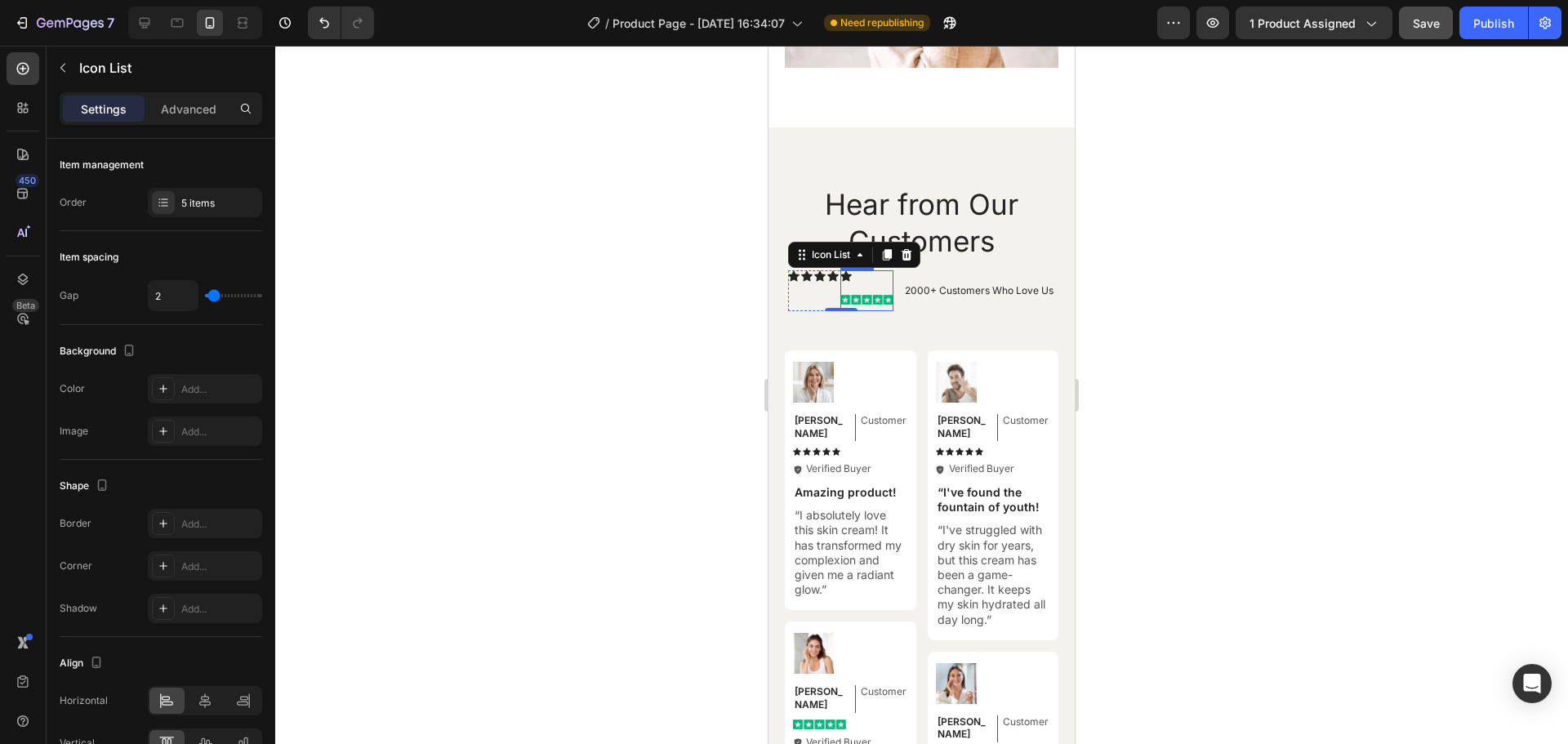
click at [856, 293] on div "Icon Image Row" at bounding box center [867, 291] width 53 height 42
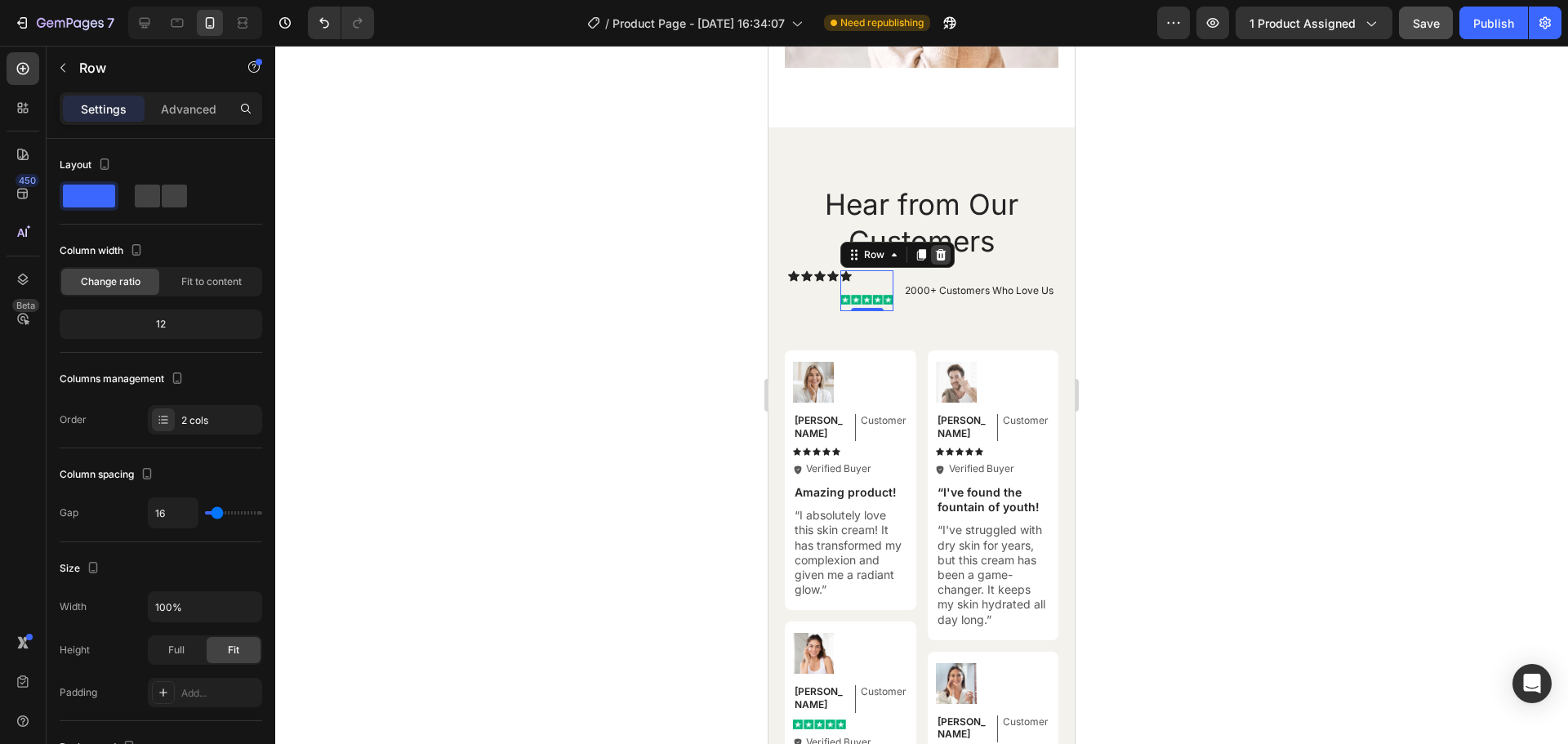
click at [939, 258] on icon at bounding box center [941, 255] width 13 height 13
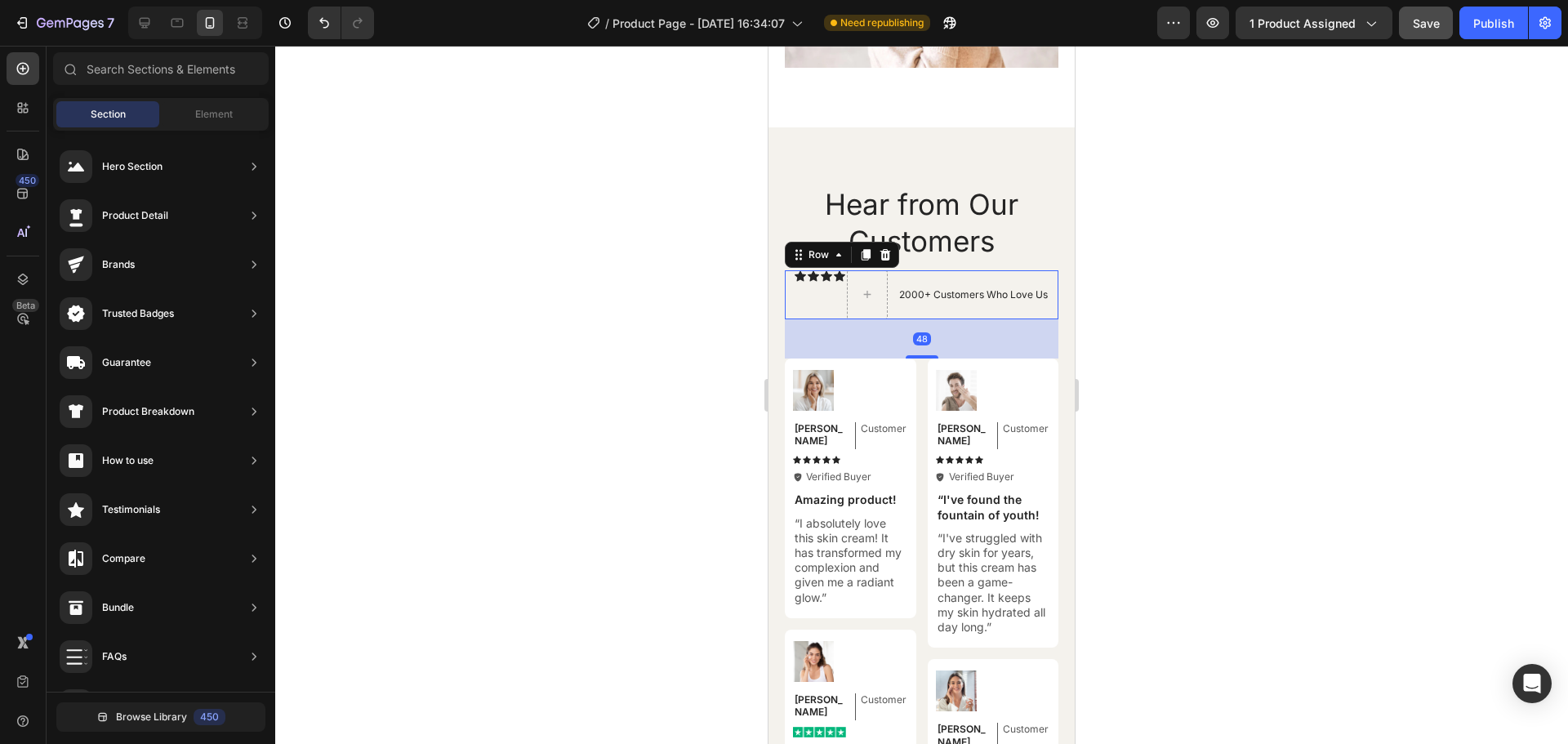
click at [983, 276] on div "2000+ Customers Who Love Us Text Block" at bounding box center [973, 295] width 152 height 49
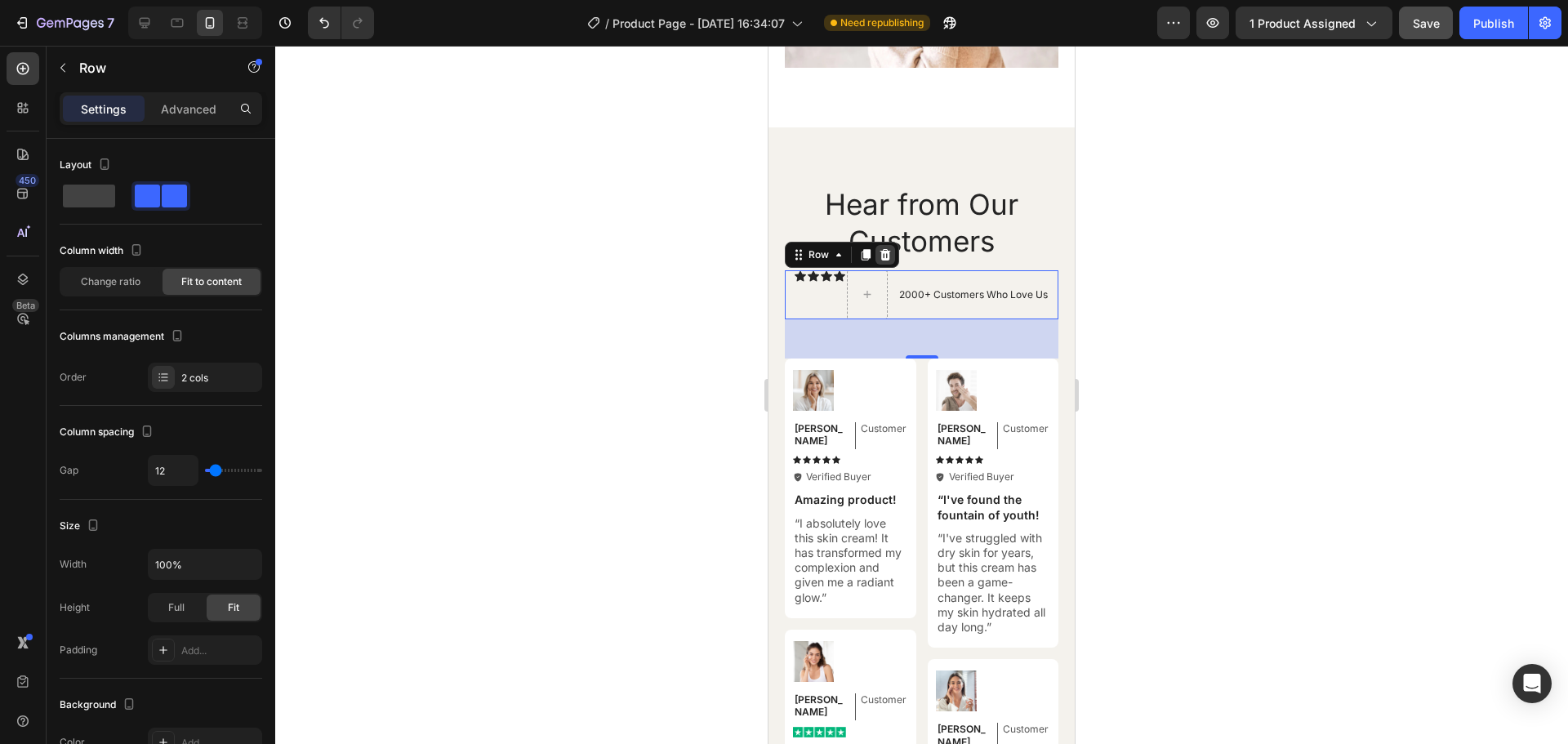
click at [881, 258] on icon at bounding box center [885, 254] width 11 height 12
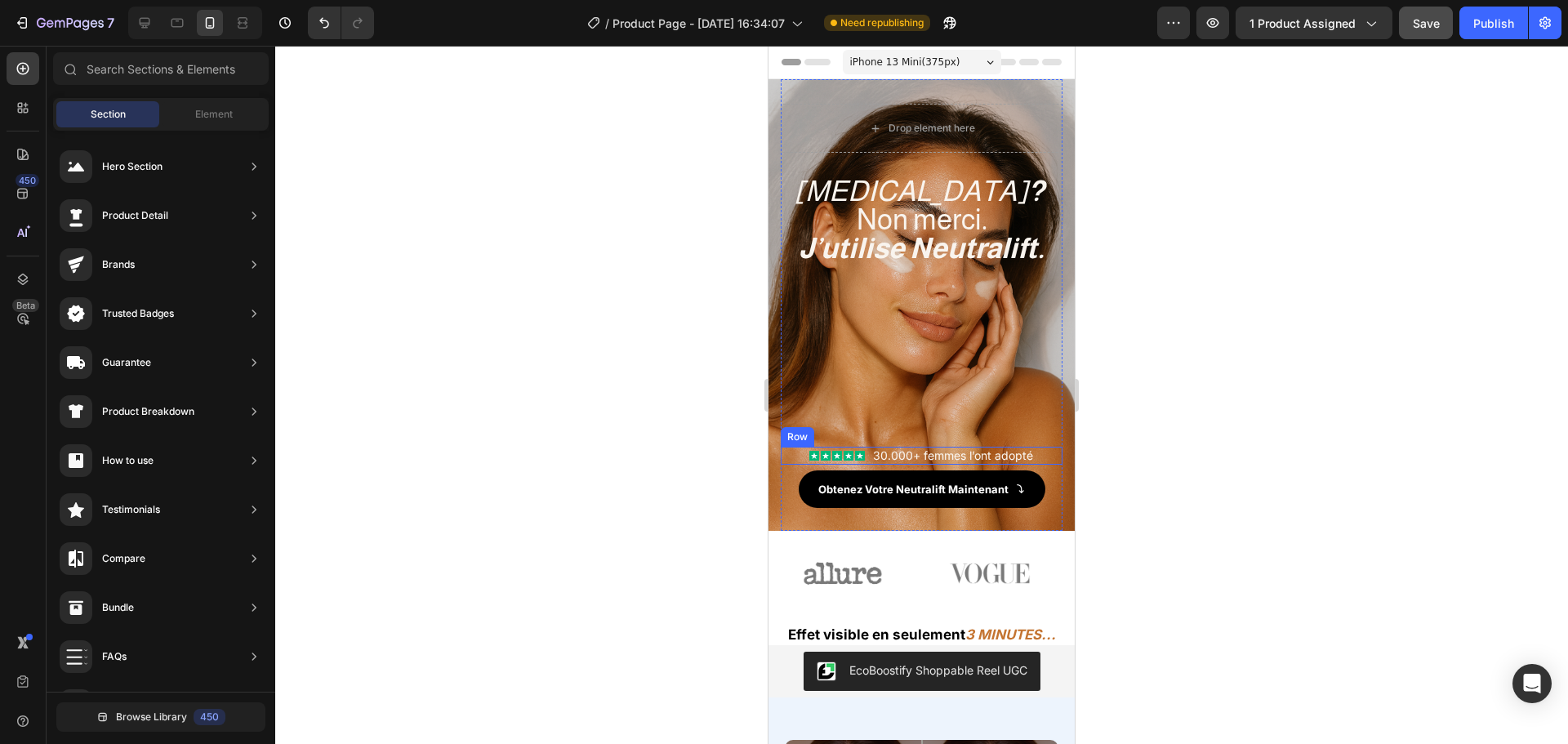
click at [864, 463] on div "Icon Icon Icon Icon Icon Icon List 30.000+ femmes l’ont adopté Text Block Row" at bounding box center [921, 456] width 282 height 18
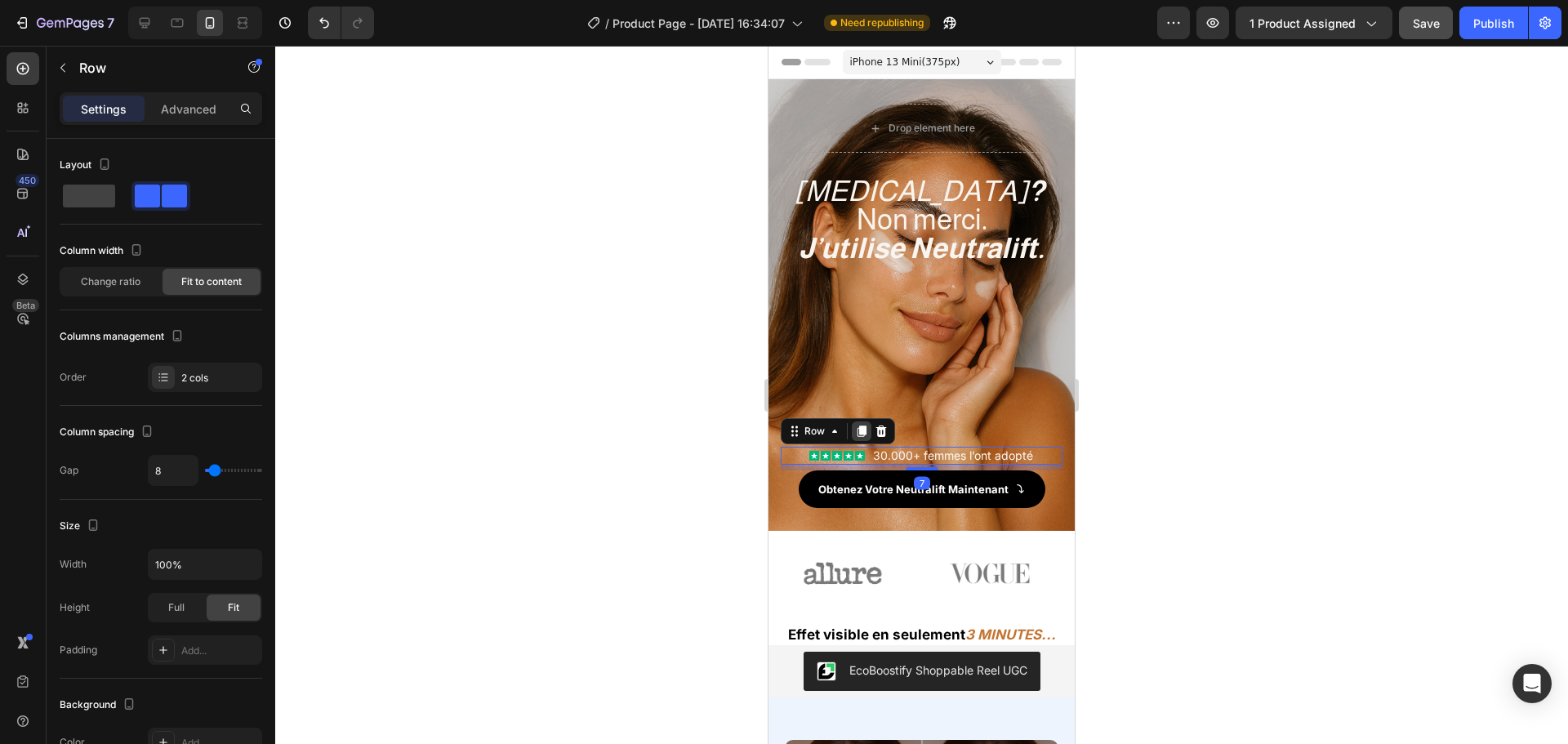
click at [862, 431] on icon at bounding box center [862, 432] width 9 height 12
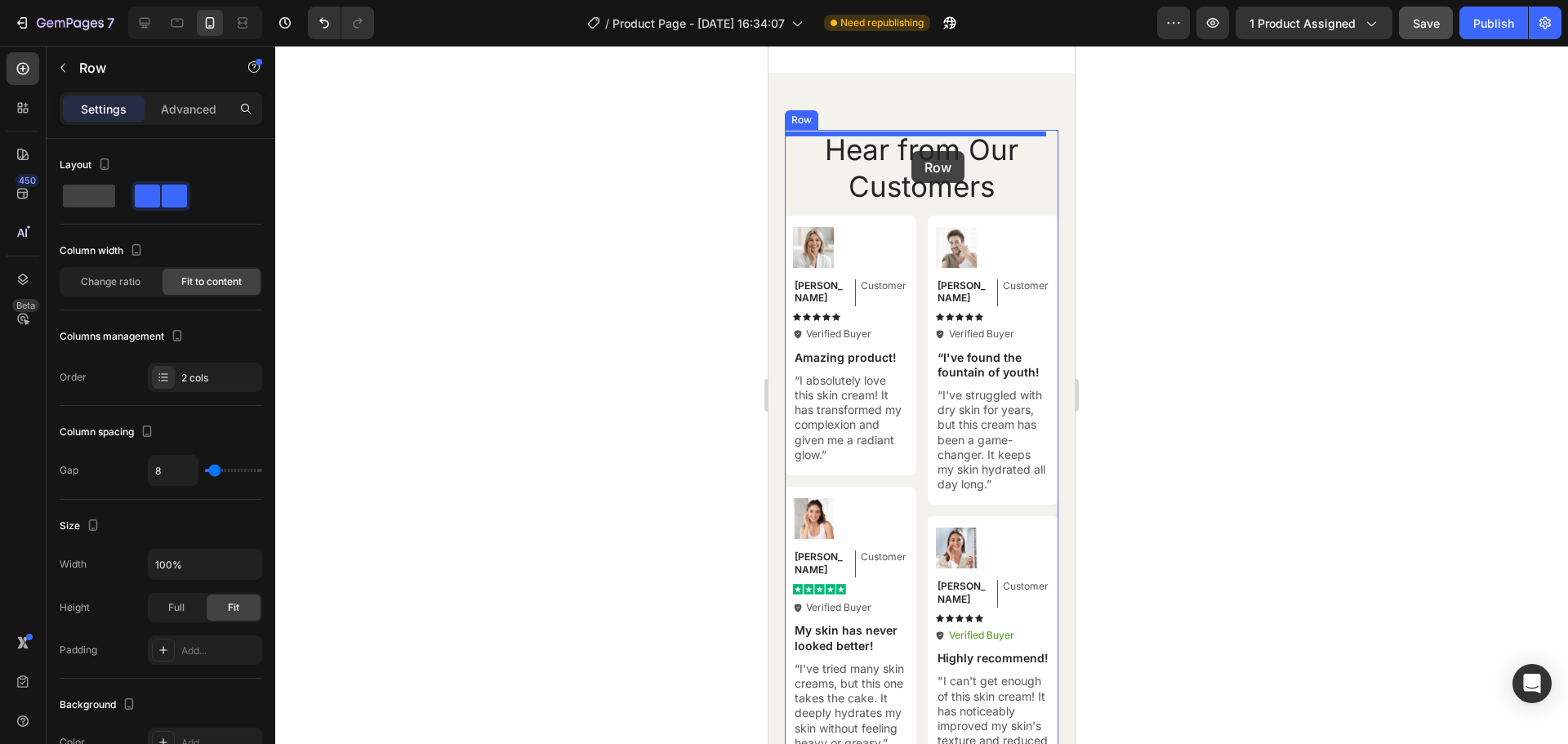
scroll to position [6609, 0]
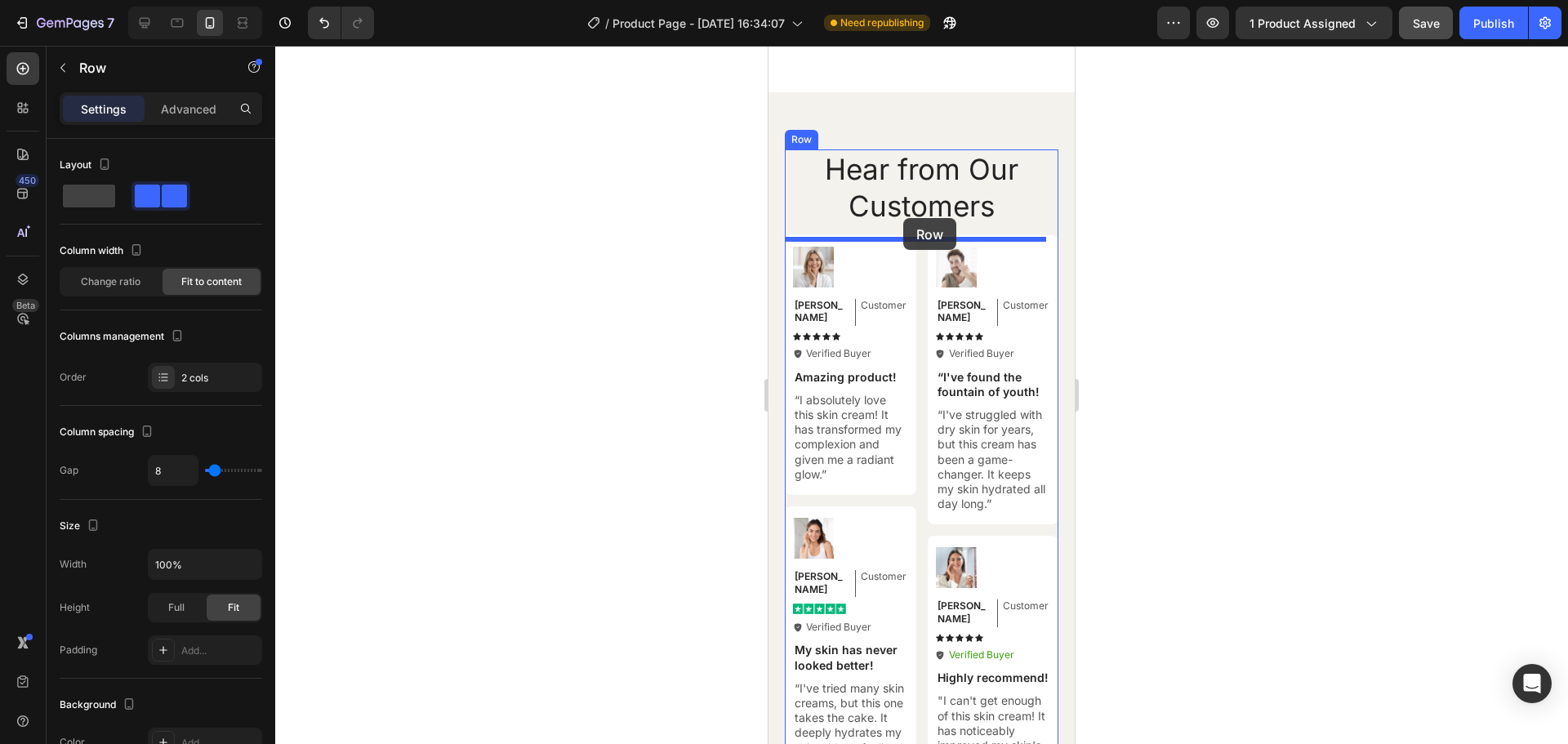
drag, startPoint x: 793, startPoint y: 460, endPoint x: 903, endPoint y: 219, distance: 264.9
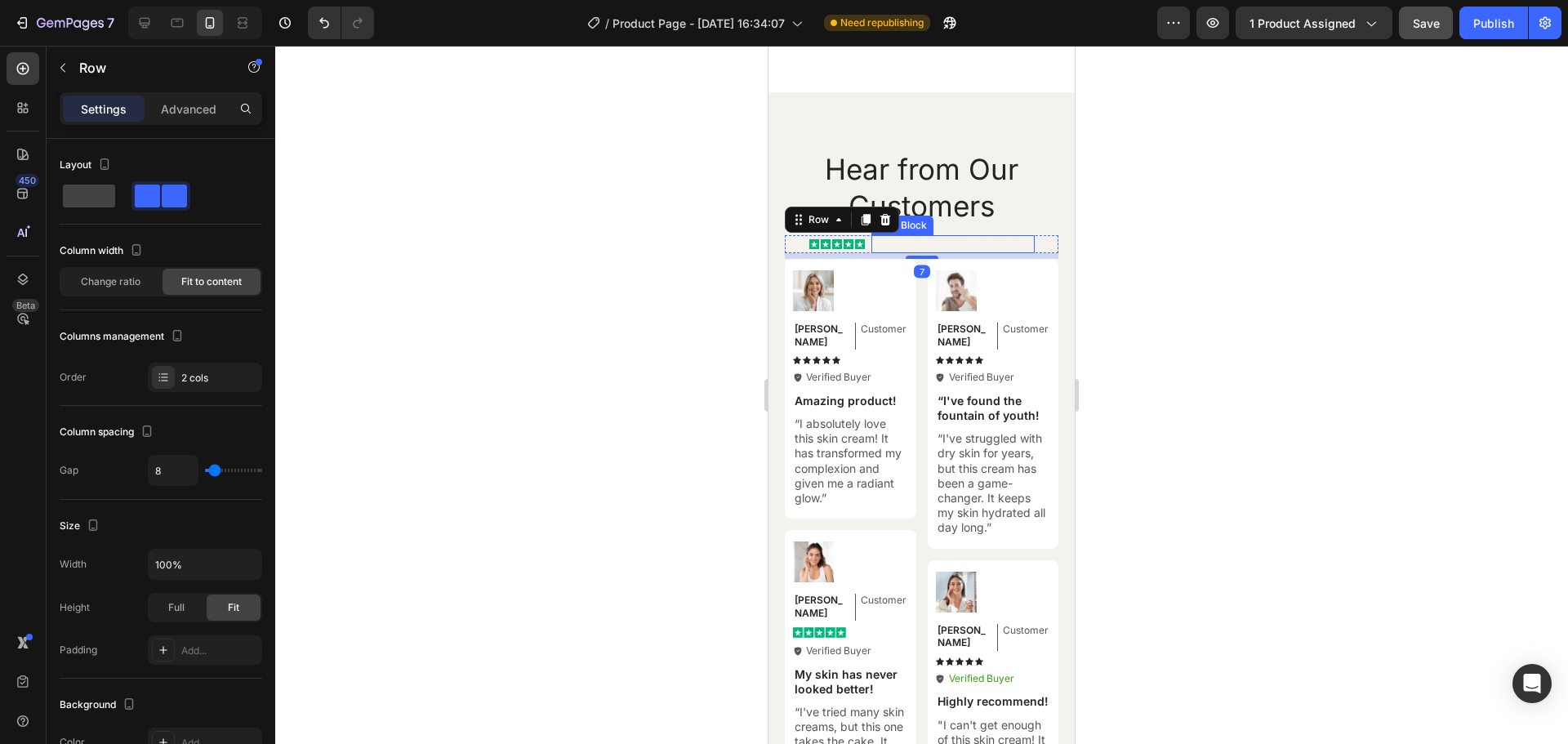
click at [883, 252] on p "30.000+ femmes l’ont adopté" at bounding box center [952, 244] width 160 height 15
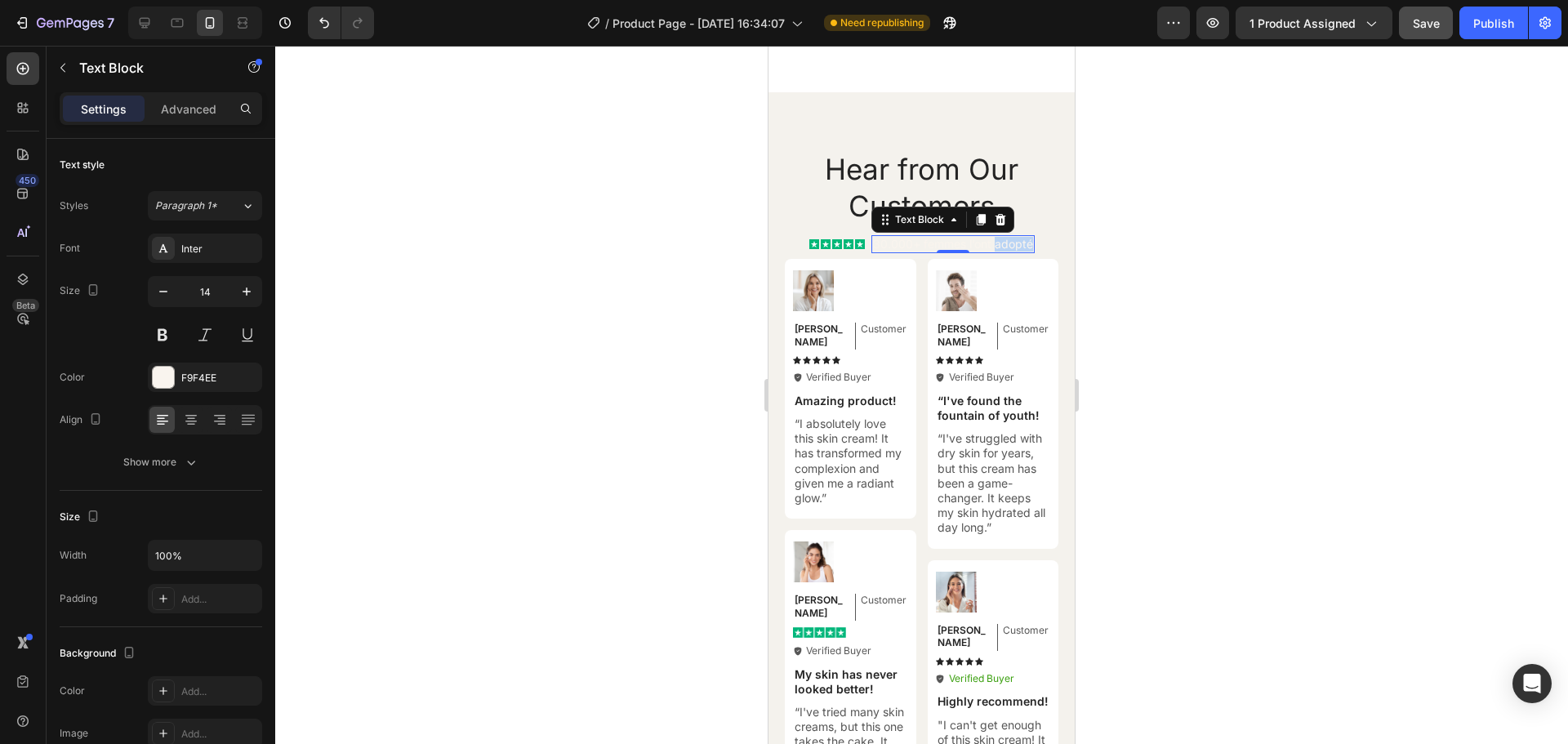
click at [1021, 249] on p "30.000+ femmes l’ont adopté" at bounding box center [952, 244] width 160 height 15
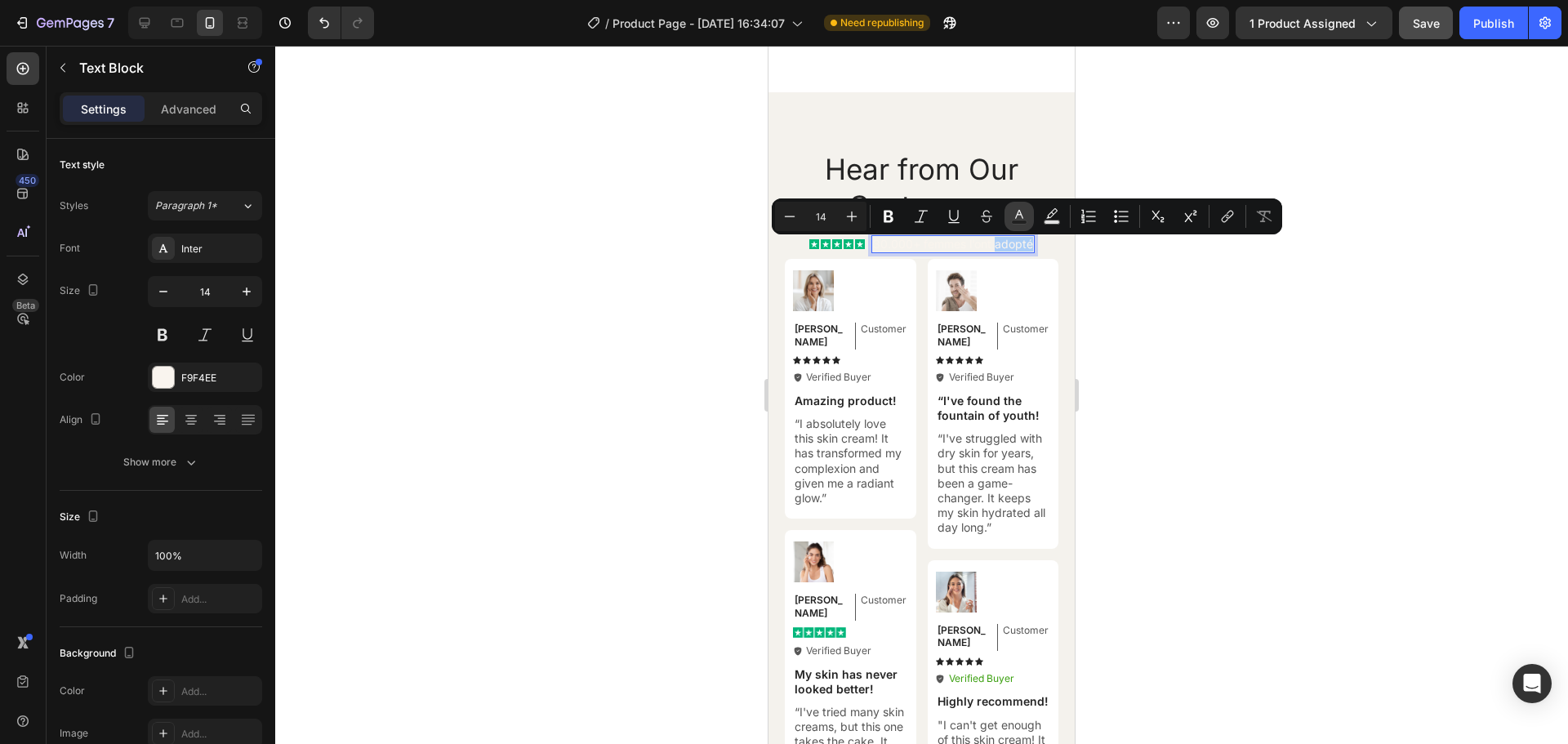
click at [1022, 215] on icon "Editor contextual toolbar" at bounding box center [1019, 214] width 8 height 9
type input "F9F4EE"
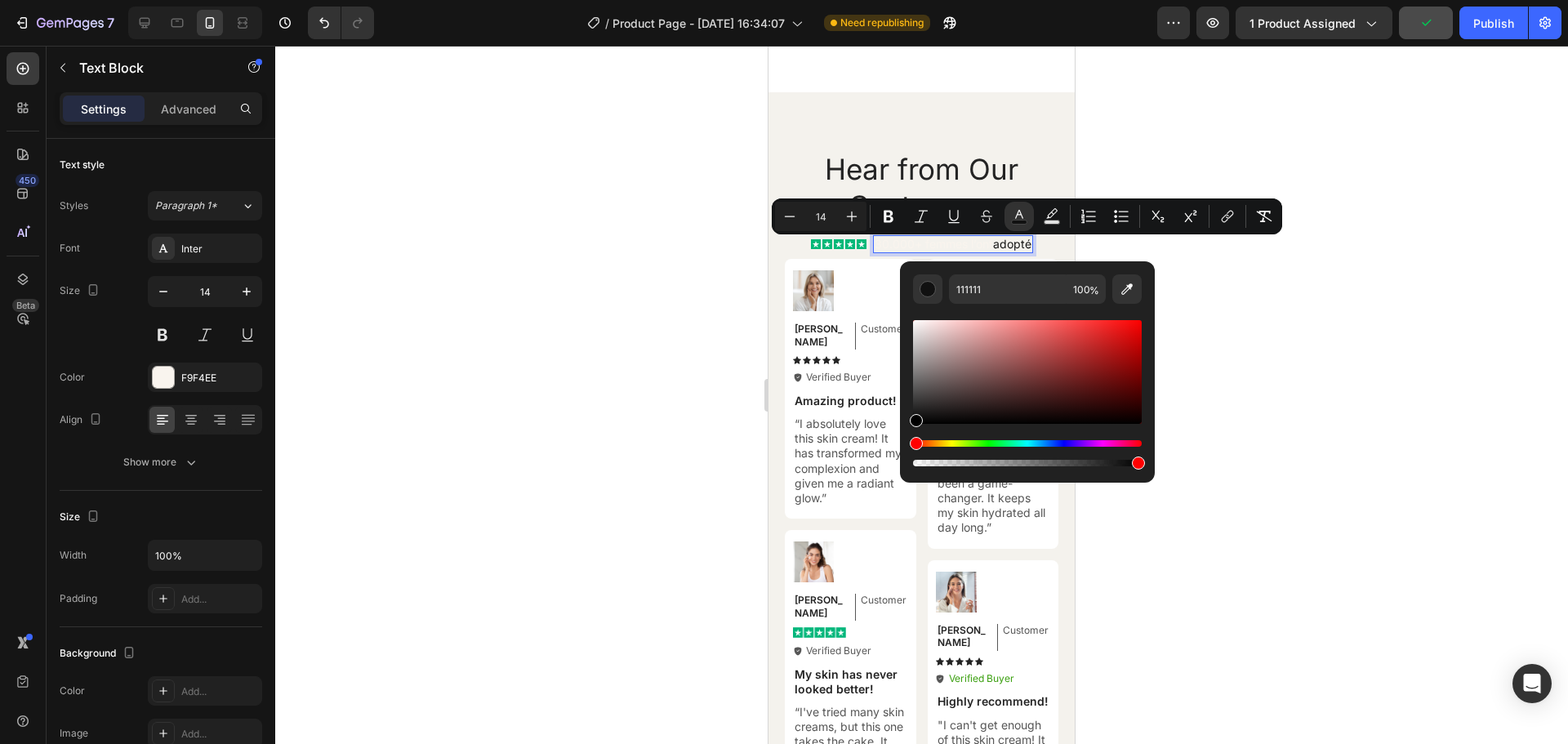
drag, startPoint x: 917, startPoint y: 417, endPoint x: 906, endPoint y: 425, distance: 13.6
click at [906, 425] on div "111111 100 %" at bounding box center [1027, 365] width 255 height 208
type input "000000"
click at [1214, 316] on div at bounding box center [921, 395] width 1293 height 699
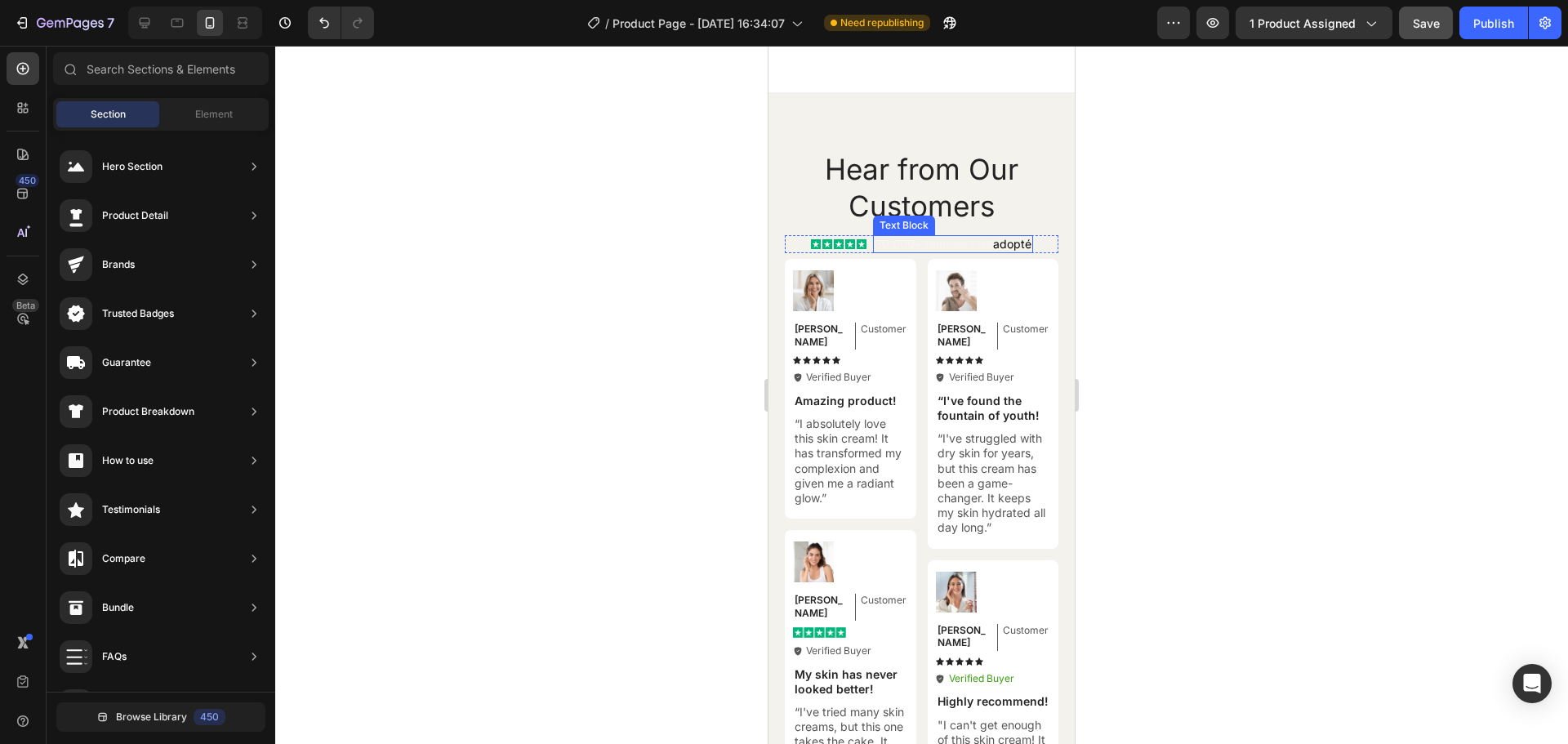
click at [1000, 247] on span "adopté" at bounding box center [1012, 243] width 39 height 14
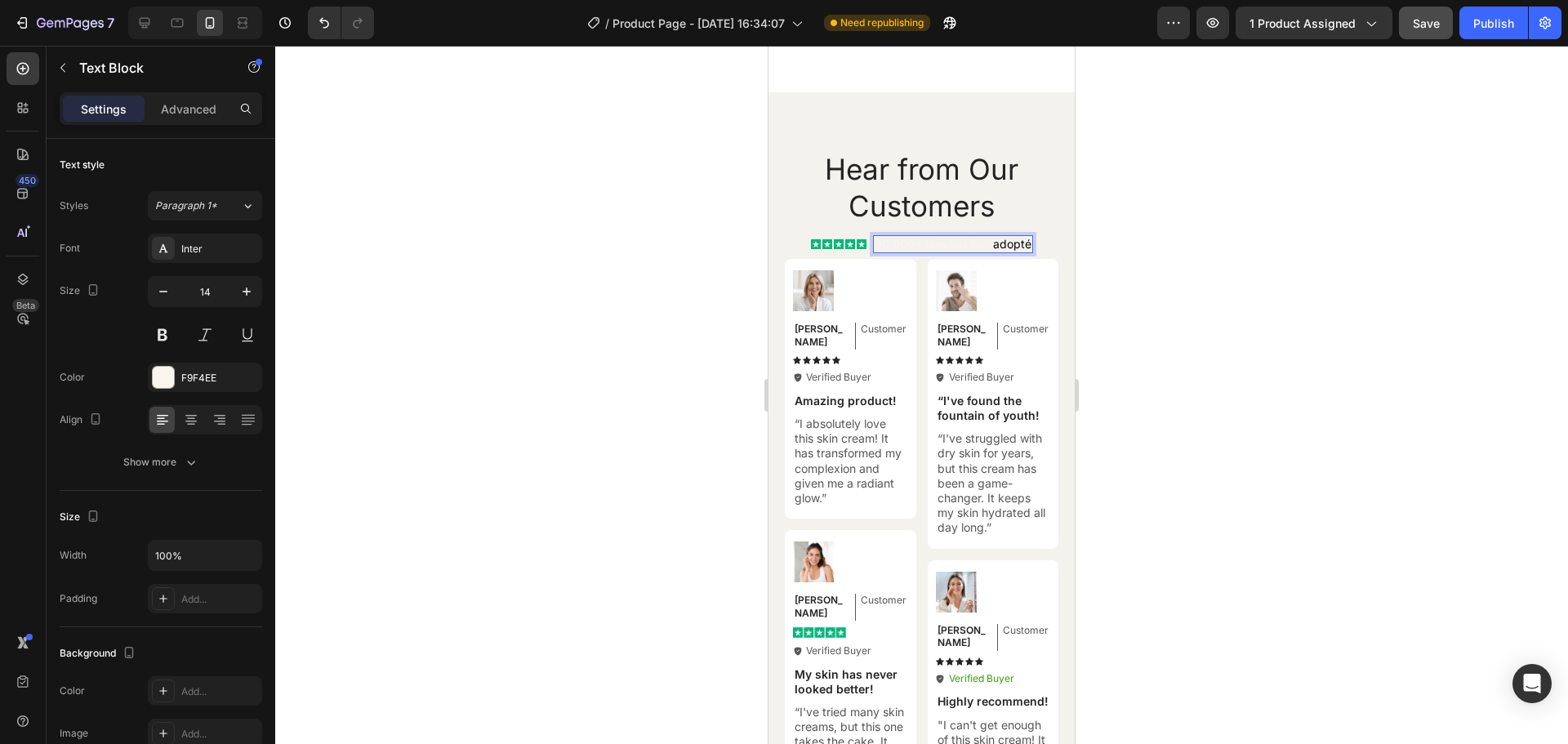
click at [1022, 248] on span "adopté" at bounding box center [1012, 243] width 39 height 14
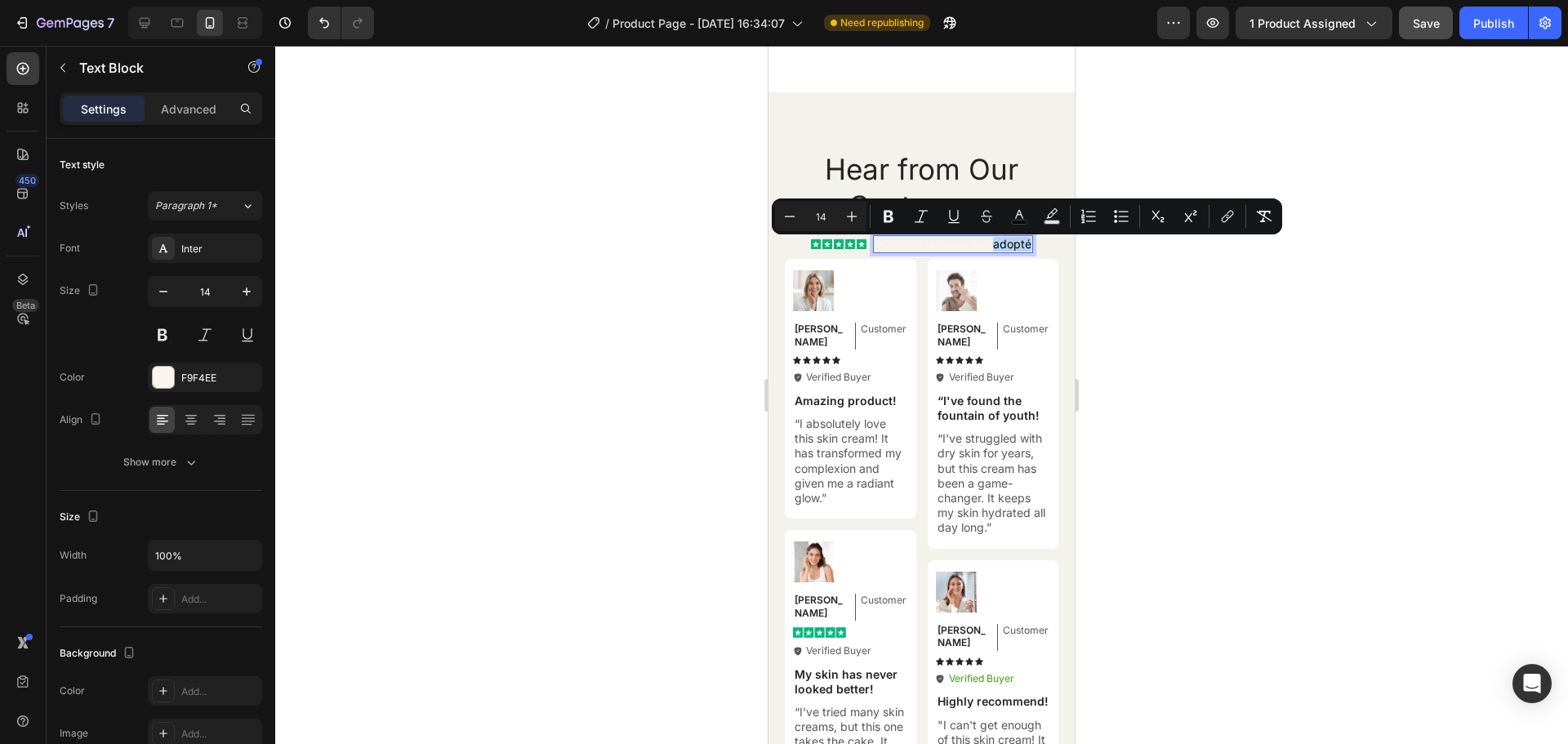
click at [1022, 248] on span "adopté" at bounding box center [1012, 243] width 39 height 14
drag, startPoint x: 1025, startPoint y: 251, endPoint x: 864, endPoint y: 252, distance: 161.0
click at [864, 252] on div "Icon Icon Icon Icon Icon Icon List 30.000+ femmes l’ont adopté Text Block 0 Row" at bounding box center [921, 244] width 274 height 18
click at [1022, 226] on button "color" at bounding box center [1019, 216] width 30 height 30
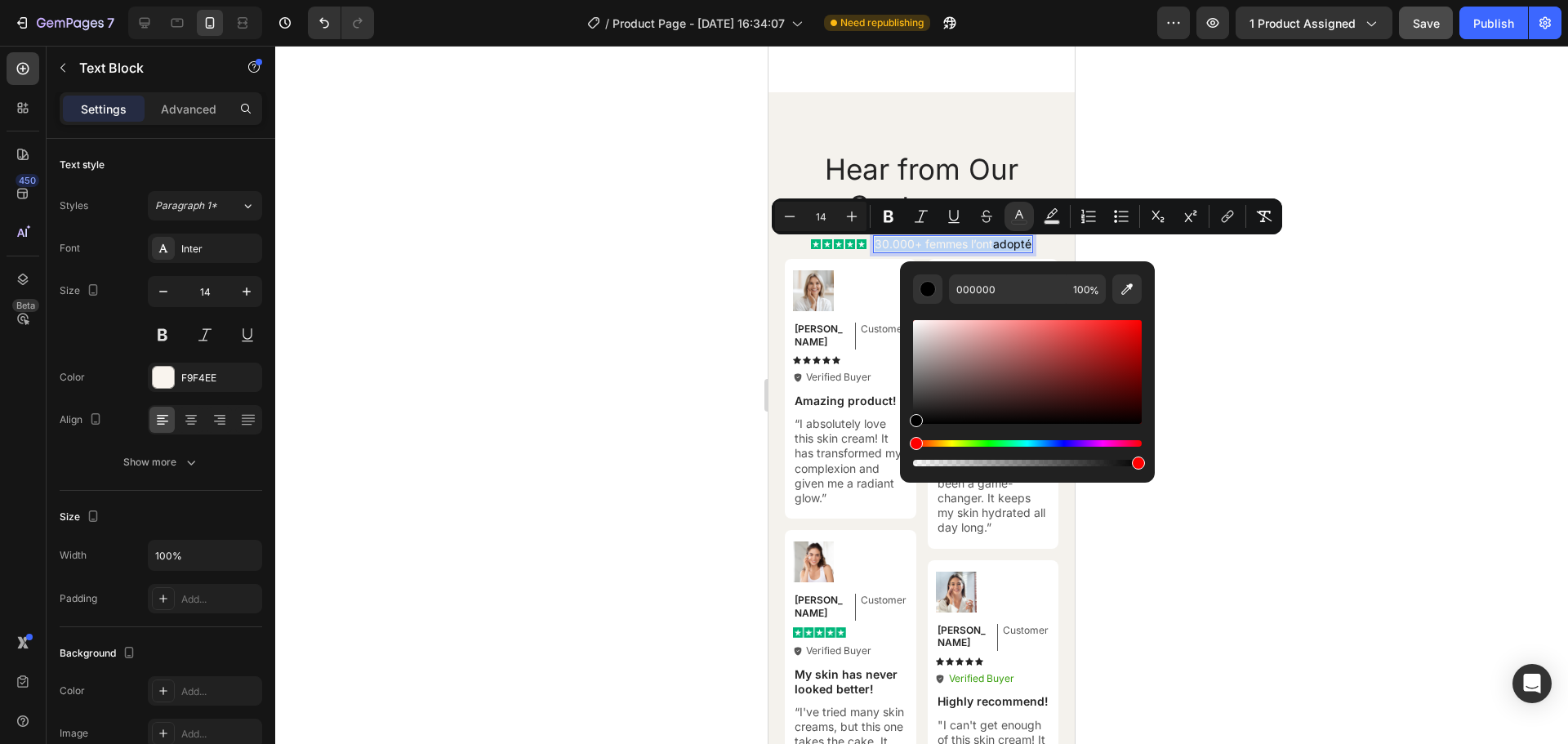
drag, startPoint x: 920, startPoint y: 423, endPoint x: 904, endPoint y: 431, distance: 17.9
click at [904, 431] on div "000000 100 %" at bounding box center [1027, 365] width 255 height 208
click at [1276, 296] on div at bounding box center [921, 395] width 1293 height 699
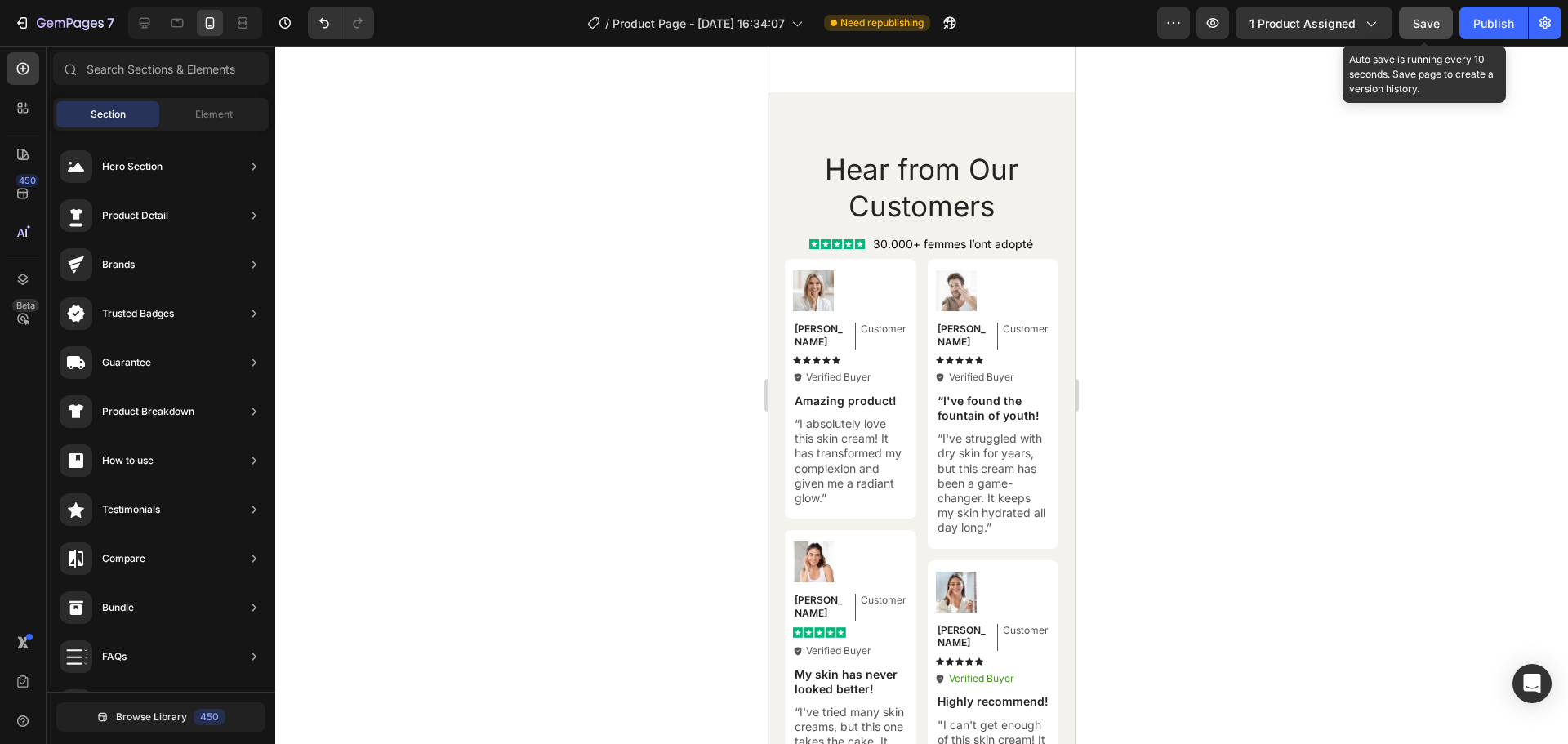
click at [1423, 21] on span "Save" at bounding box center [1426, 23] width 27 height 14
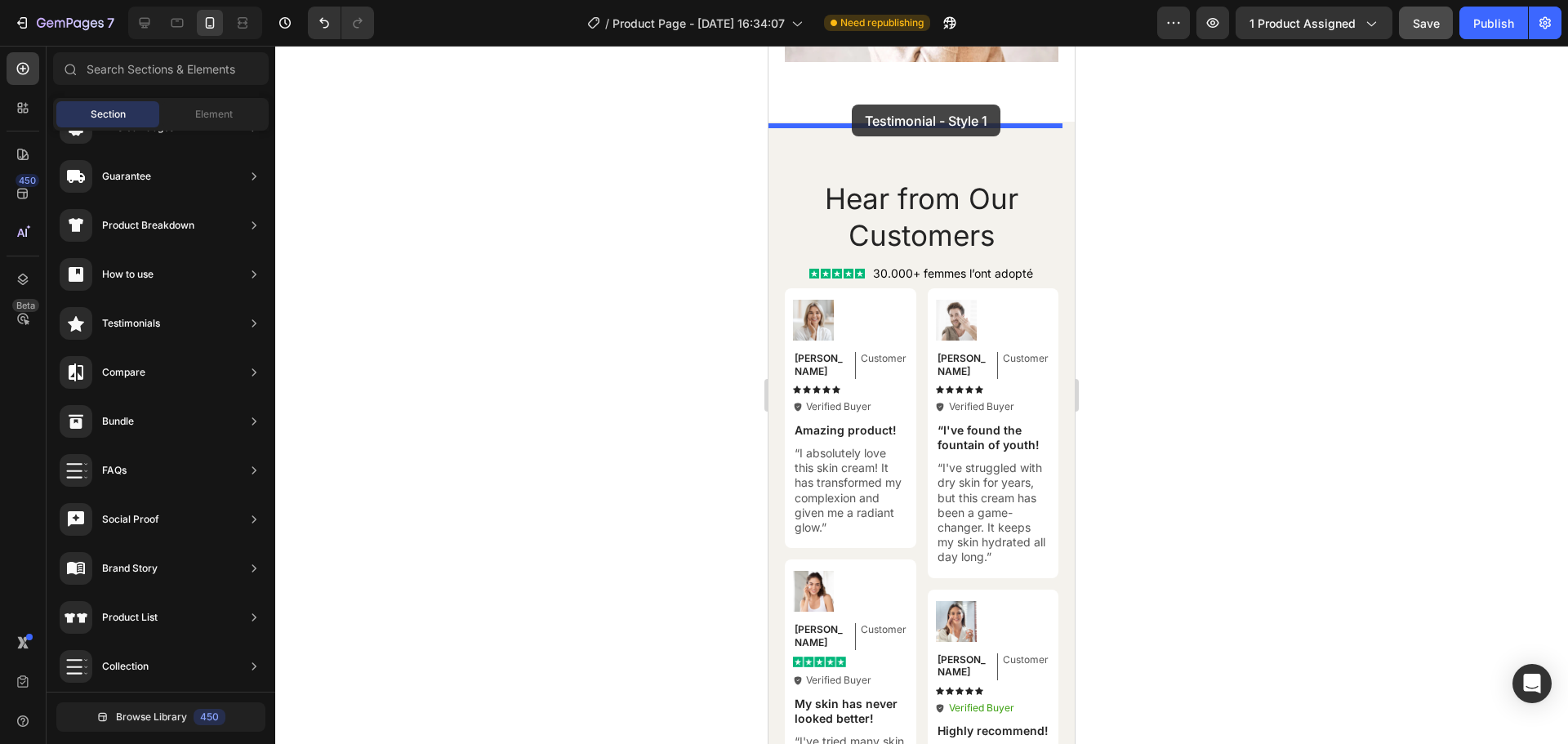
scroll to position [6550, 0]
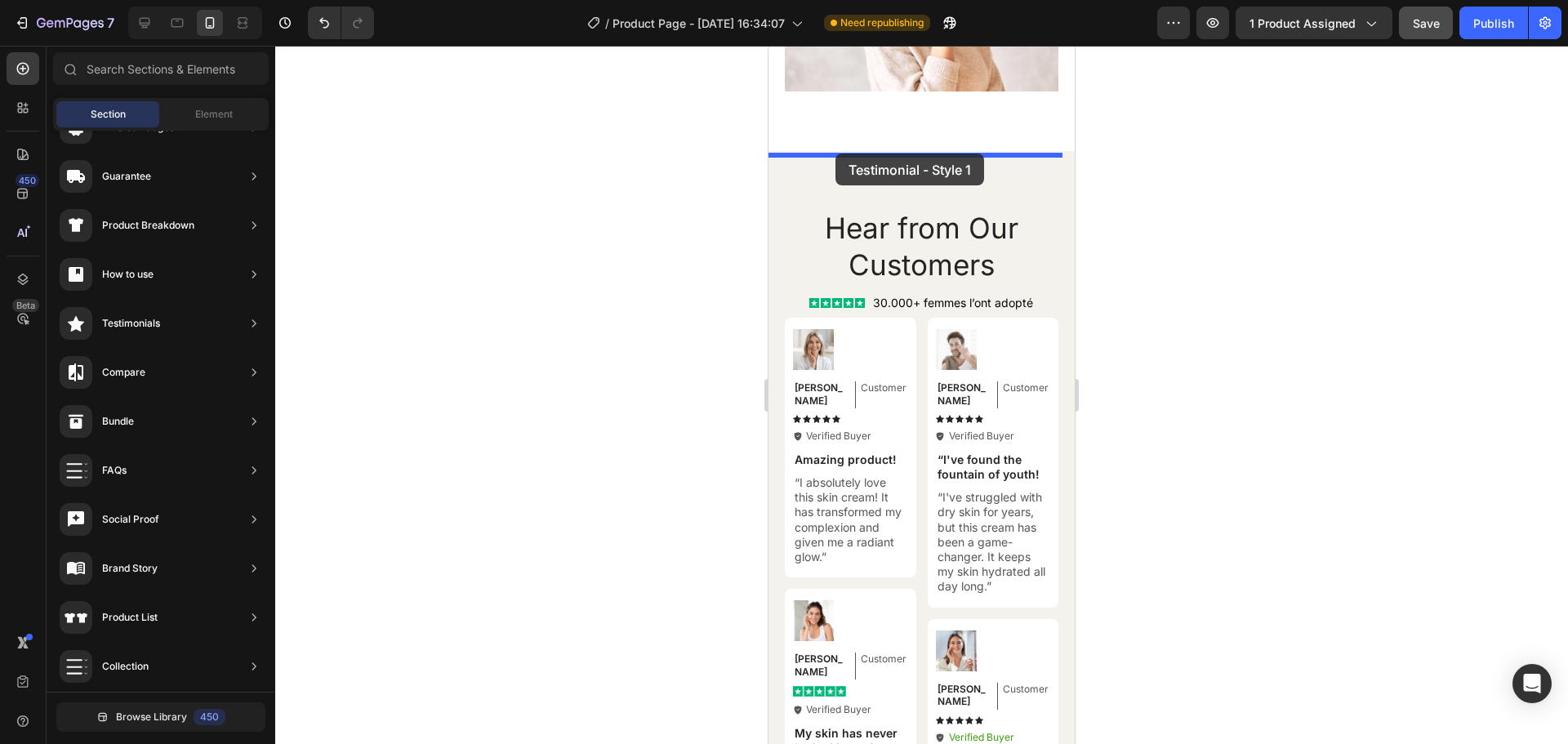
drag, startPoint x: 1162, startPoint y: 192, endPoint x: 836, endPoint y: 154, distance: 328.2
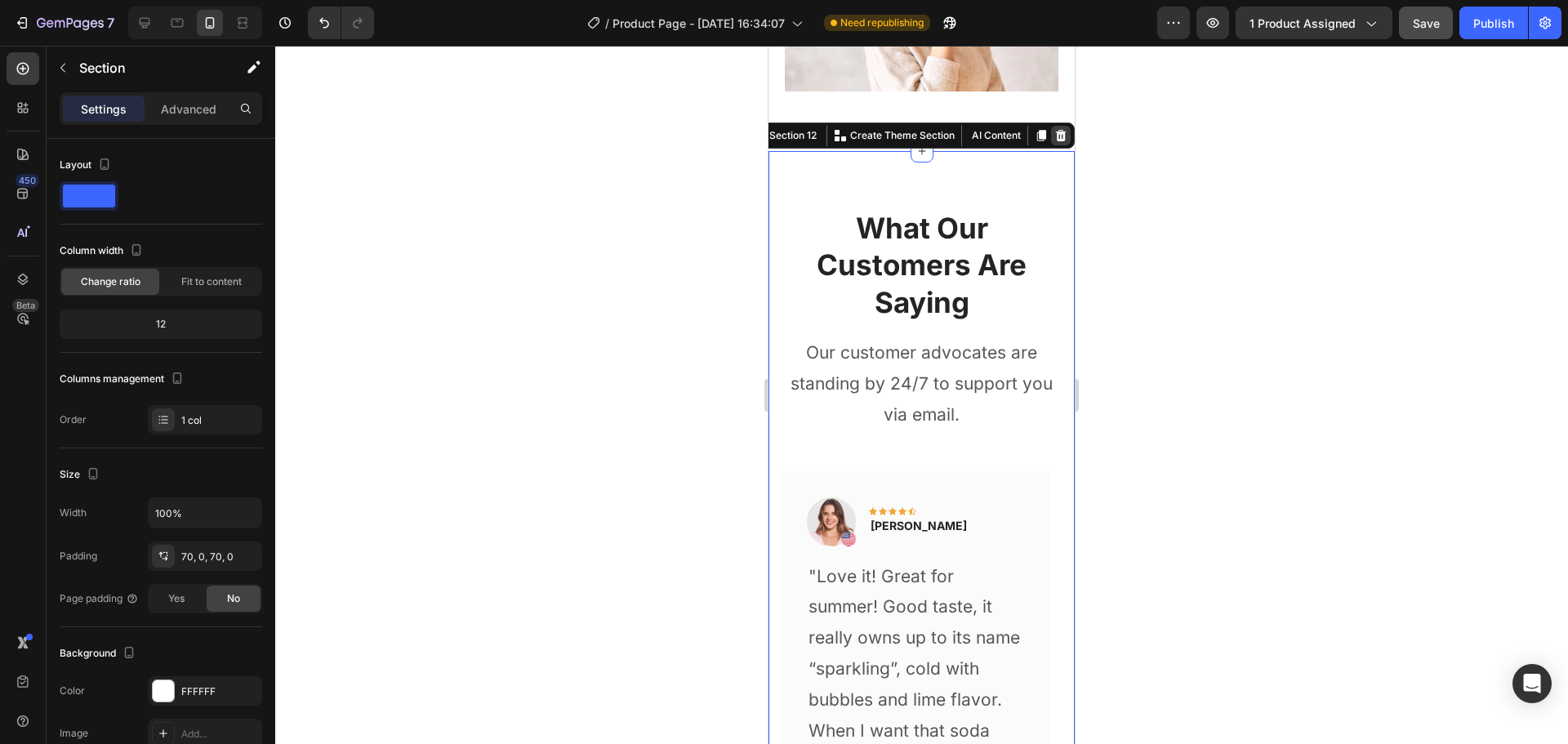
click at [1056, 141] on icon at bounding box center [1061, 136] width 11 height 12
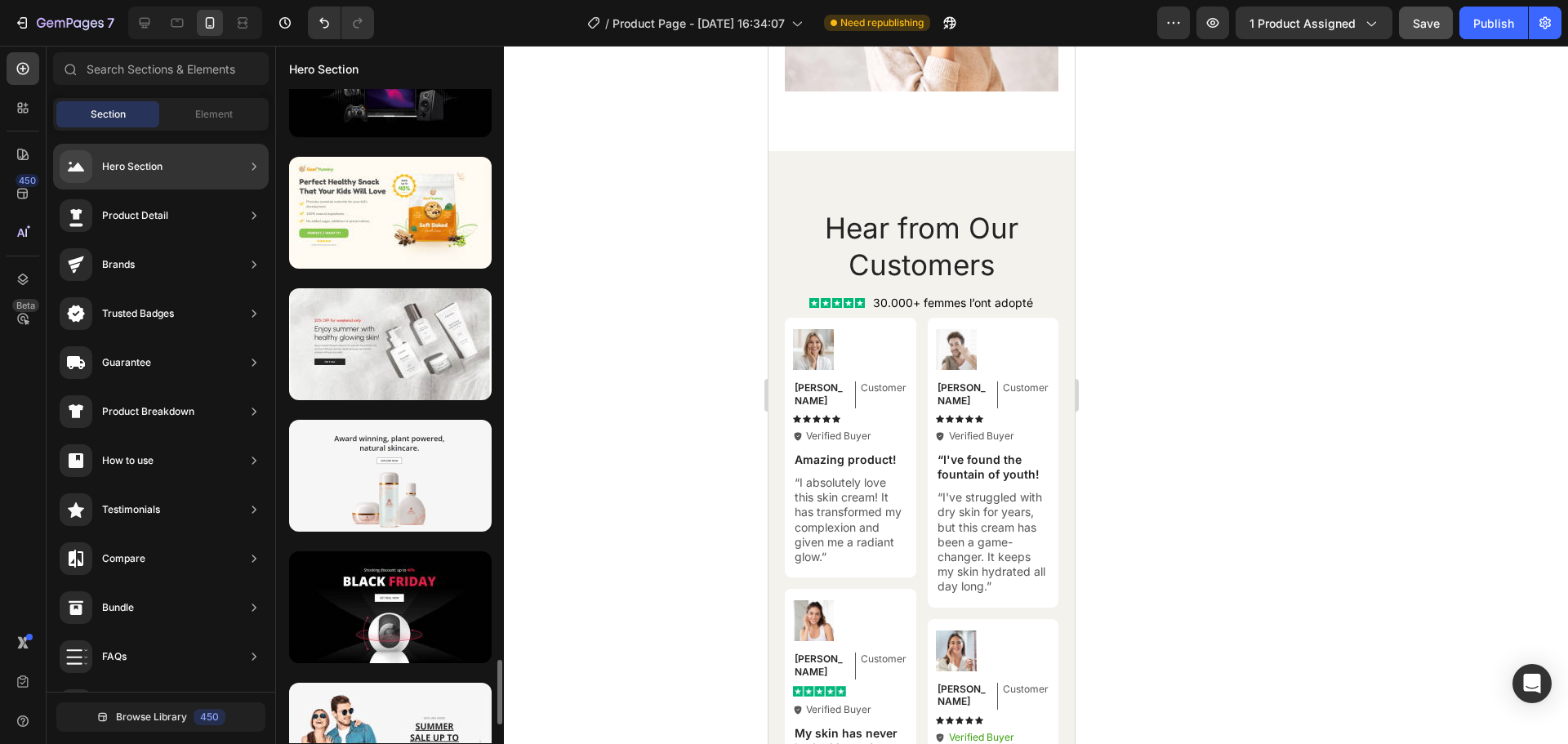
scroll to position [5726, 0]
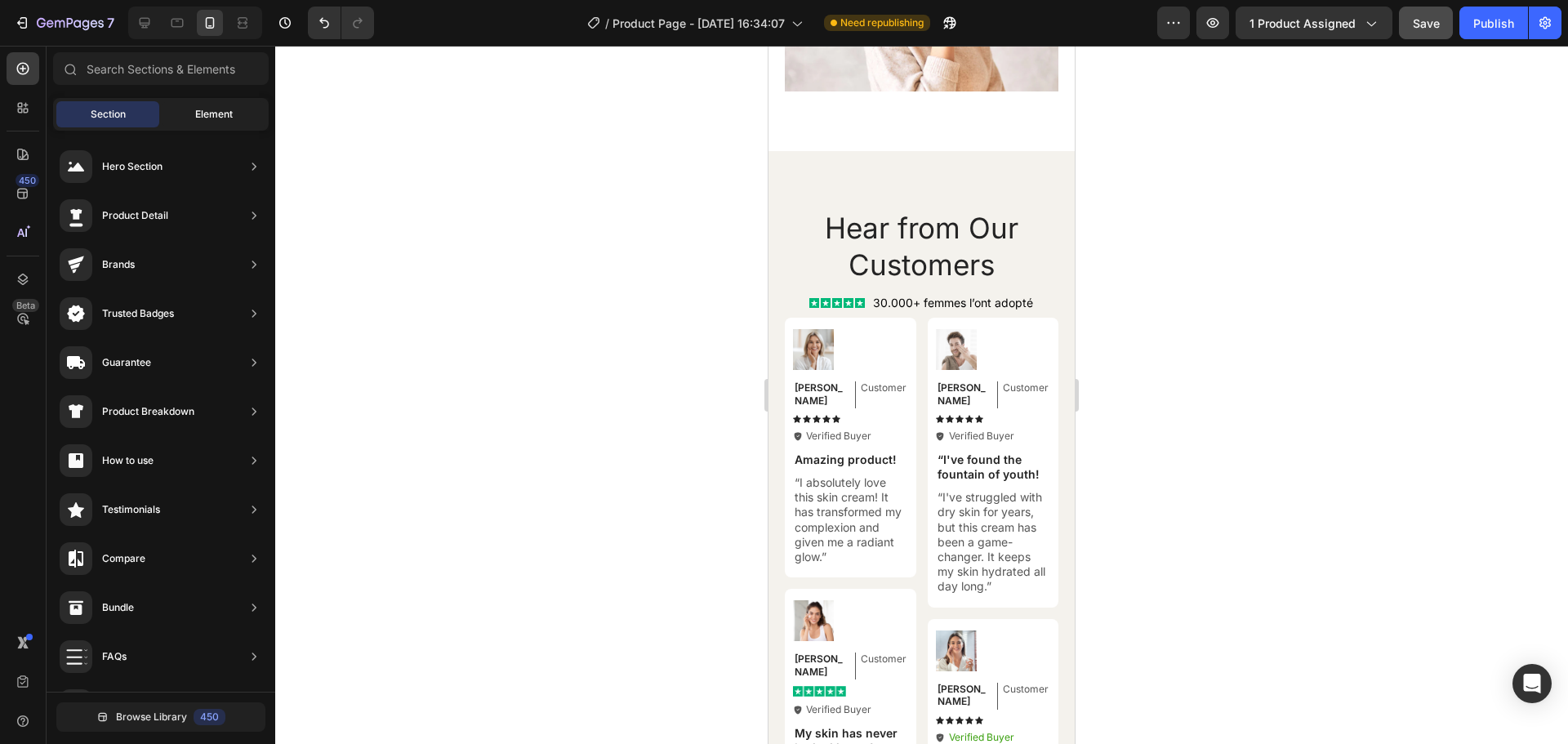
click at [204, 110] on span "Element" at bounding box center [214, 114] width 38 height 15
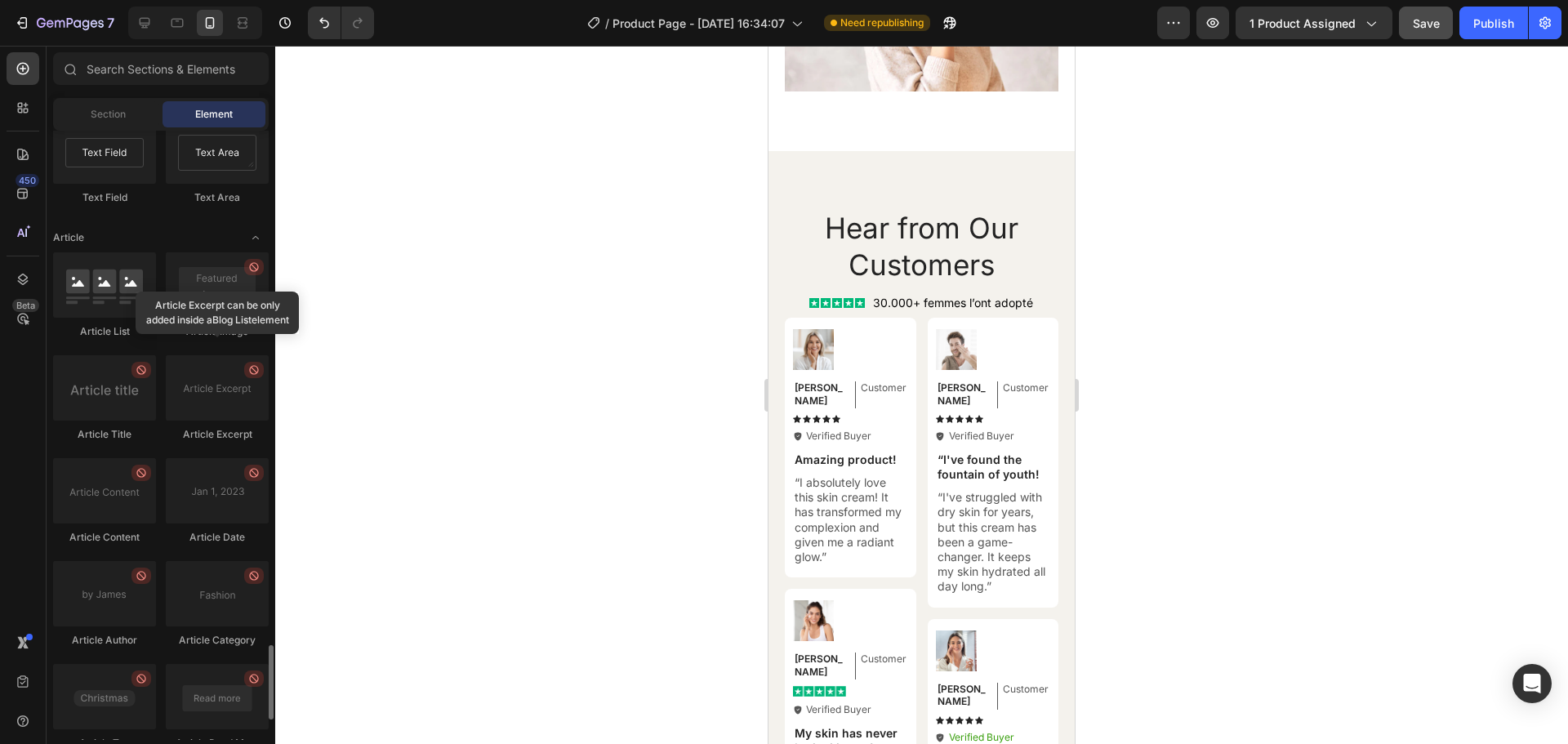
scroll to position [4340, 0]
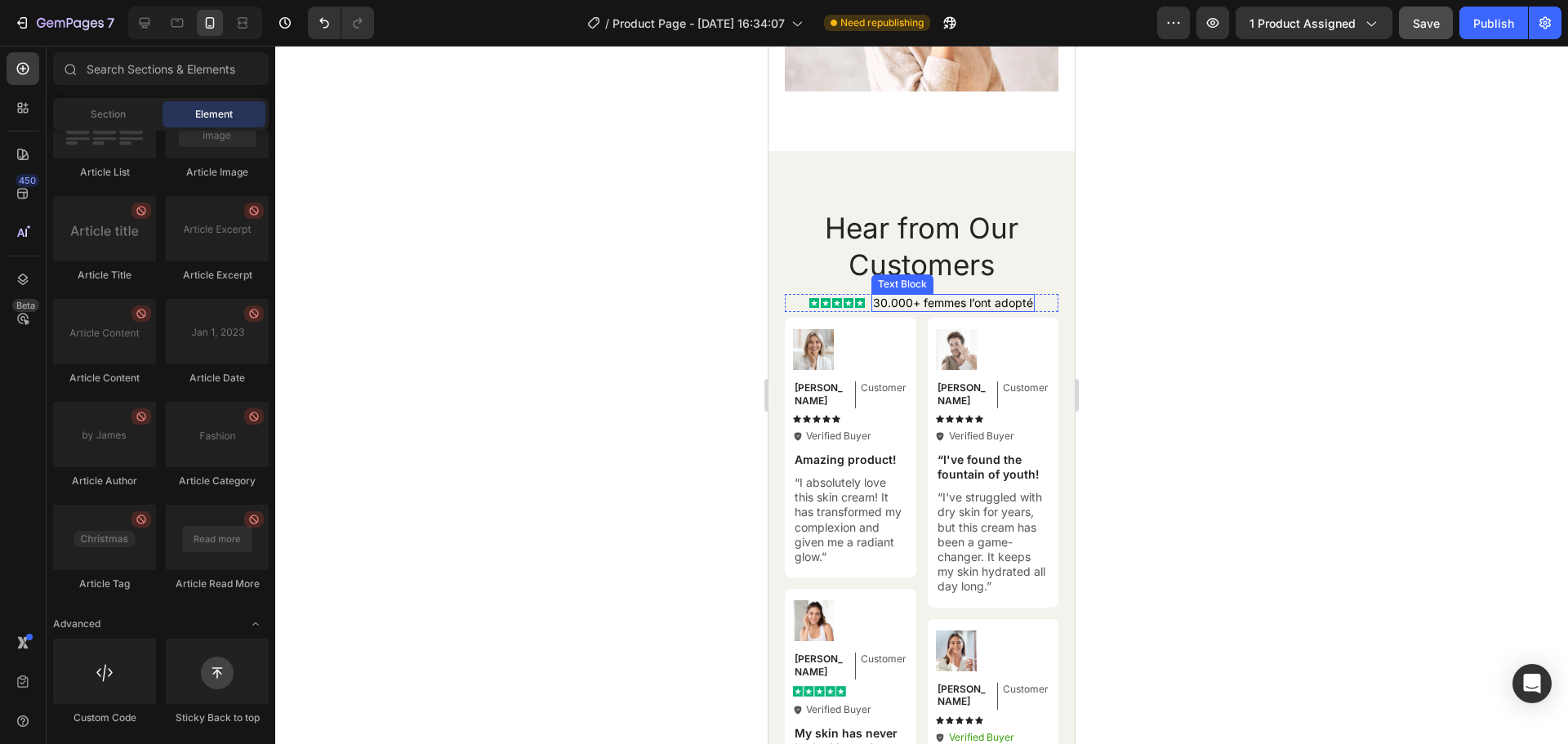
click at [936, 310] on span "30.000+ femmes l’ont adopté" at bounding box center [952, 303] width 160 height 14
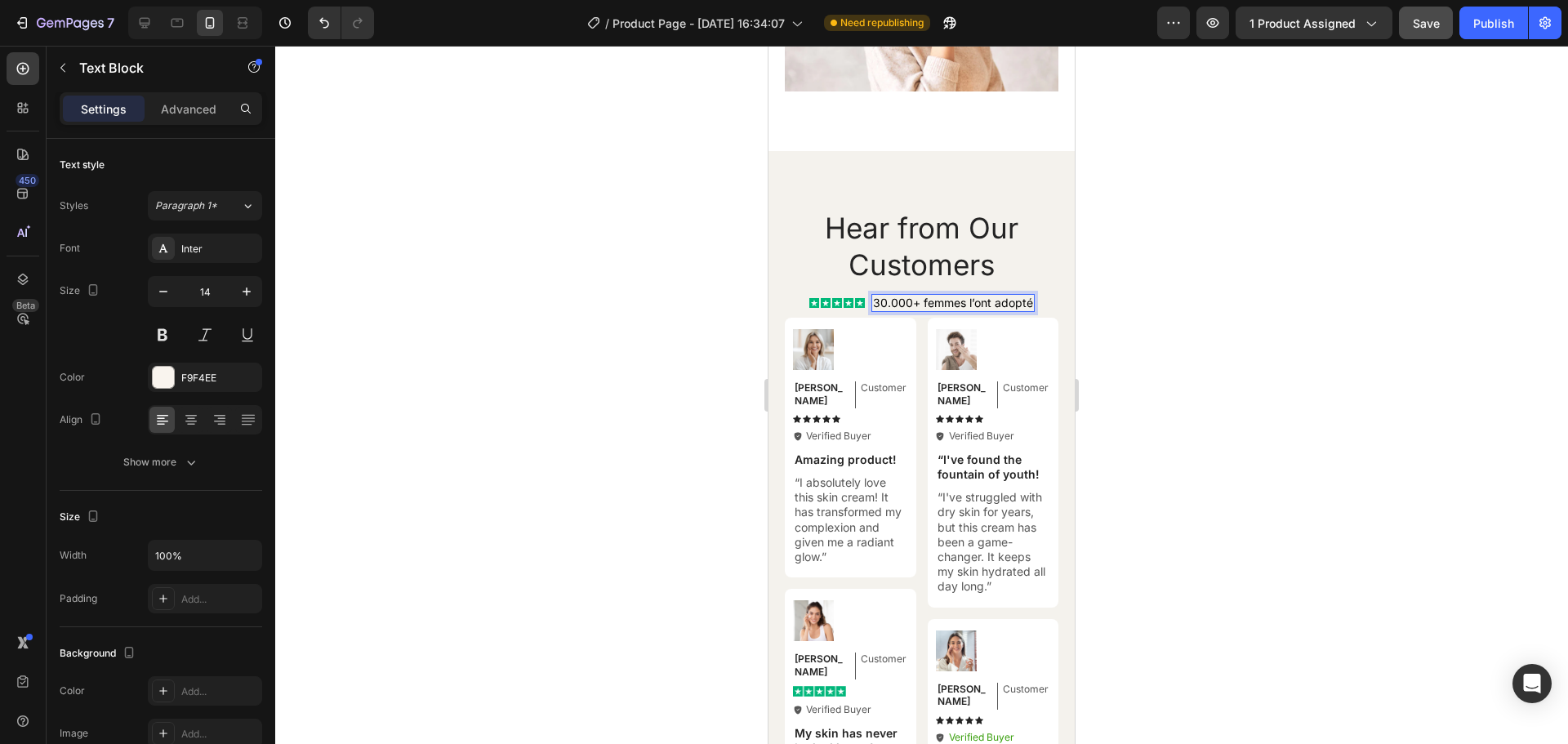
click at [1026, 309] on span "30.000+ femmes l’ont adopté" at bounding box center [952, 303] width 160 height 14
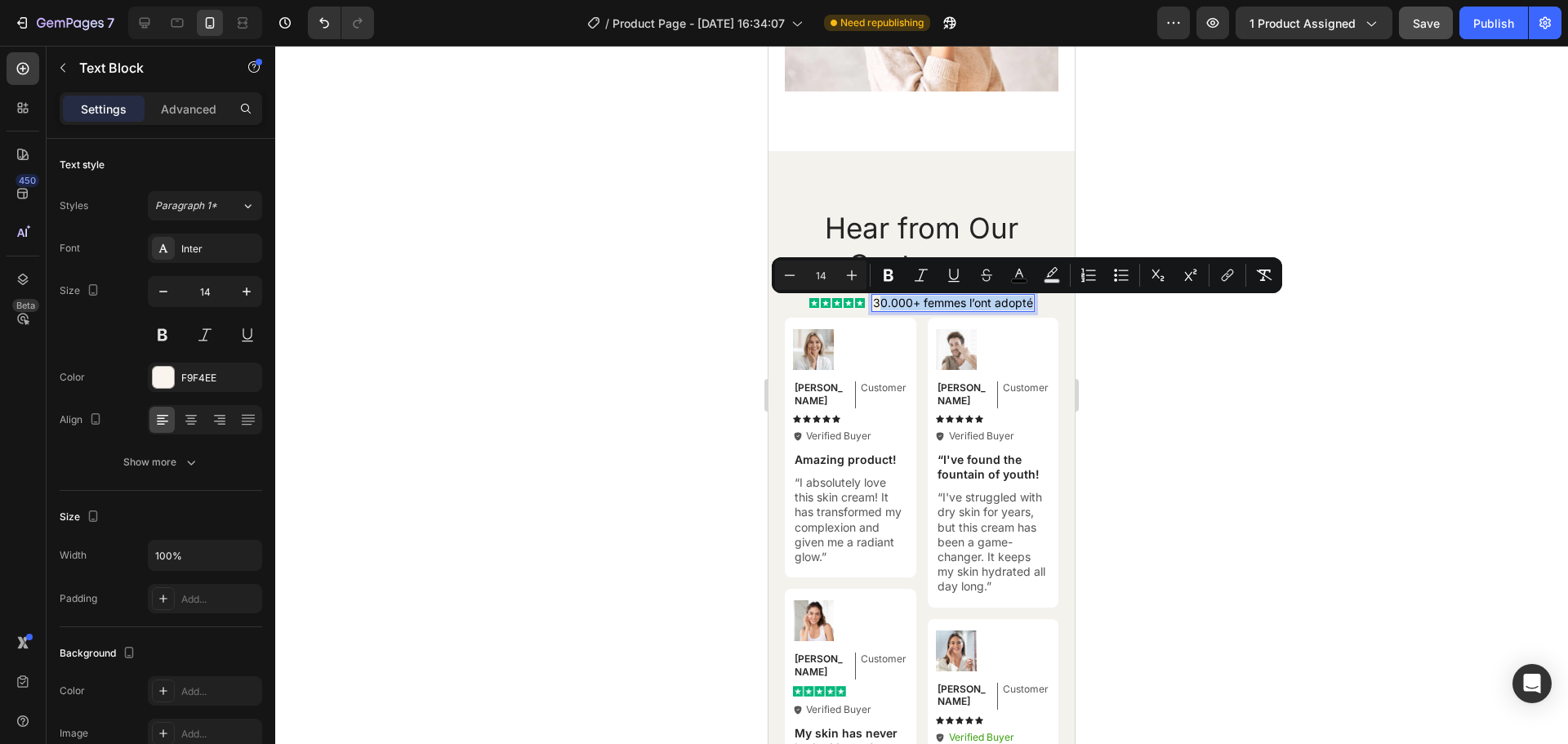
drag, startPoint x: 1026, startPoint y: 309, endPoint x: 874, endPoint y: 307, distance: 152.0
click at [874, 307] on span "30.000+ femmes l’ont adopté" at bounding box center [952, 303] width 160 height 14
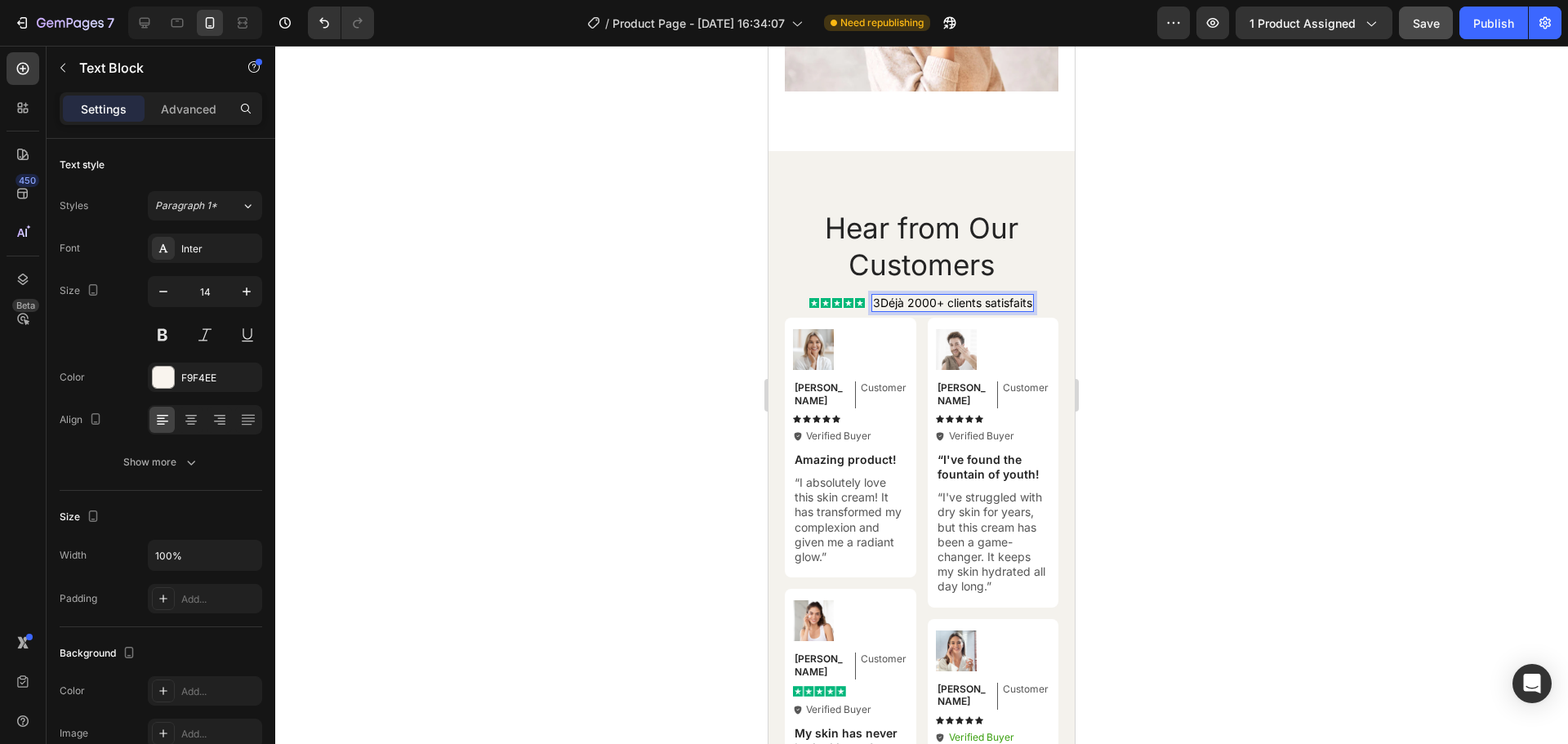
click at [875, 308] on span "3Déjà 2000+ clients satisfaits" at bounding box center [952, 303] width 159 height 14
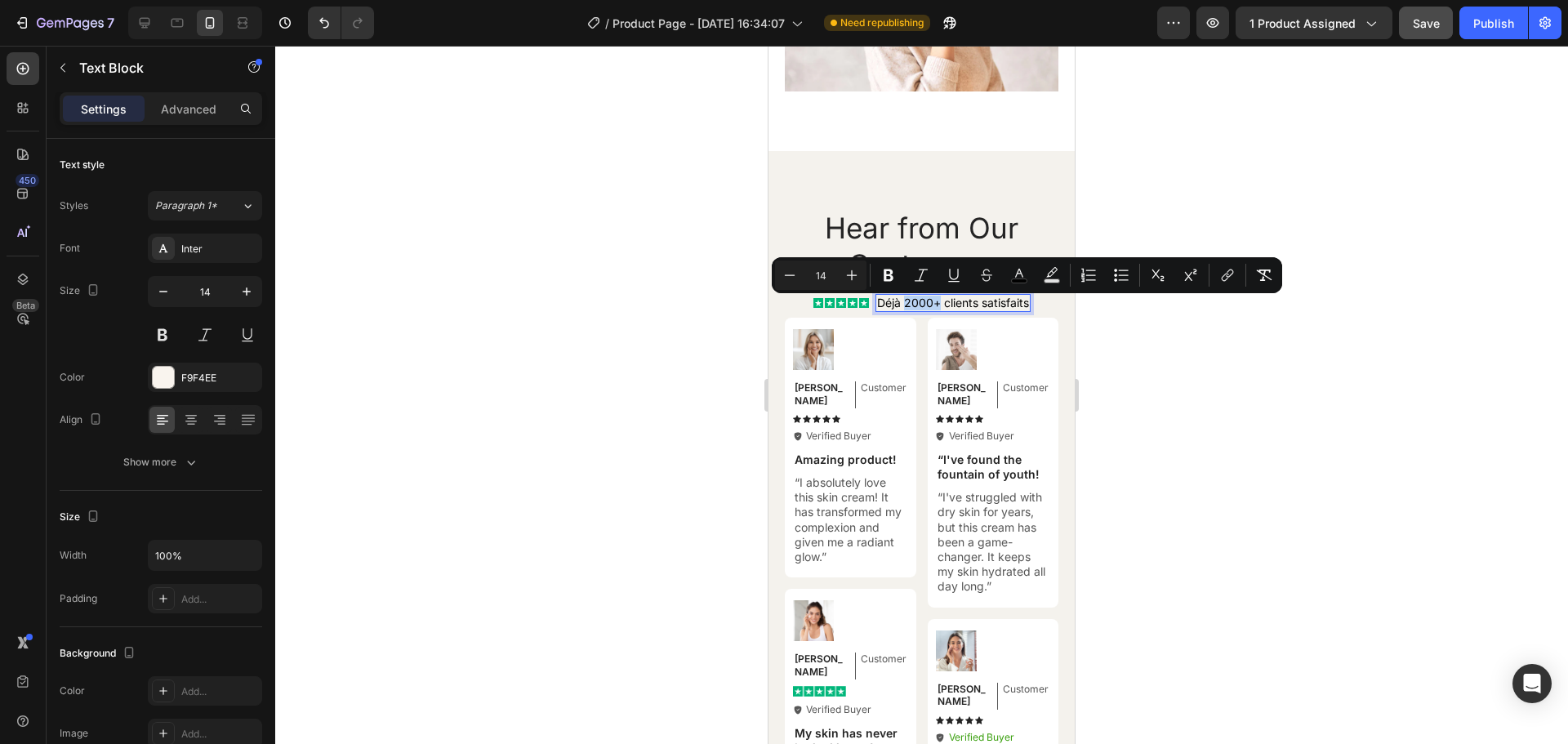
drag, startPoint x: 930, startPoint y: 310, endPoint x: 898, endPoint y: 311, distance: 32.0
click at [898, 310] on span "Déjà 2000+ clients satisfaits" at bounding box center [952, 303] width 152 height 14
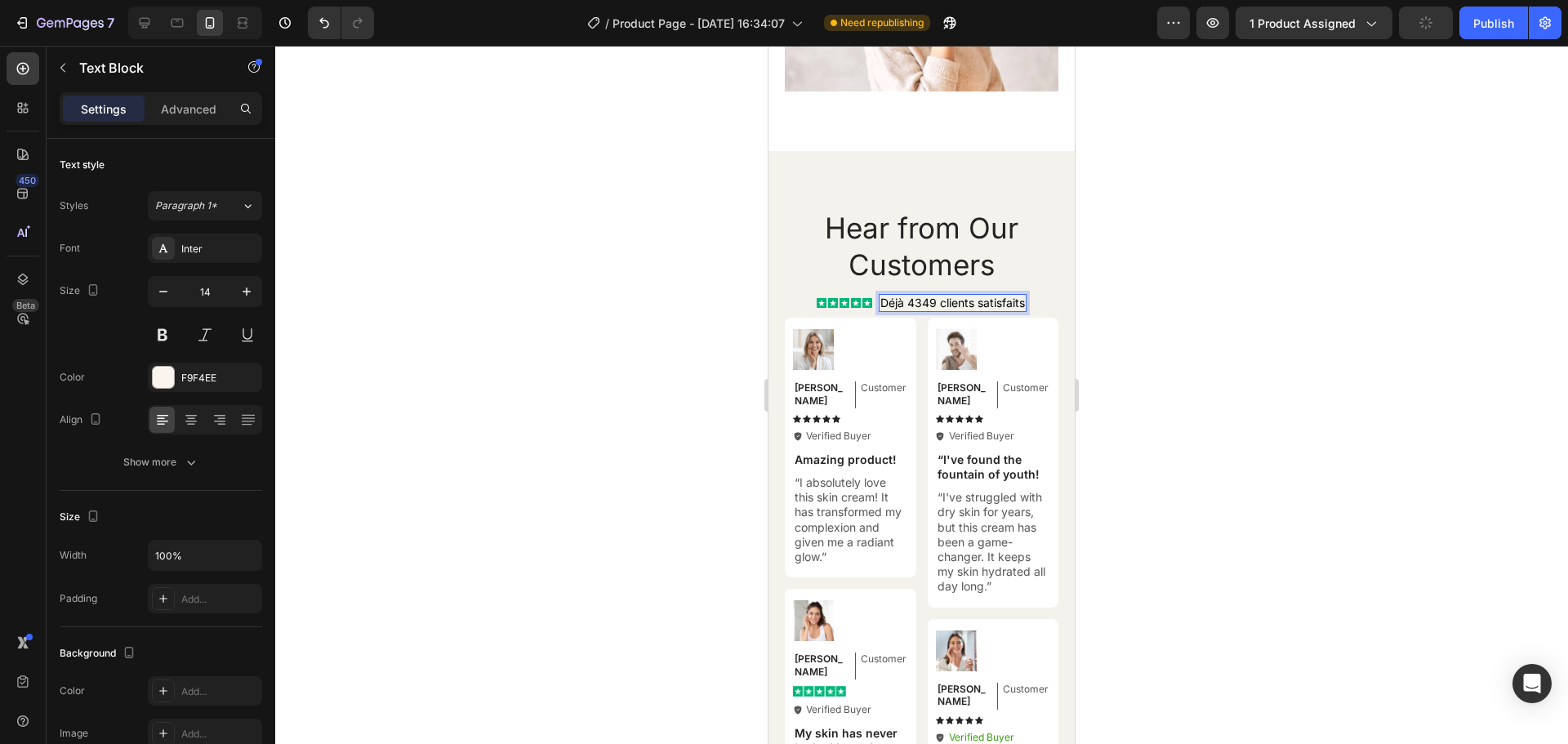
click at [911, 310] on span "Déjà 4349 clients satisfaits" at bounding box center [952, 303] width 145 height 14
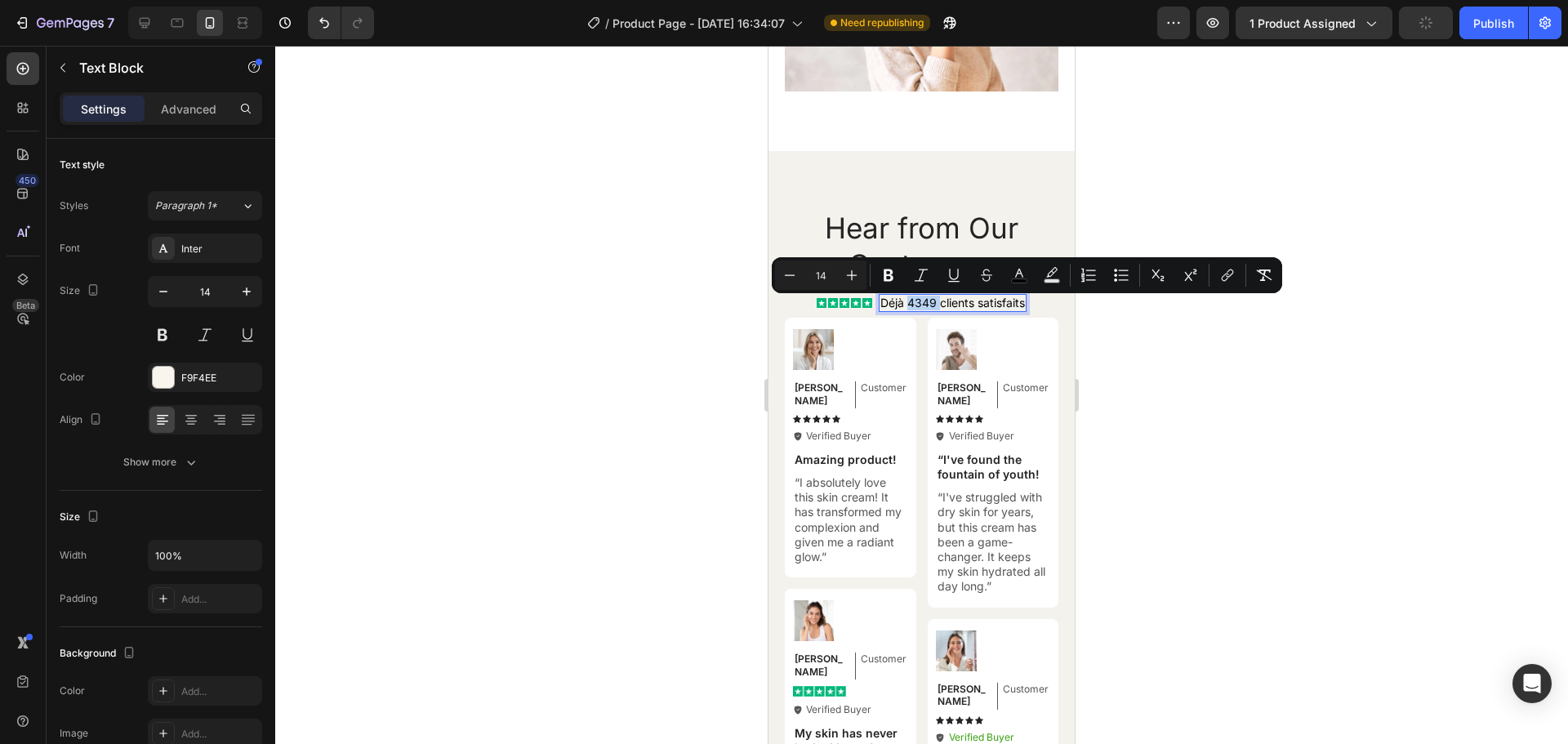
click at [929, 308] on span "Déjà 4349 clients satisfaits" at bounding box center [952, 303] width 145 height 14
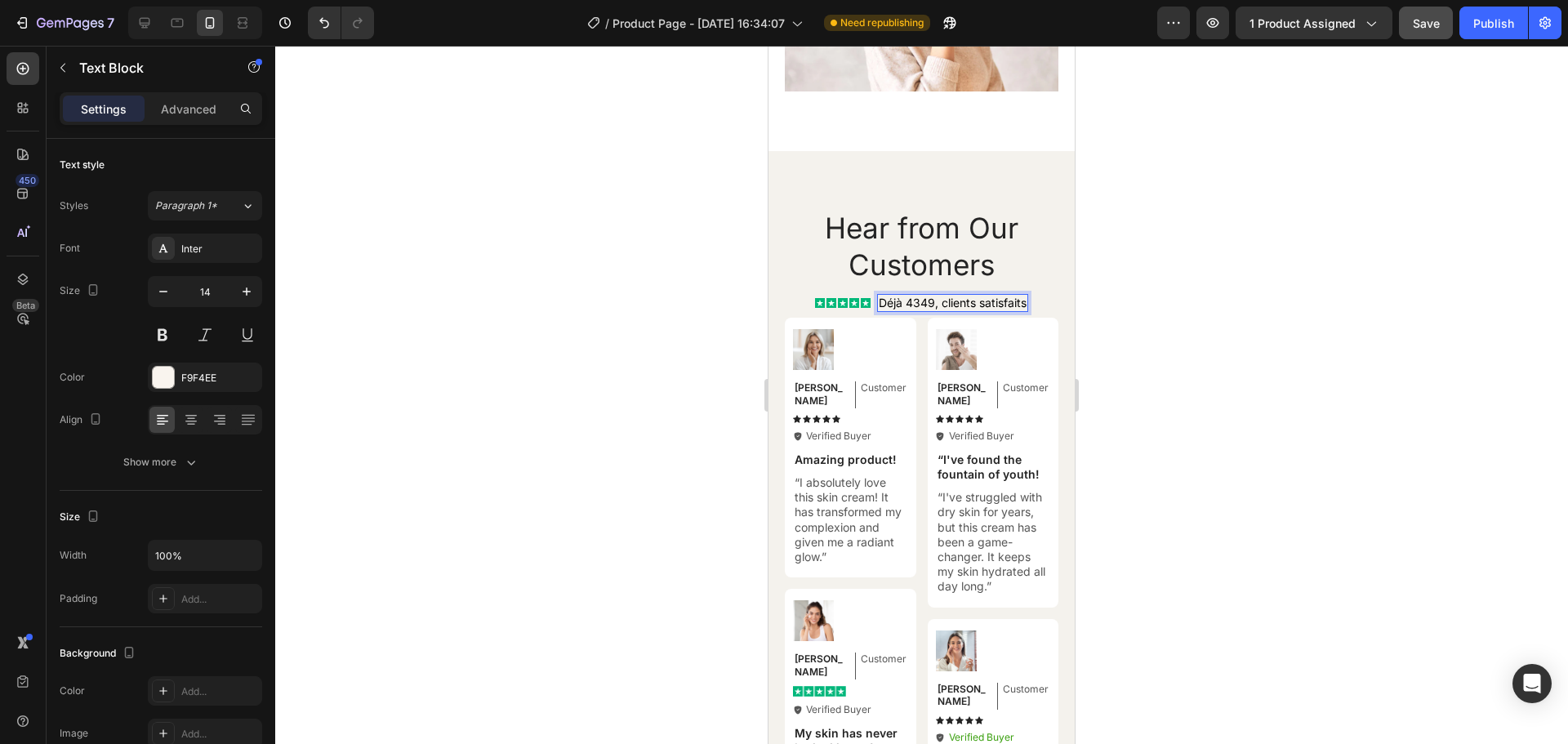
click at [916, 307] on span "Déjà 4349, clients satisfaits" at bounding box center [952, 303] width 148 height 14
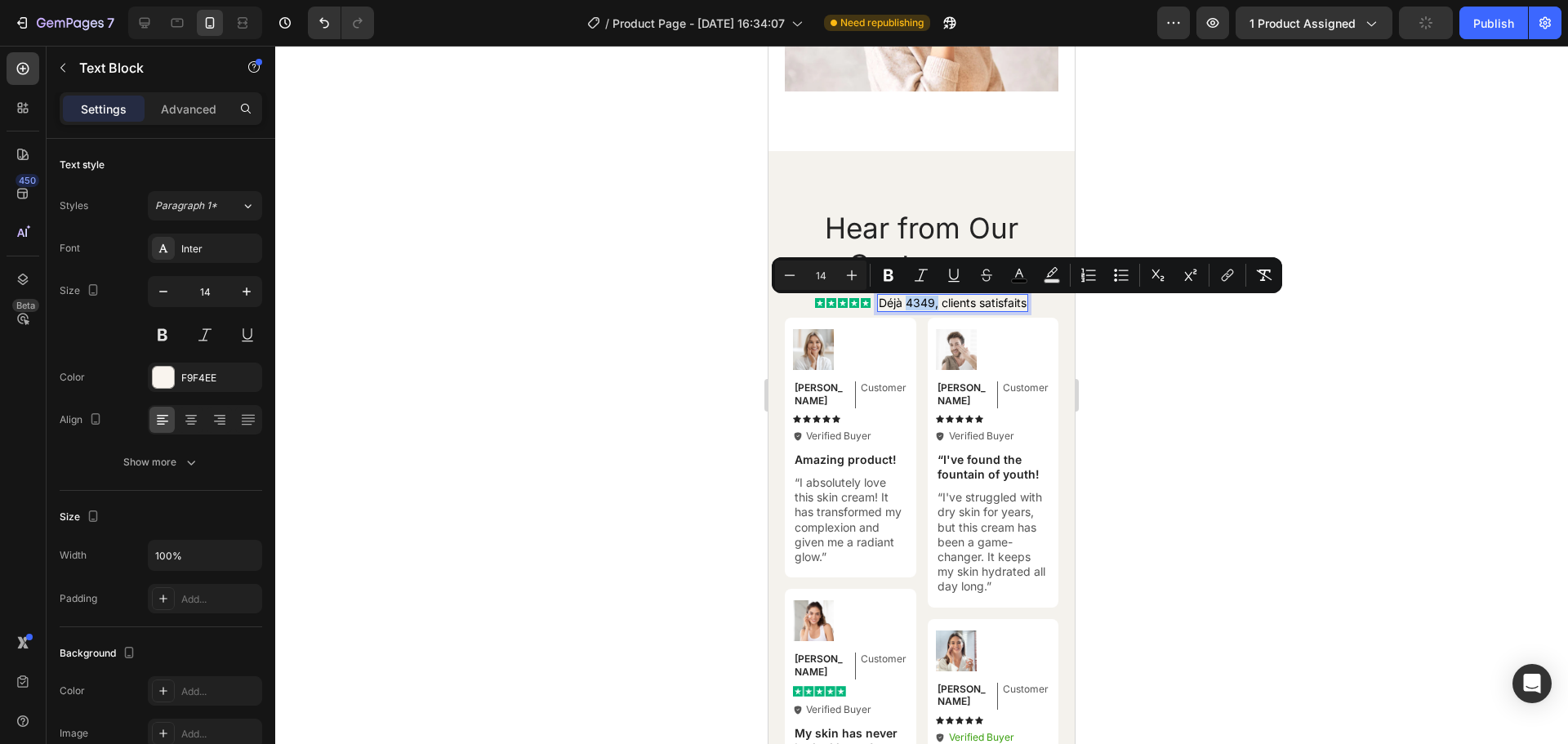
drag, startPoint x: 932, startPoint y: 309, endPoint x: 902, endPoint y: 307, distance: 30.1
click at [902, 307] on span "Déjà 4349, clients satisfaits" at bounding box center [952, 303] width 148 height 14
click at [890, 275] on icon "Editor contextual toolbar" at bounding box center [888, 275] width 10 height 12
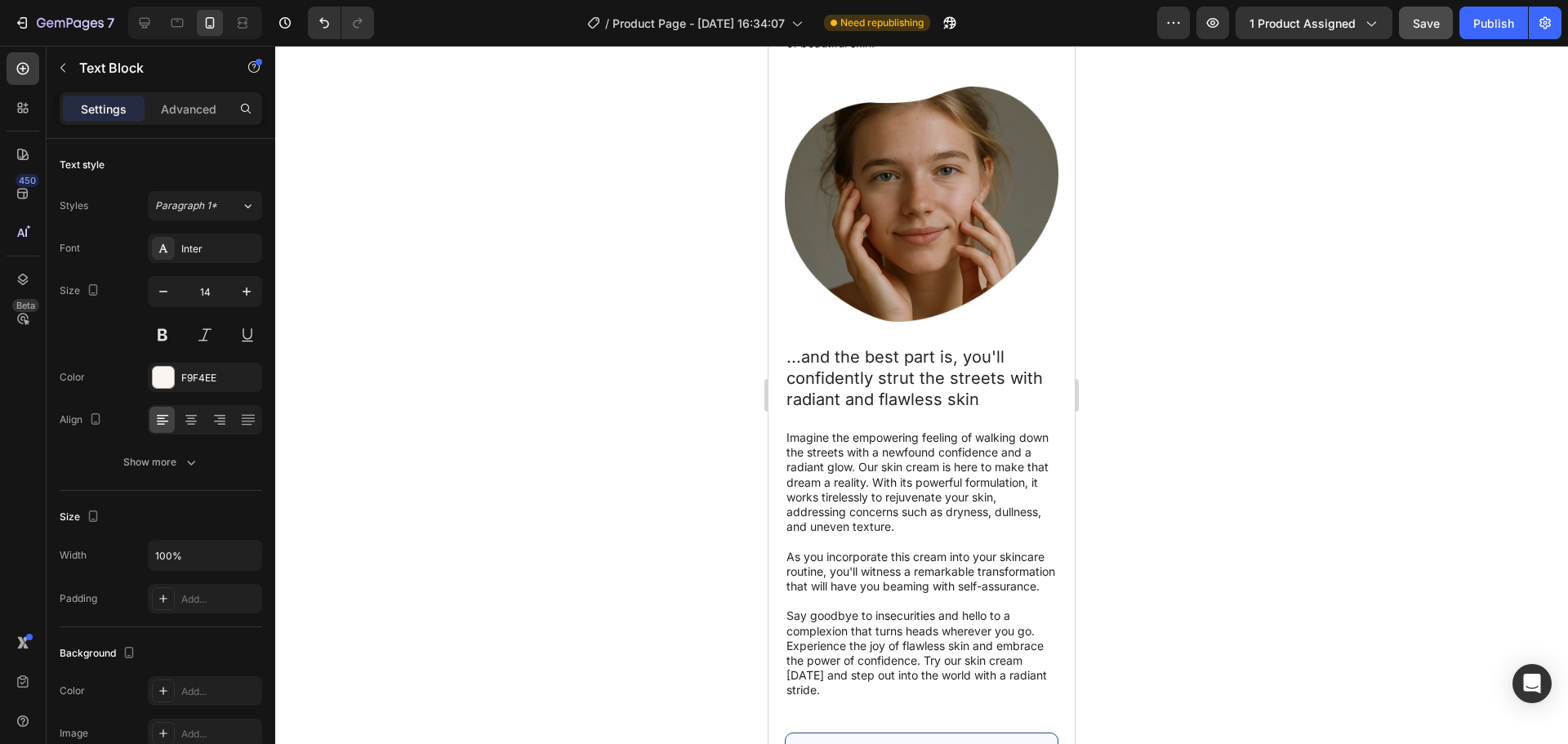
scroll to position [5248, 0]
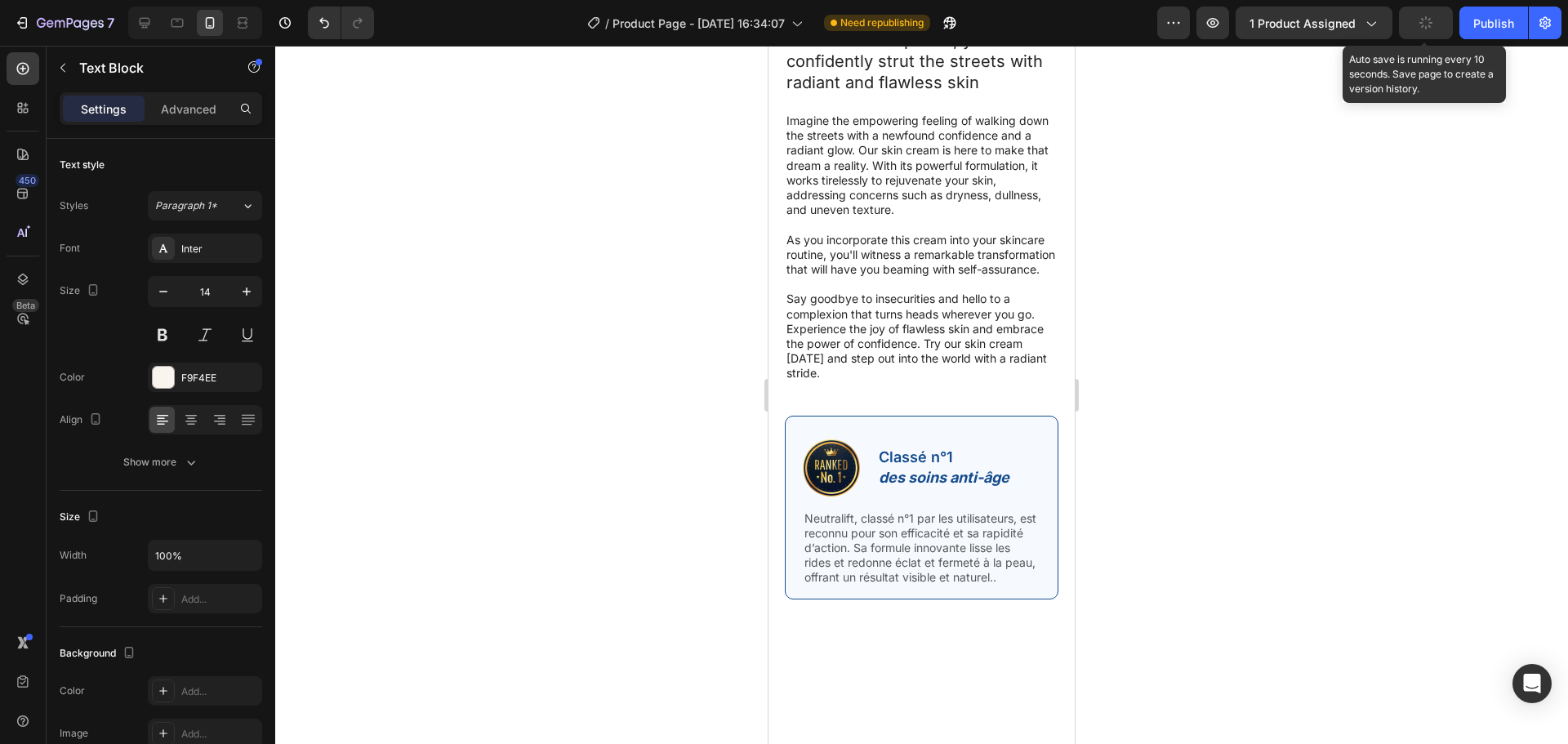
click at [1430, 28] on icon "button" at bounding box center [1425, 22] width 17 height 17
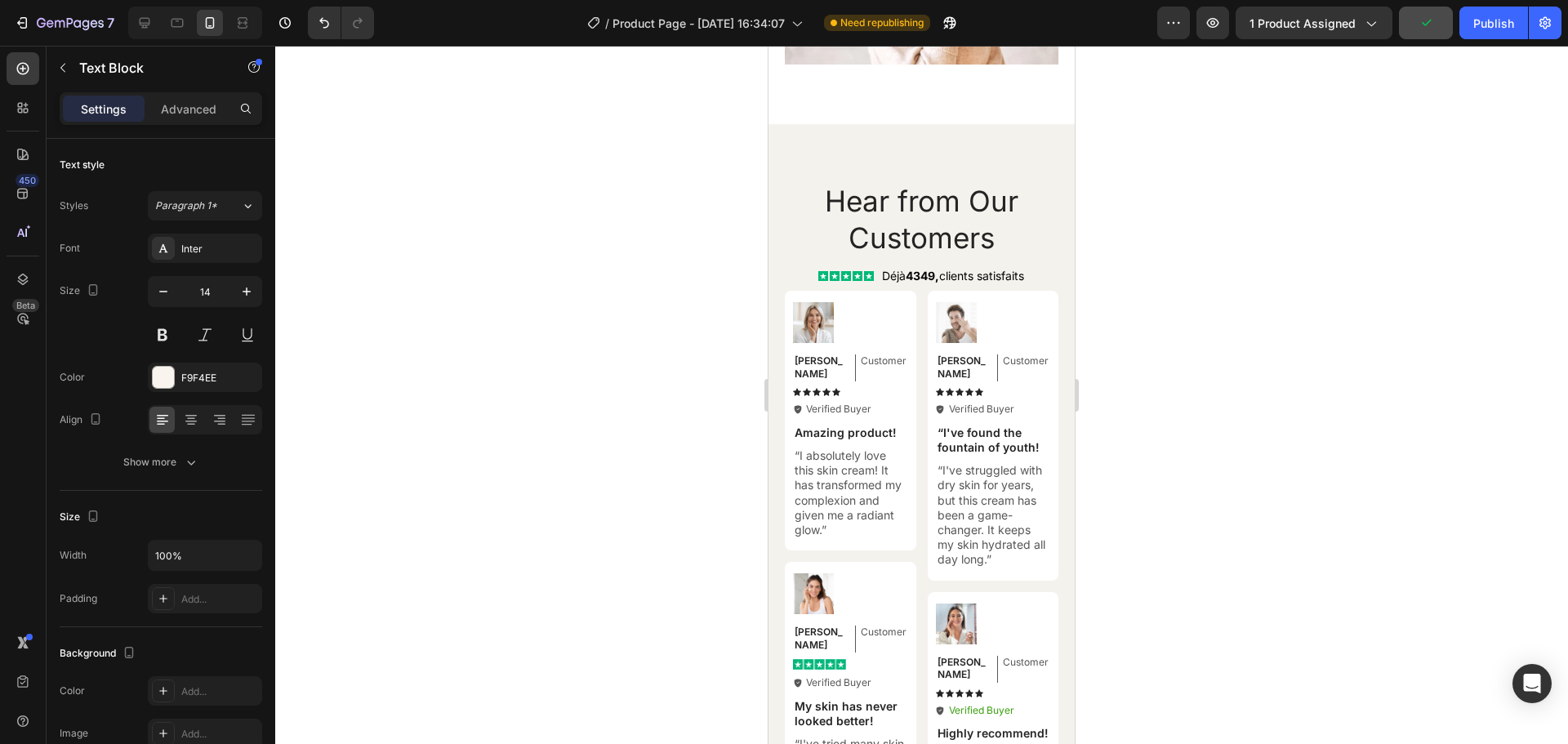
scroll to position [6577, 0]
